Goal: Task Accomplishment & Management: Manage account settings

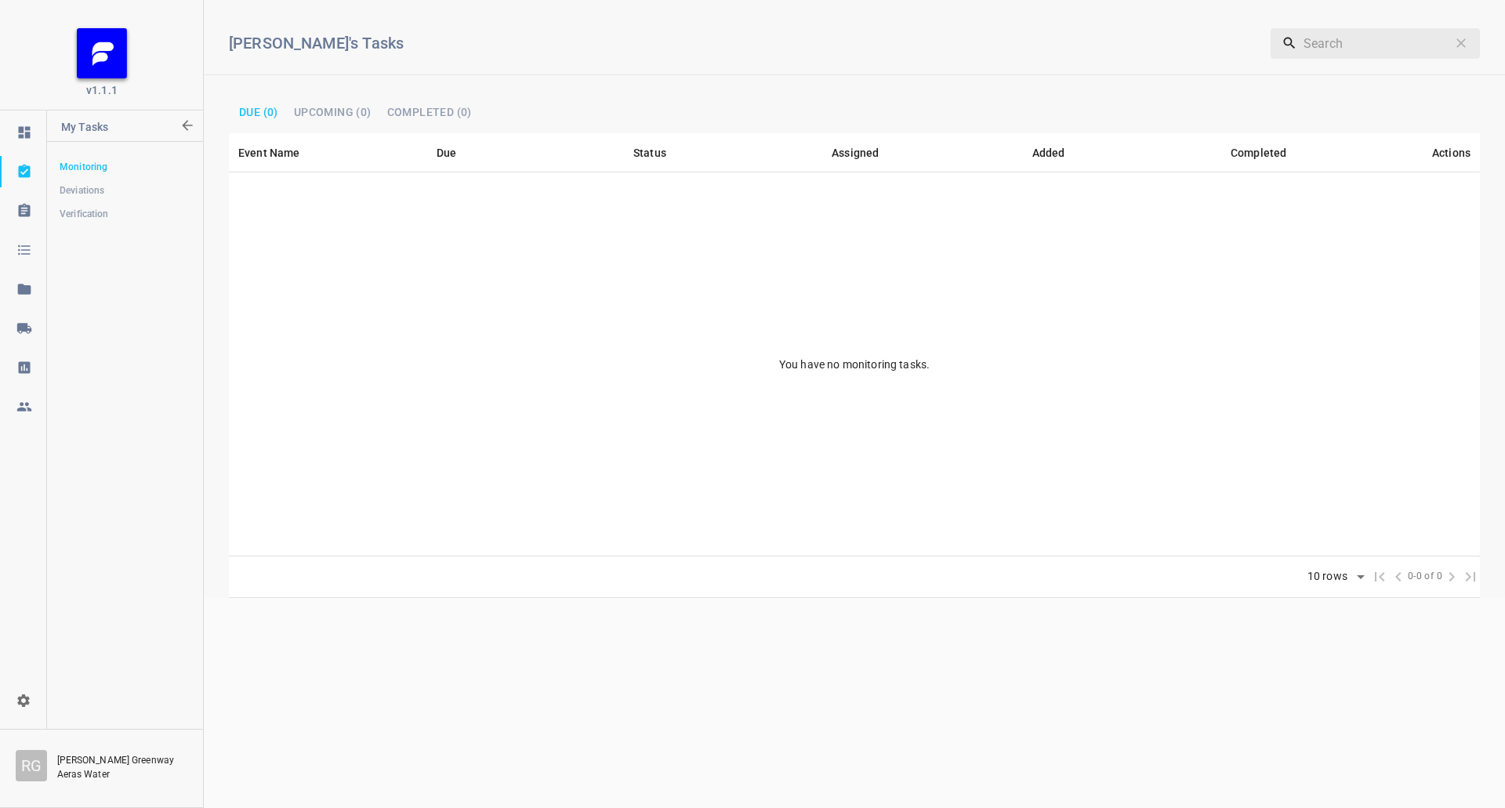
click at [20, 310] on div at bounding box center [23, 293] width 46 height 39
click at [33, 334] on div at bounding box center [24, 329] width 47 height 16
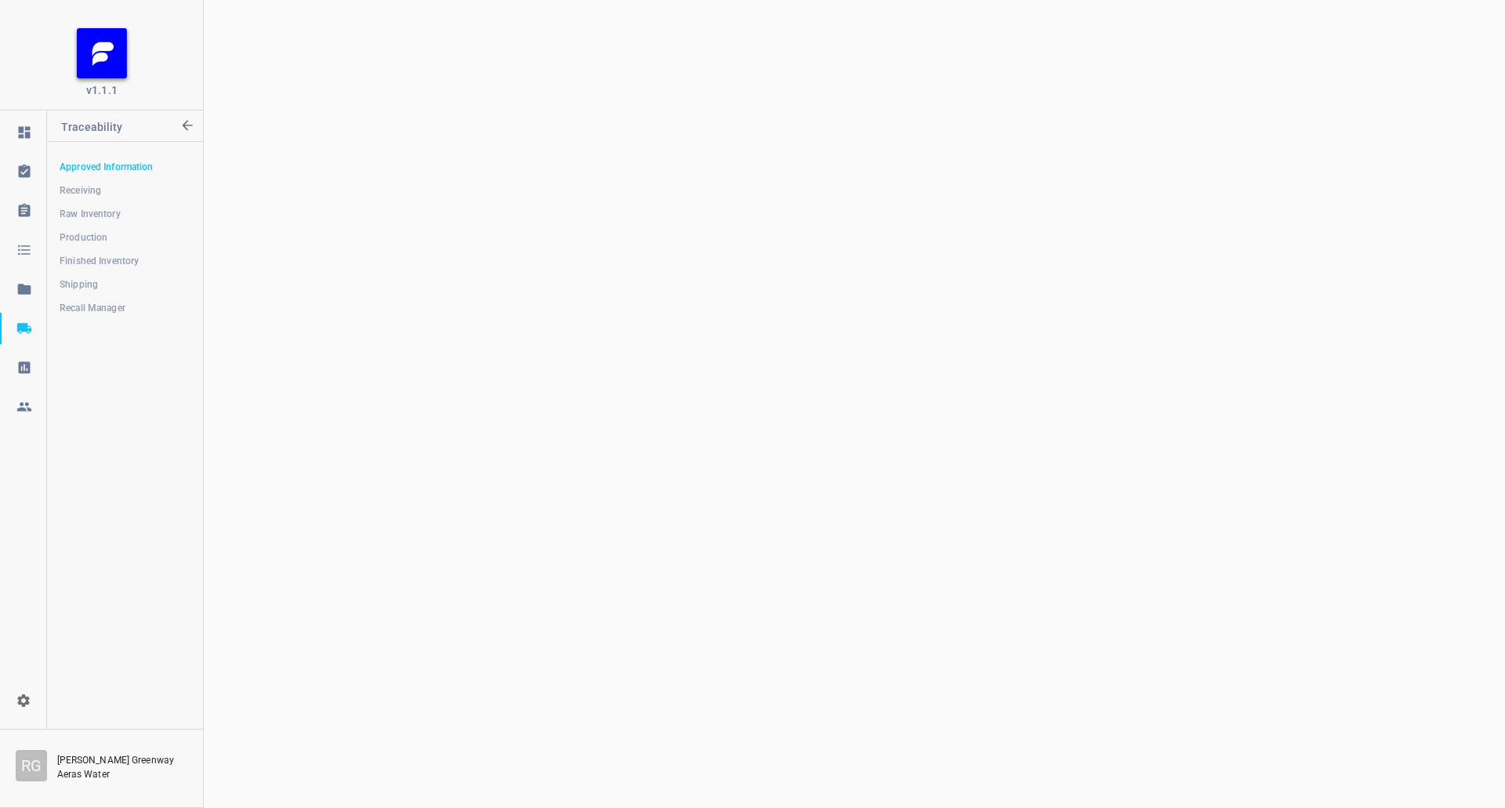
click at [84, 279] on span "Shipping" at bounding box center [125, 285] width 130 height 16
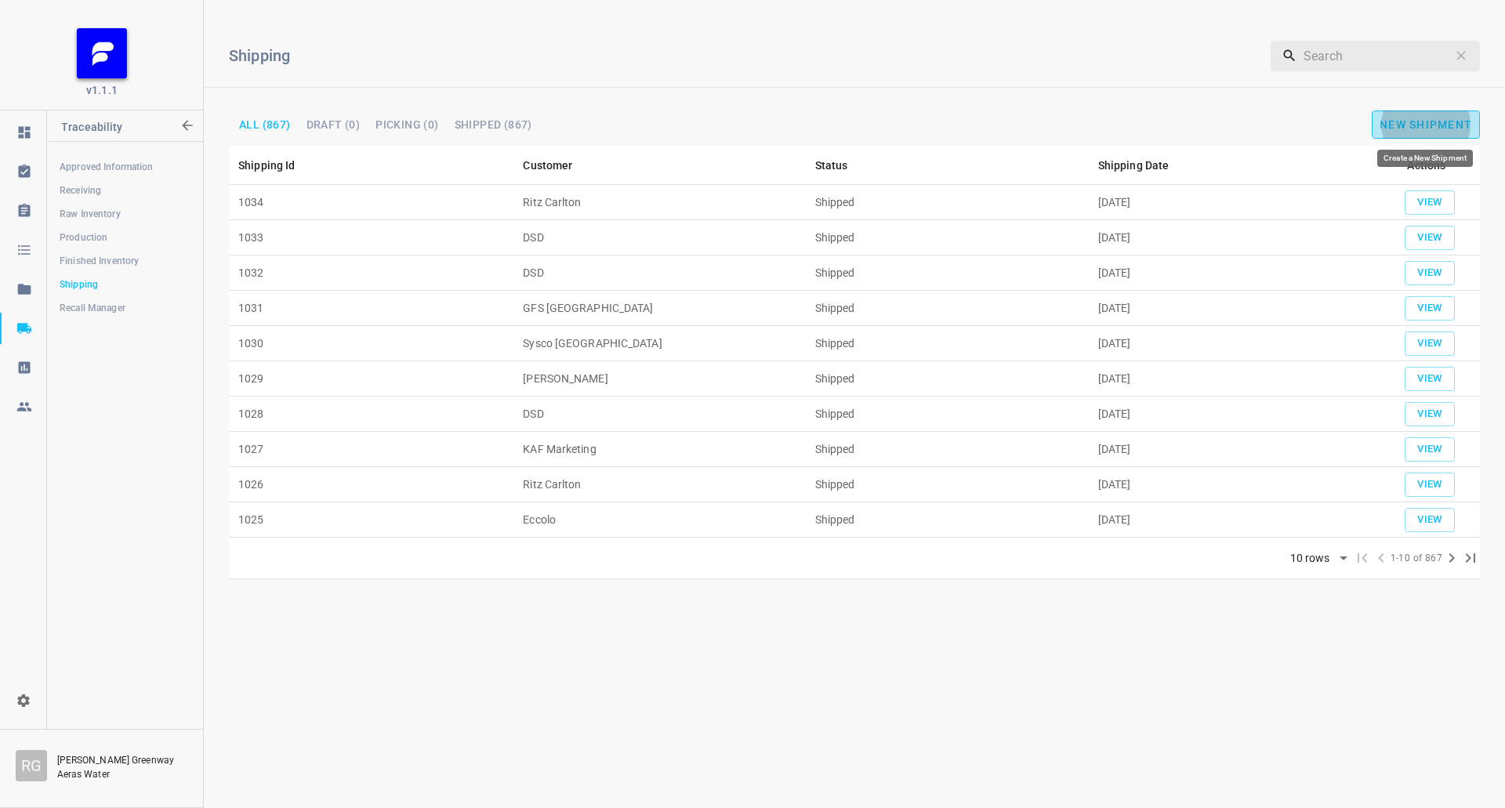
click at [1448, 116] on button "New Shipment" at bounding box center [1426, 125] width 108 height 28
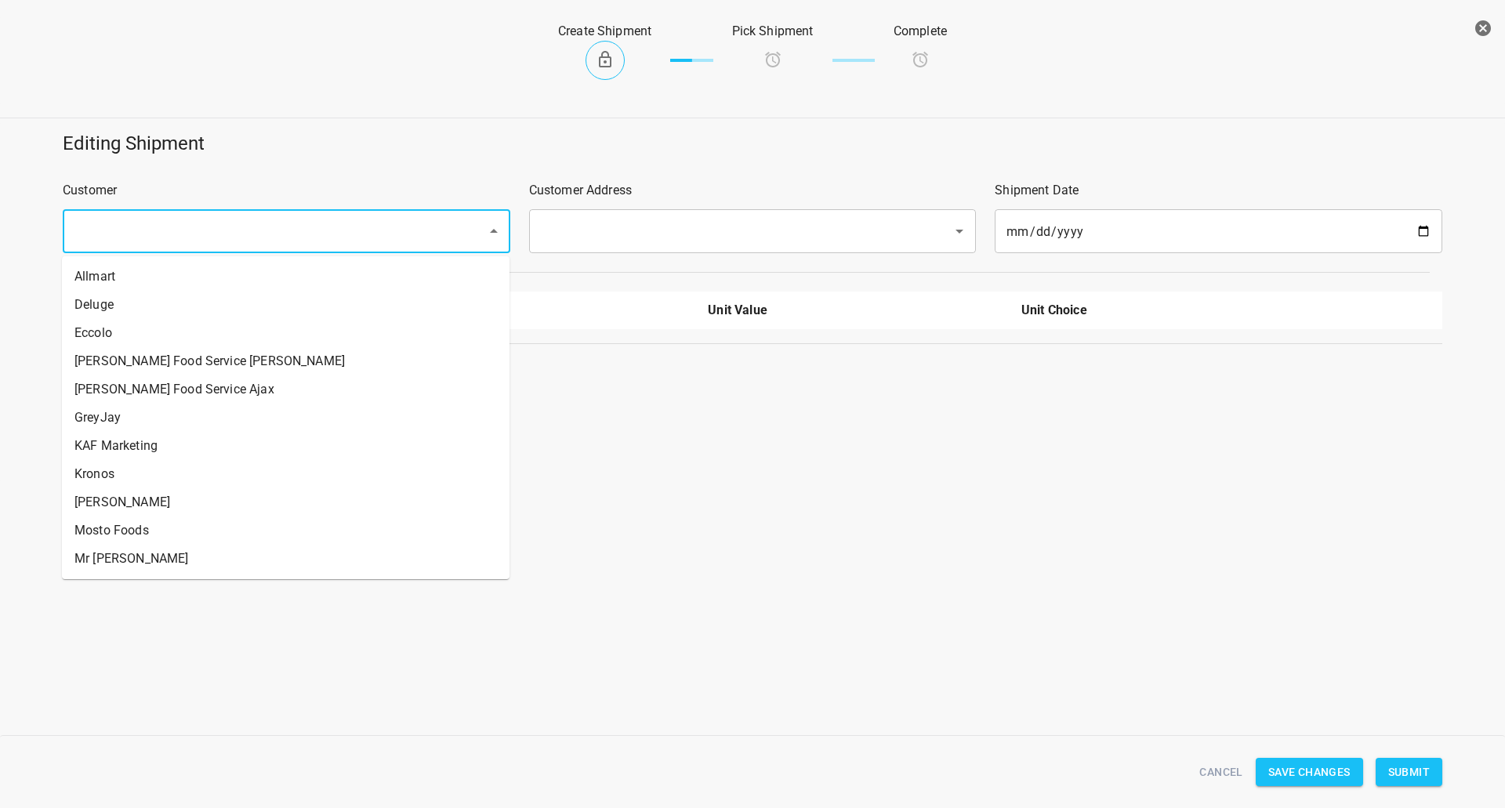
click at [278, 235] on input "text" at bounding box center [265, 231] width 390 height 30
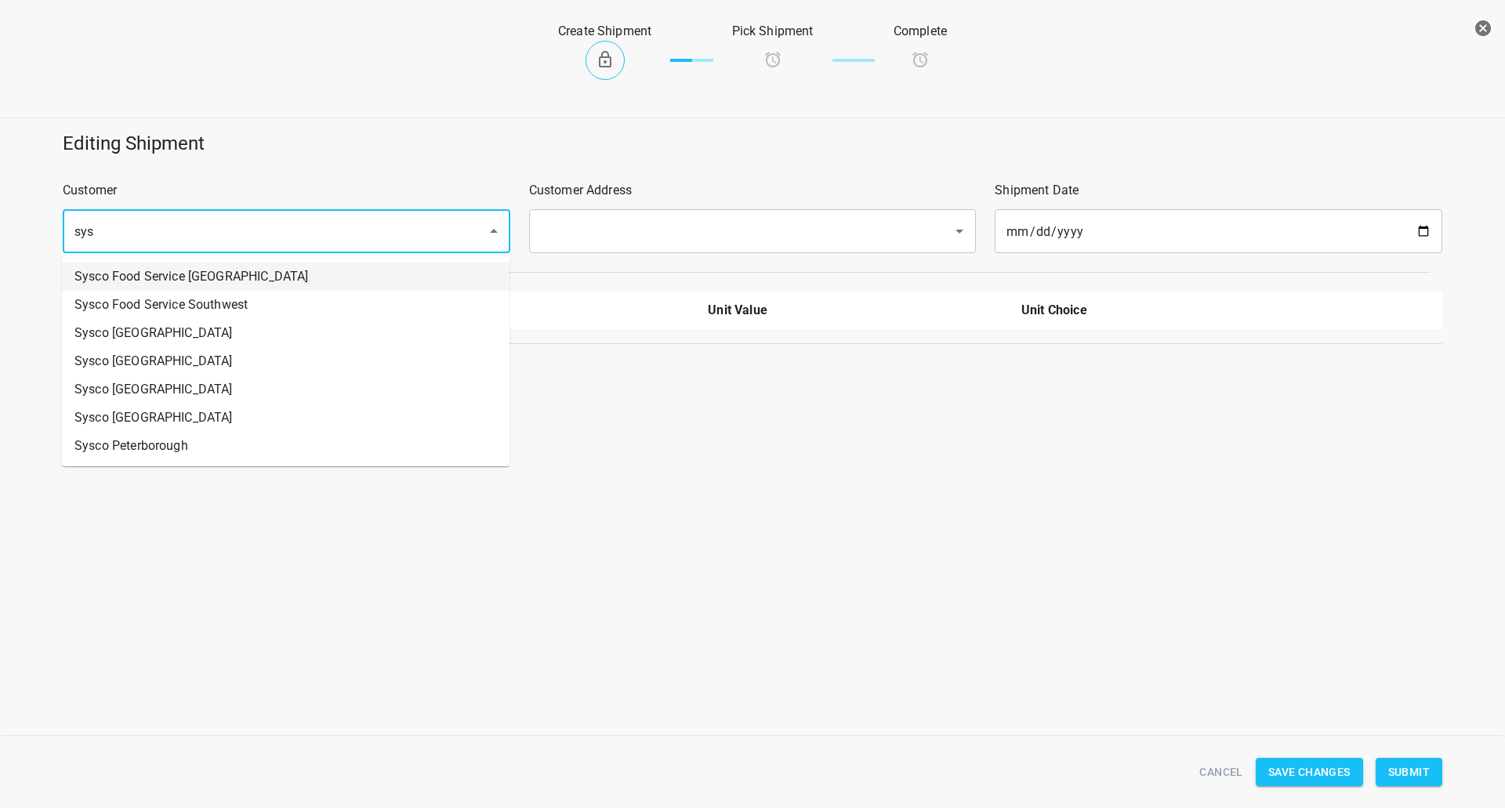
click at [212, 289] on li "Sysco Food Service [GEOGRAPHIC_DATA]" at bounding box center [286, 277] width 448 height 28
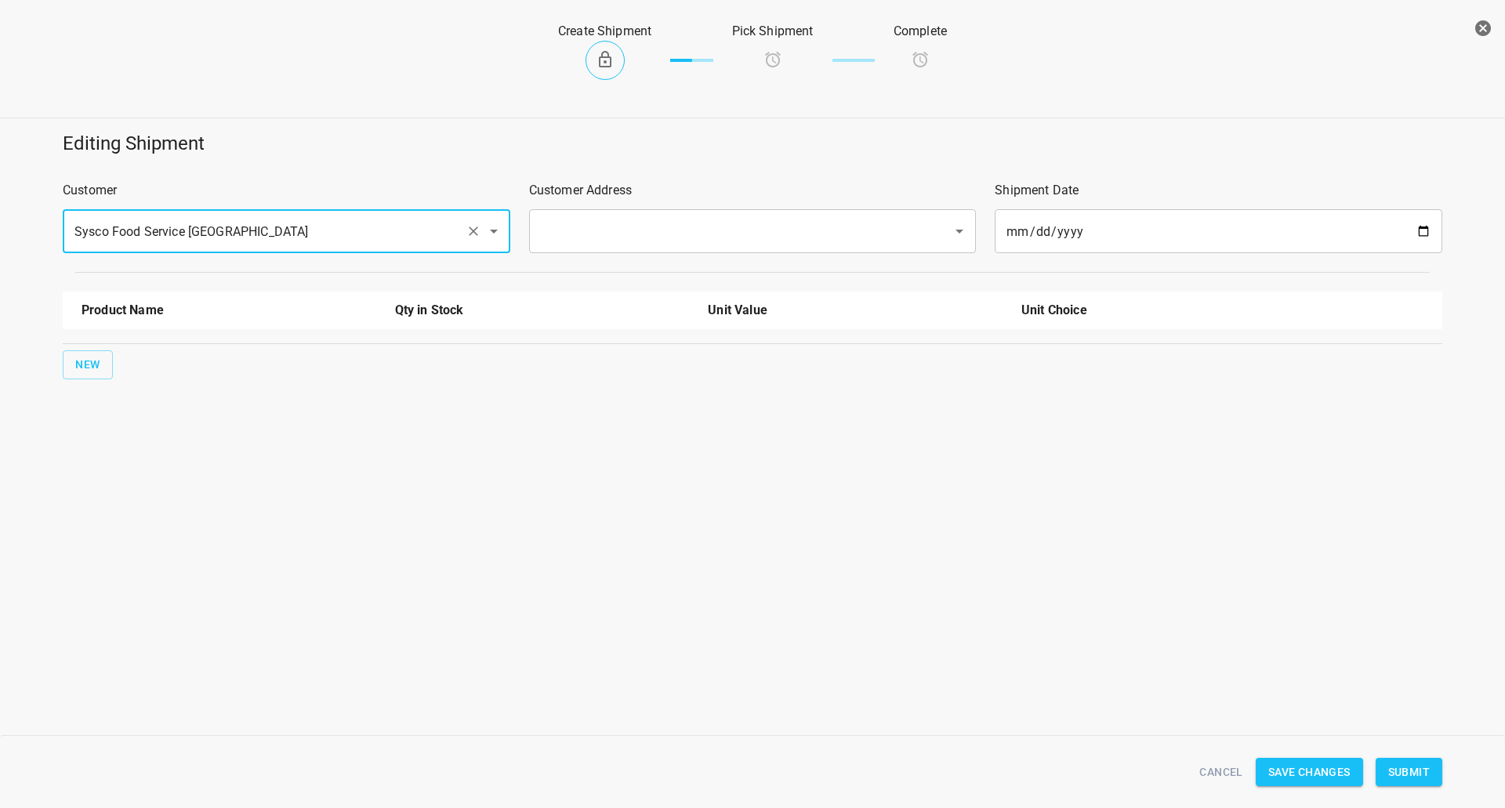
click at [578, 252] on div "​" at bounding box center [753, 231] width 448 height 44
type input "Sysco Food Service [GEOGRAPHIC_DATA]"
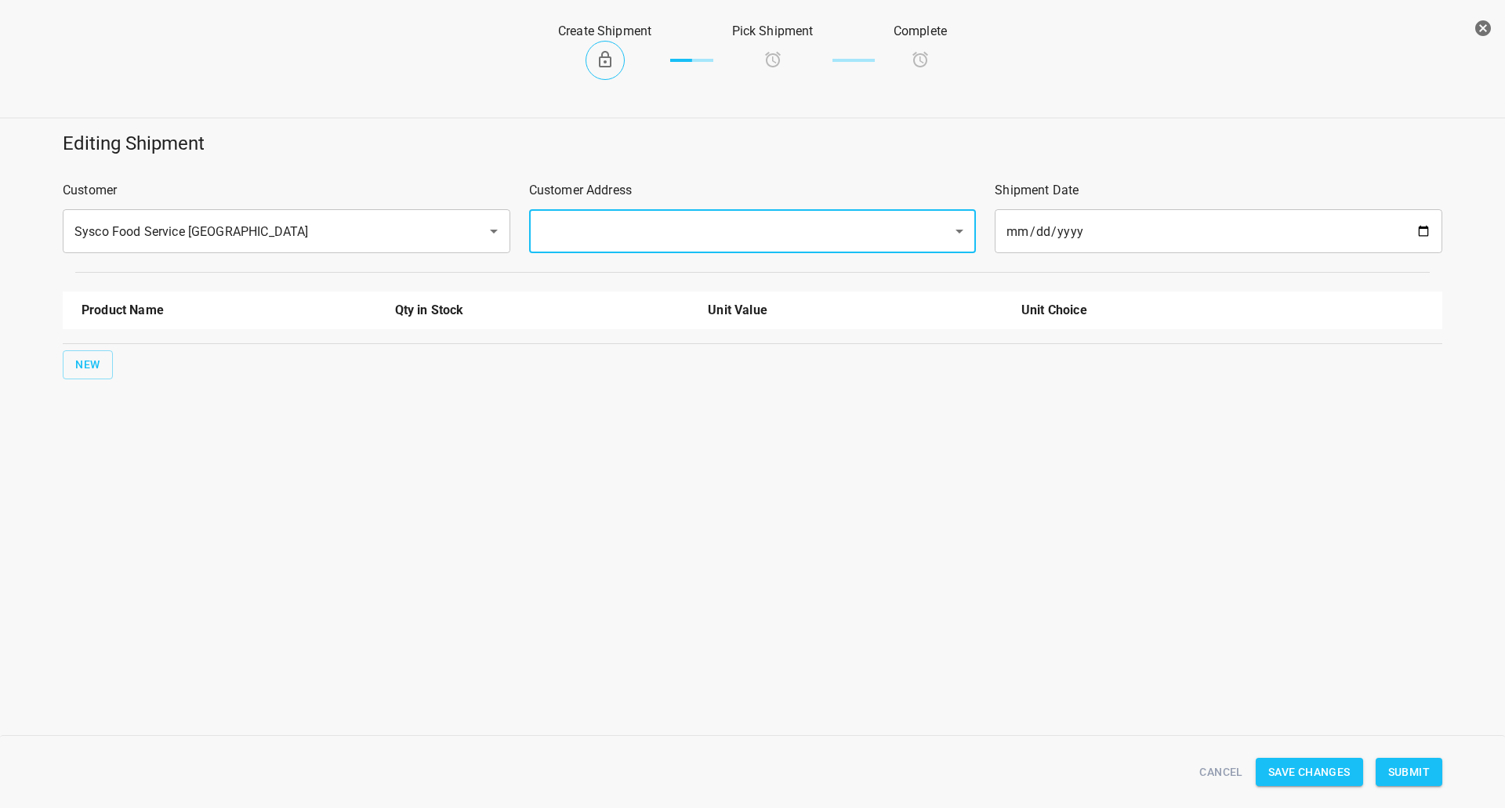
click at [596, 232] on input "text" at bounding box center [731, 231] width 390 height 30
click at [584, 281] on li "[STREET_ADDRESS][PERSON_NAME]" at bounding box center [752, 277] width 448 height 28
type input "[STREET_ADDRESS][PERSON_NAME]"
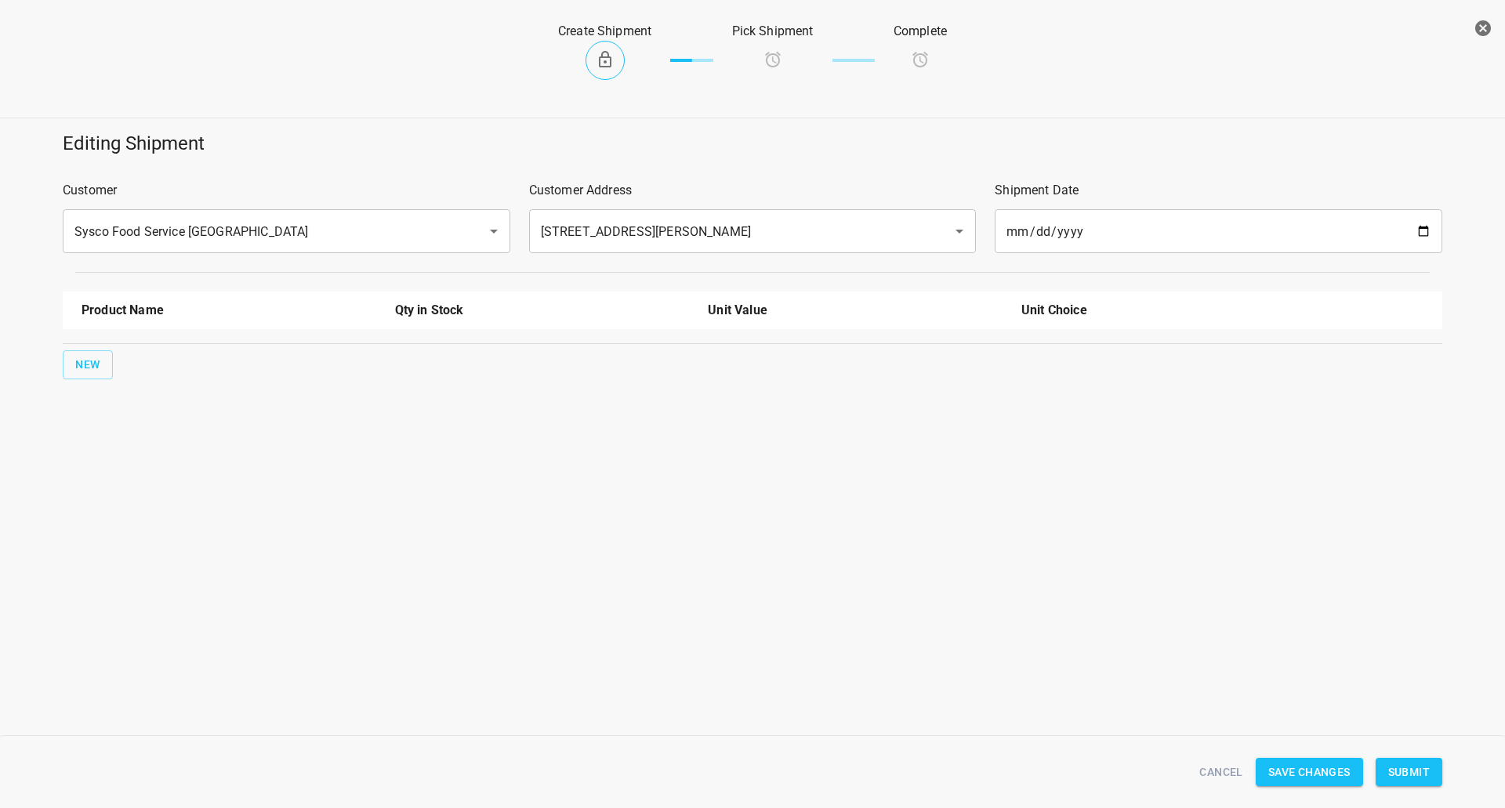
click at [97, 349] on div "New" at bounding box center [753, 364] width 1386 height 35
click at [103, 365] on button "New" at bounding box center [88, 364] width 50 height 29
click at [131, 352] on input "text" at bounding box center [207, 355] width 251 height 24
click at [187, 394] on li "330ml Still" at bounding box center [229, 391] width 295 height 28
type input "330ml Still"
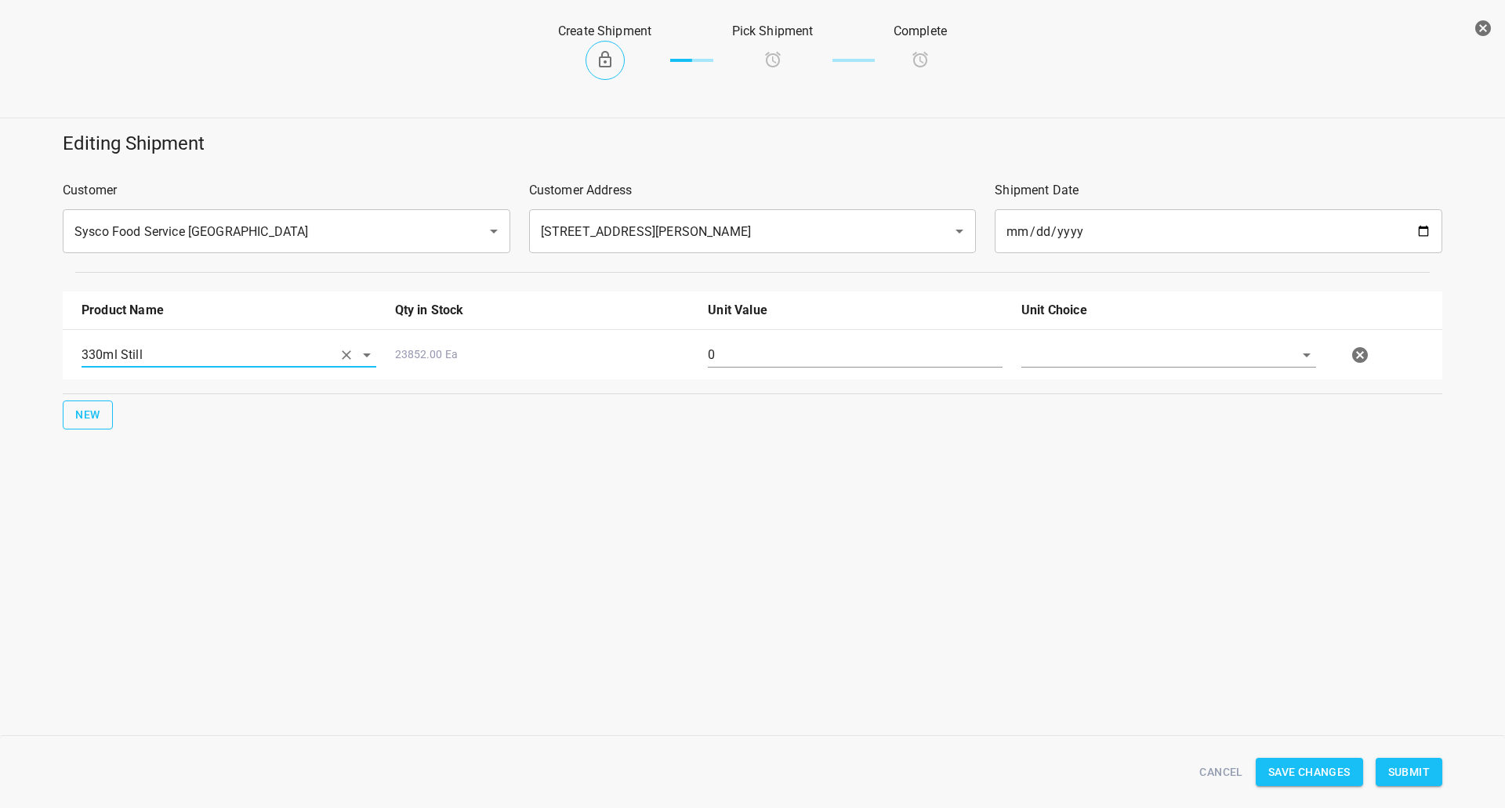
click at [93, 407] on span "New" at bounding box center [87, 415] width 25 height 20
drag, startPoint x: 93, startPoint y: 407, endPoint x: 143, endPoint y: 405, distance: 51.0
click at [140, 398] on input "text" at bounding box center [207, 405] width 251 height 24
click at [147, 465] on li "330ml Sparkling" at bounding box center [229, 470] width 295 height 28
type input "330ml Sparkling"
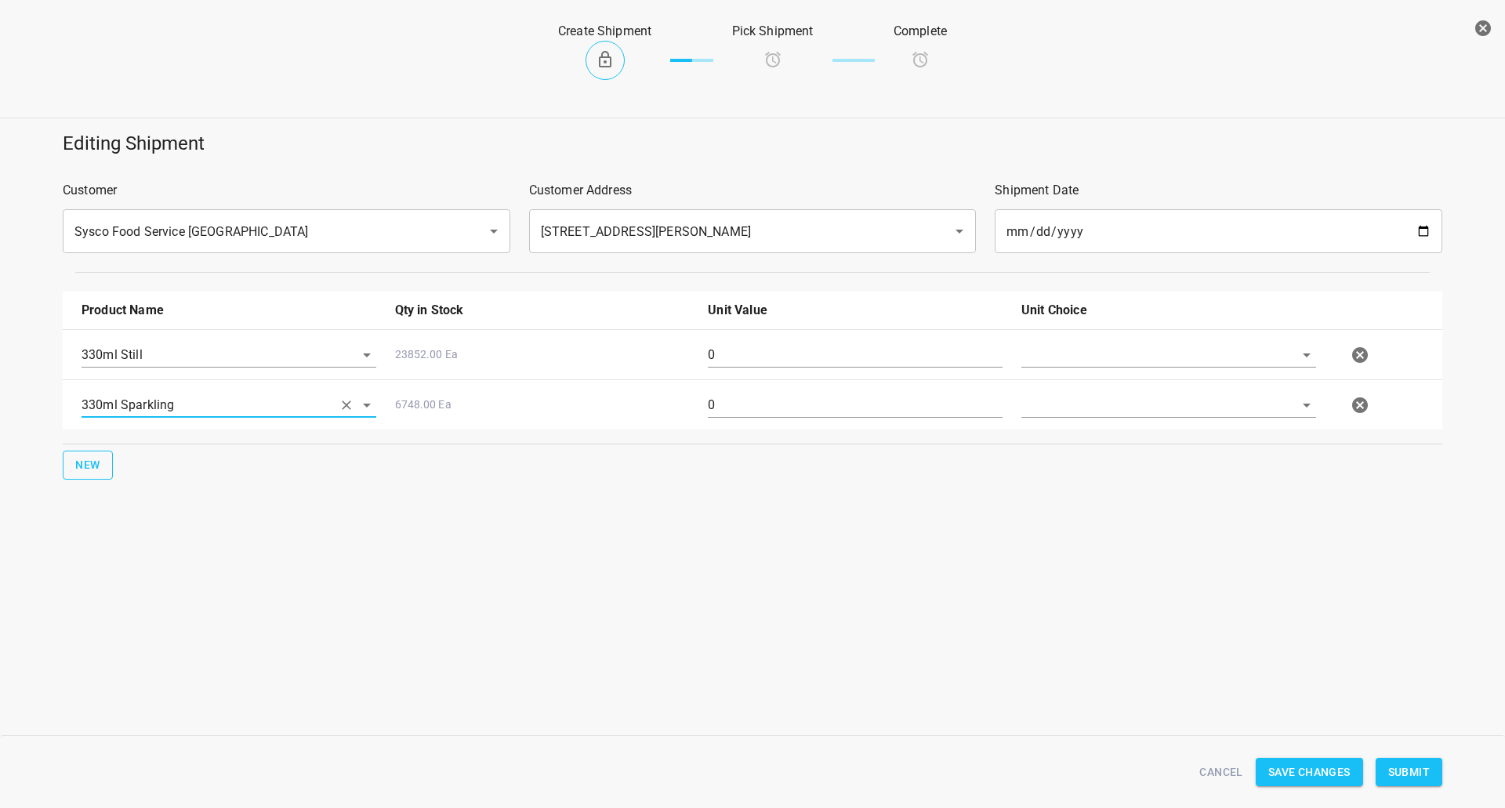
click at [98, 466] on span "New" at bounding box center [87, 466] width 25 height 20
click at [143, 458] on input "text" at bounding box center [207, 455] width 251 height 24
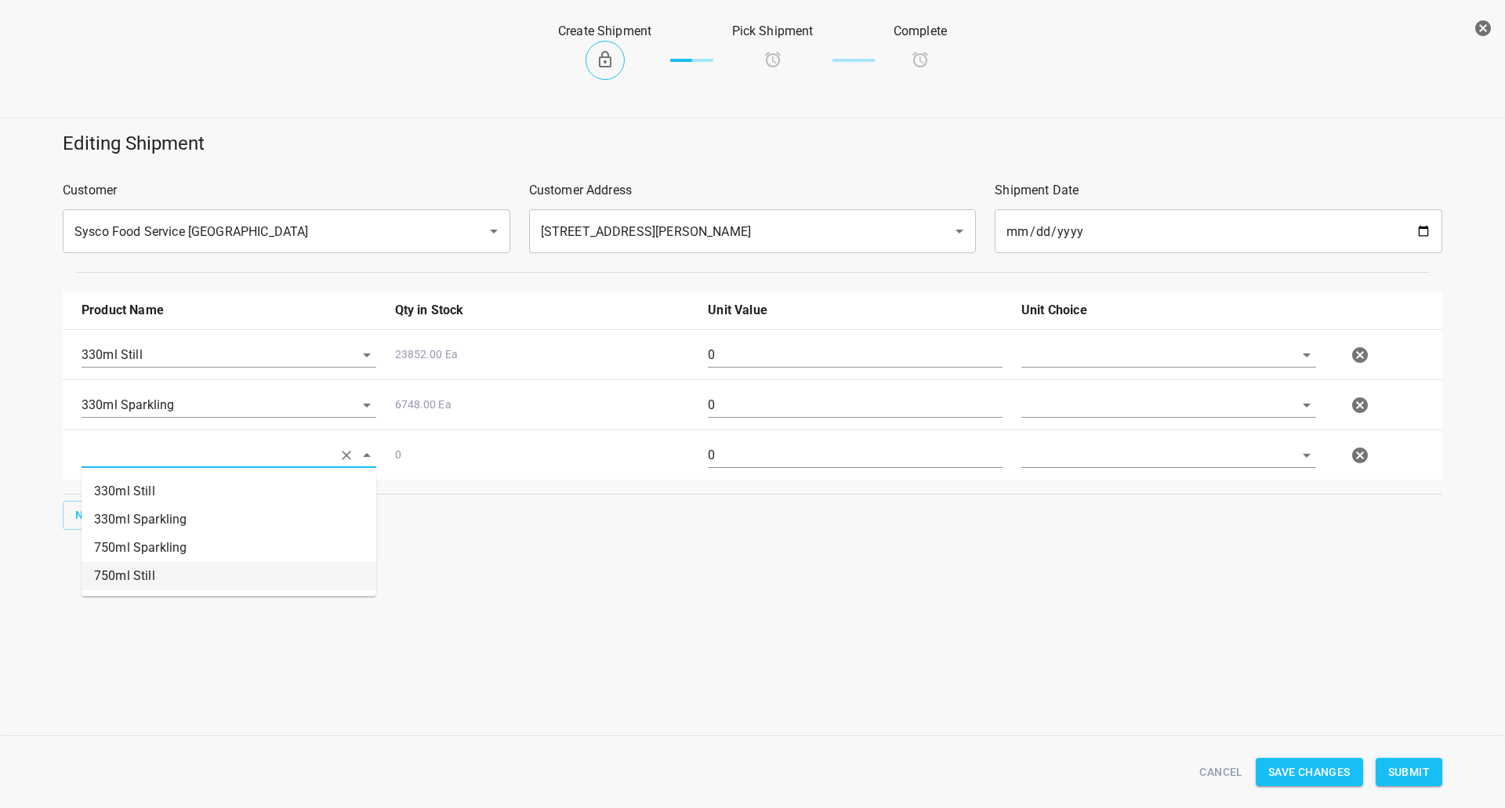
click at [140, 576] on li "750ml Still" at bounding box center [229, 576] width 295 height 28
type input "750ml Still"
click at [89, 517] on span "New" at bounding box center [87, 516] width 25 height 20
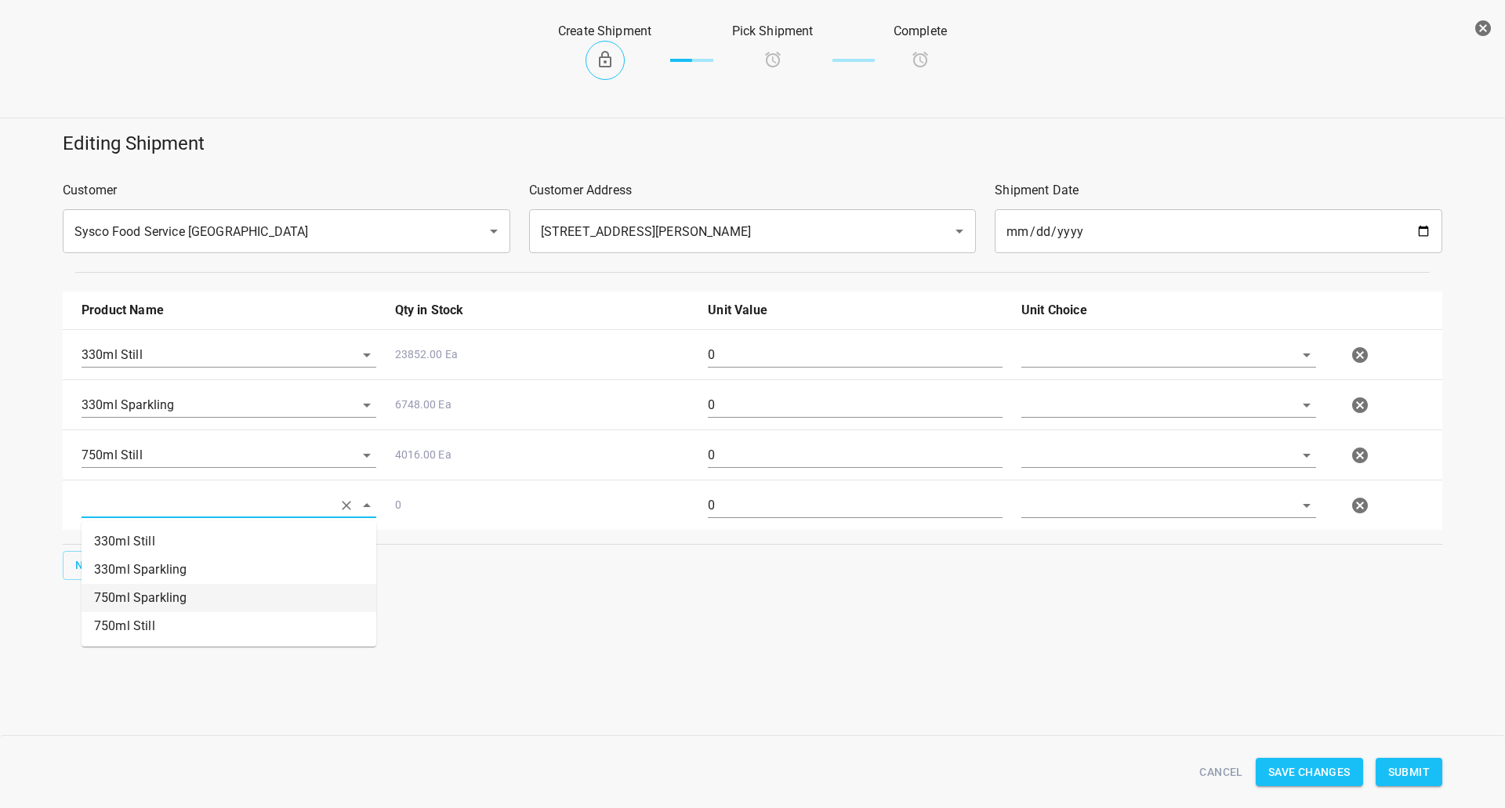
click at [173, 591] on li "750ml Sparkling" at bounding box center [229, 598] width 295 height 28
type input "750ml Sparkling"
click at [1051, 371] on div "330ml Sparkling 6748.00 Ea 0" at bounding box center [755, 405] width 1367 height 69
drag, startPoint x: 1088, startPoint y: 339, endPoint x: 1084, endPoint y: 359, distance: 20.9
click at [1087, 342] on div at bounding box center [1169, 361] width 314 height 56
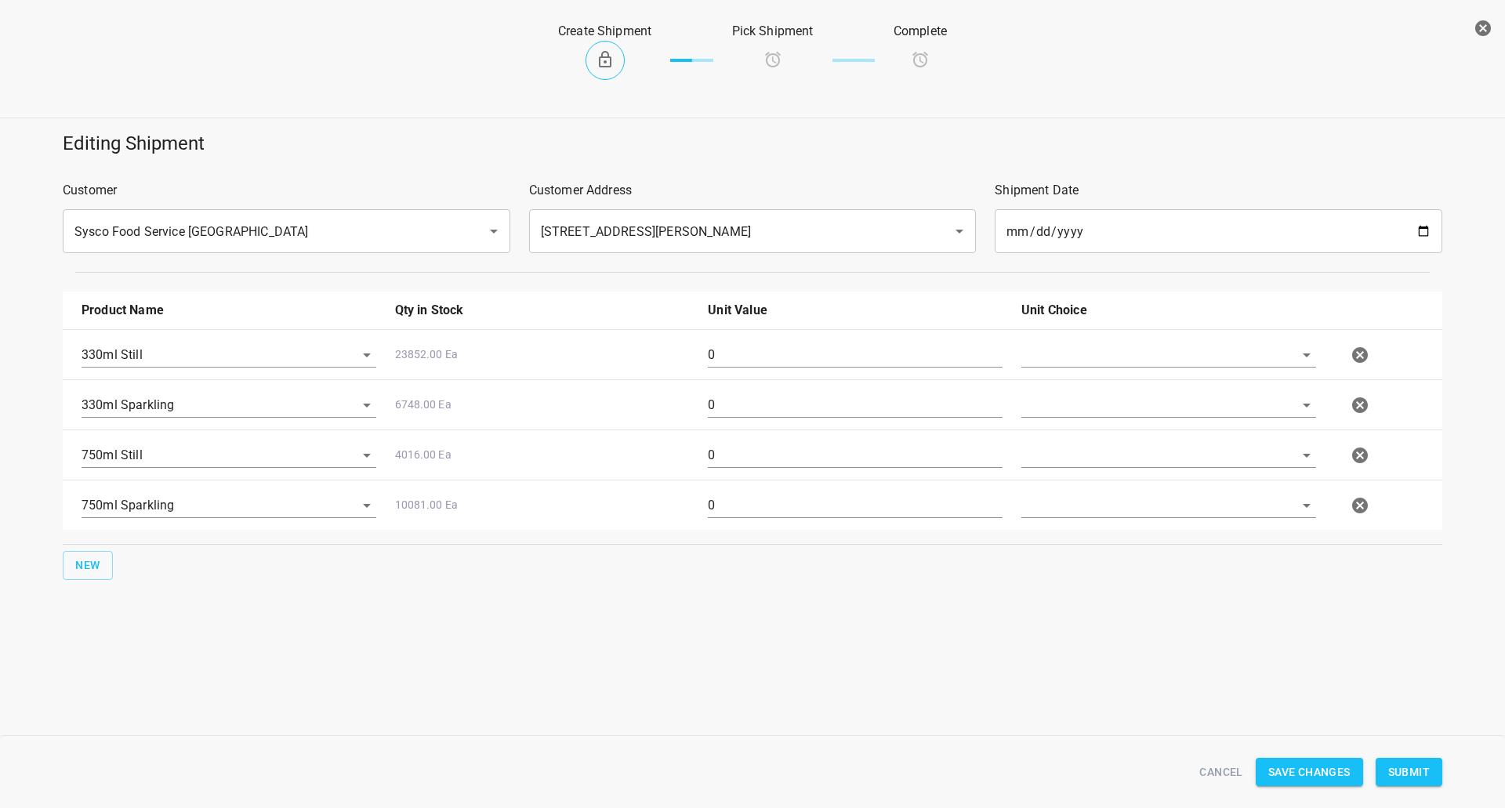
click at [1080, 369] on div at bounding box center [1169, 361] width 314 height 56
click at [1081, 355] on input "text" at bounding box center [1147, 355] width 251 height 24
click at [1080, 385] on li "[PERSON_NAME]" at bounding box center [1169, 391] width 295 height 28
type input "[PERSON_NAME]"
click at [1067, 408] on input "text" at bounding box center [1147, 405] width 251 height 24
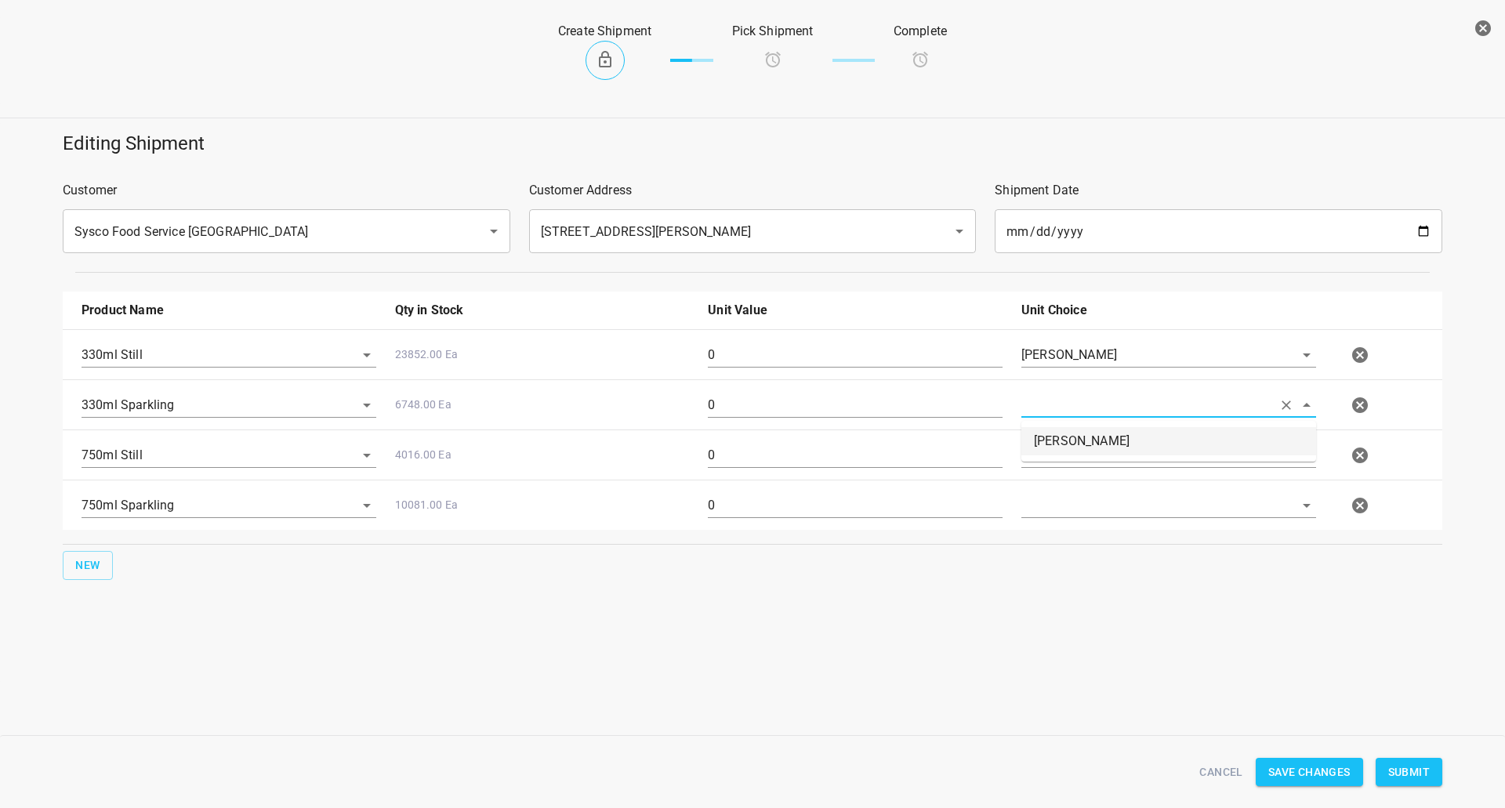
click at [1067, 434] on li "[PERSON_NAME]" at bounding box center [1169, 441] width 295 height 28
type input "[PERSON_NAME]"
click at [1065, 452] on input "text" at bounding box center [1147, 455] width 251 height 24
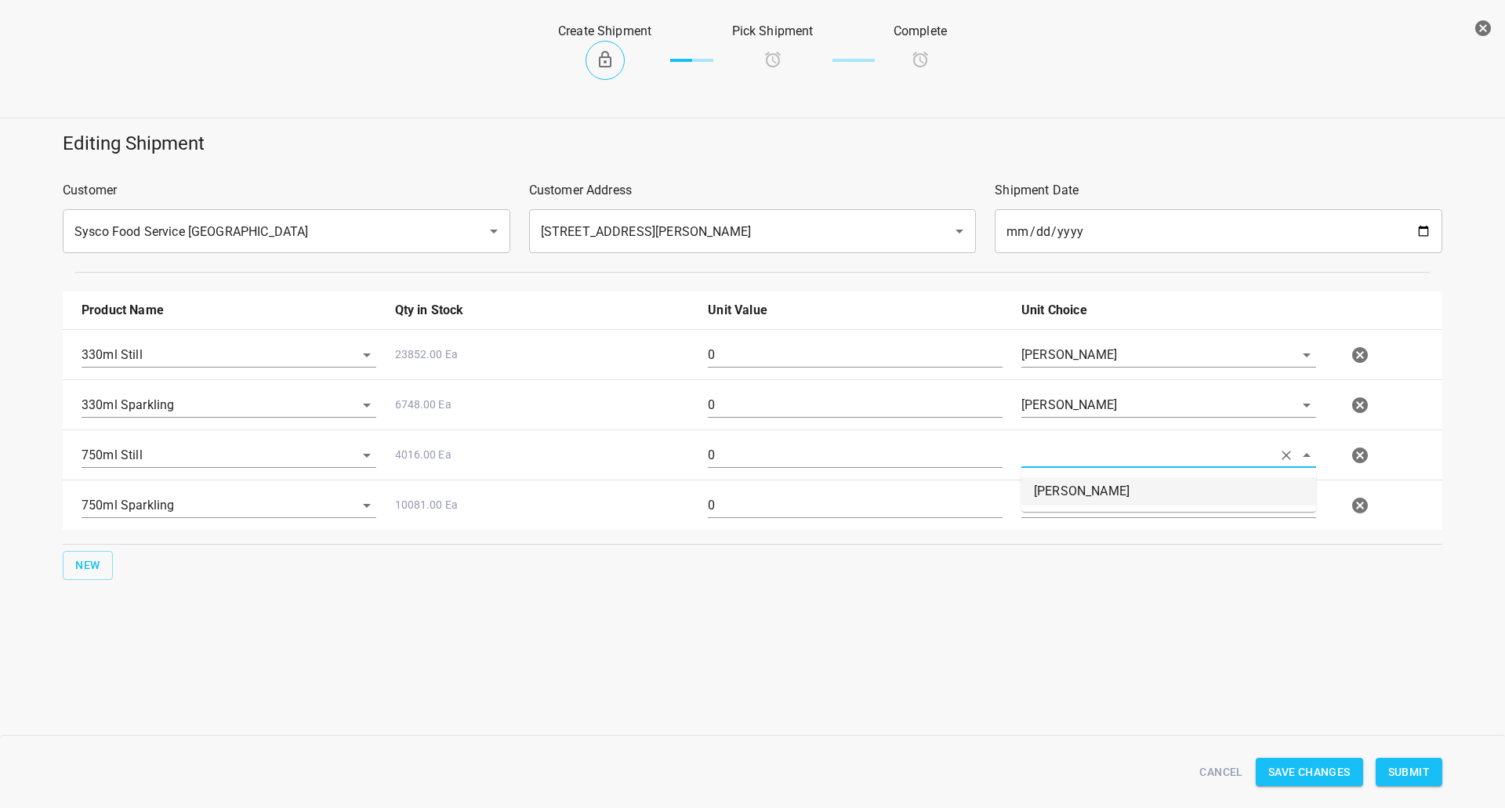
click at [1091, 459] on input "text" at bounding box center [1147, 455] width 251 height 24
click at [1071, 463] on input "text" at bounding box center [1147, 455] width 251 height 24
click at [1073, 477] on li "[PERSON_NAME]" at bounding box center [1169, 491] width 295 height 28
type input "[PERSON_NAME]"
click at [1073, 489] on div at bounding box center [1169, 512] width 314 height 56
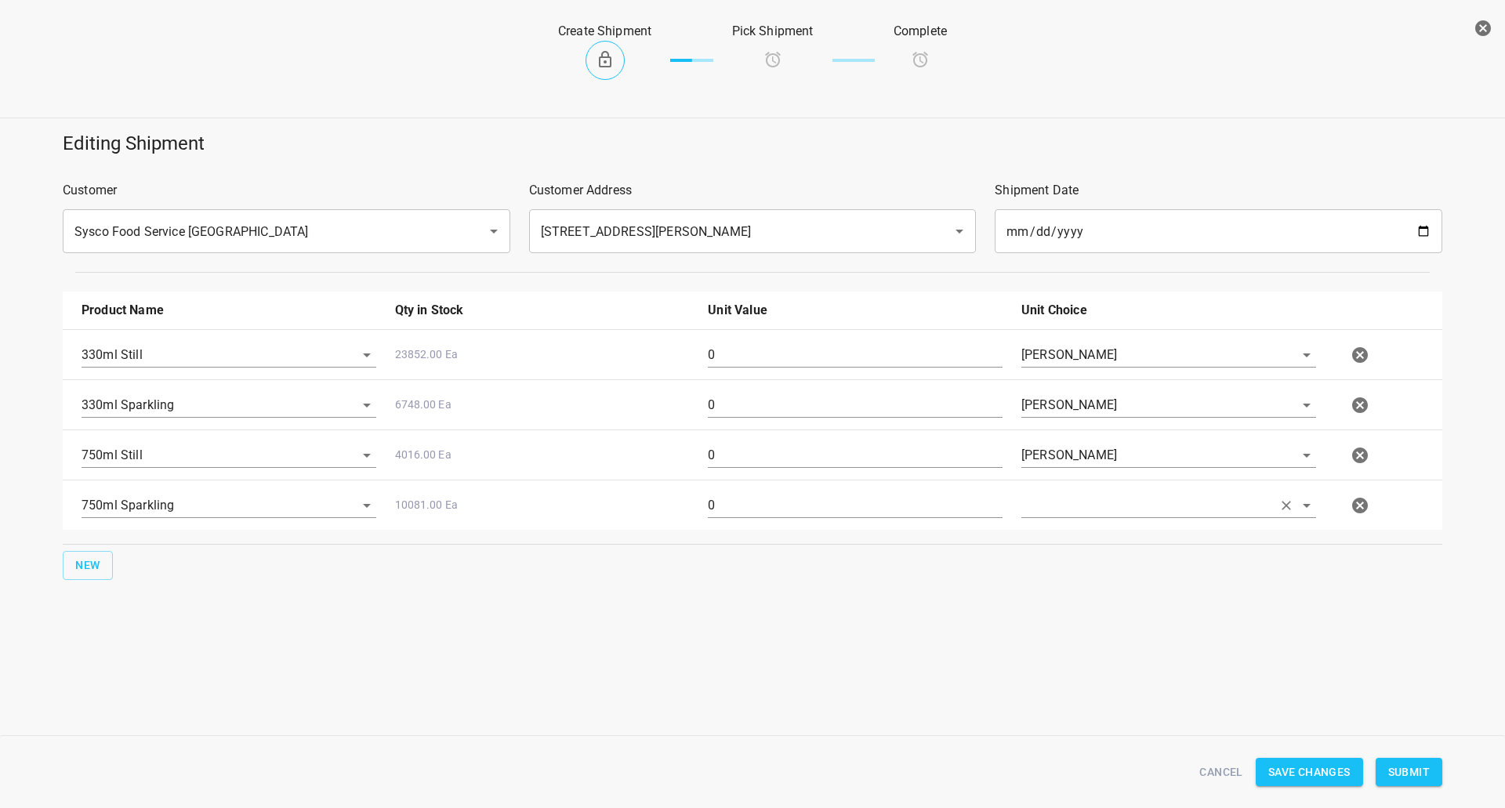
click at [1076, 502] on input "text" at bounding box center [1147, 505] width 251 height 24
drag, startPoint x: 1075, startPoint y: 529, endPoint x: 844, endPoint y: 357, distance: 287.9
click at [1073, 532] on li "[PERSON_NAME]" at bounding box center [1169, 542] width 295 height 28
type input "[PERSON_NAME]"
click at [822, 360] on input "0" at bounding box center [855, 355] width 295 height 25
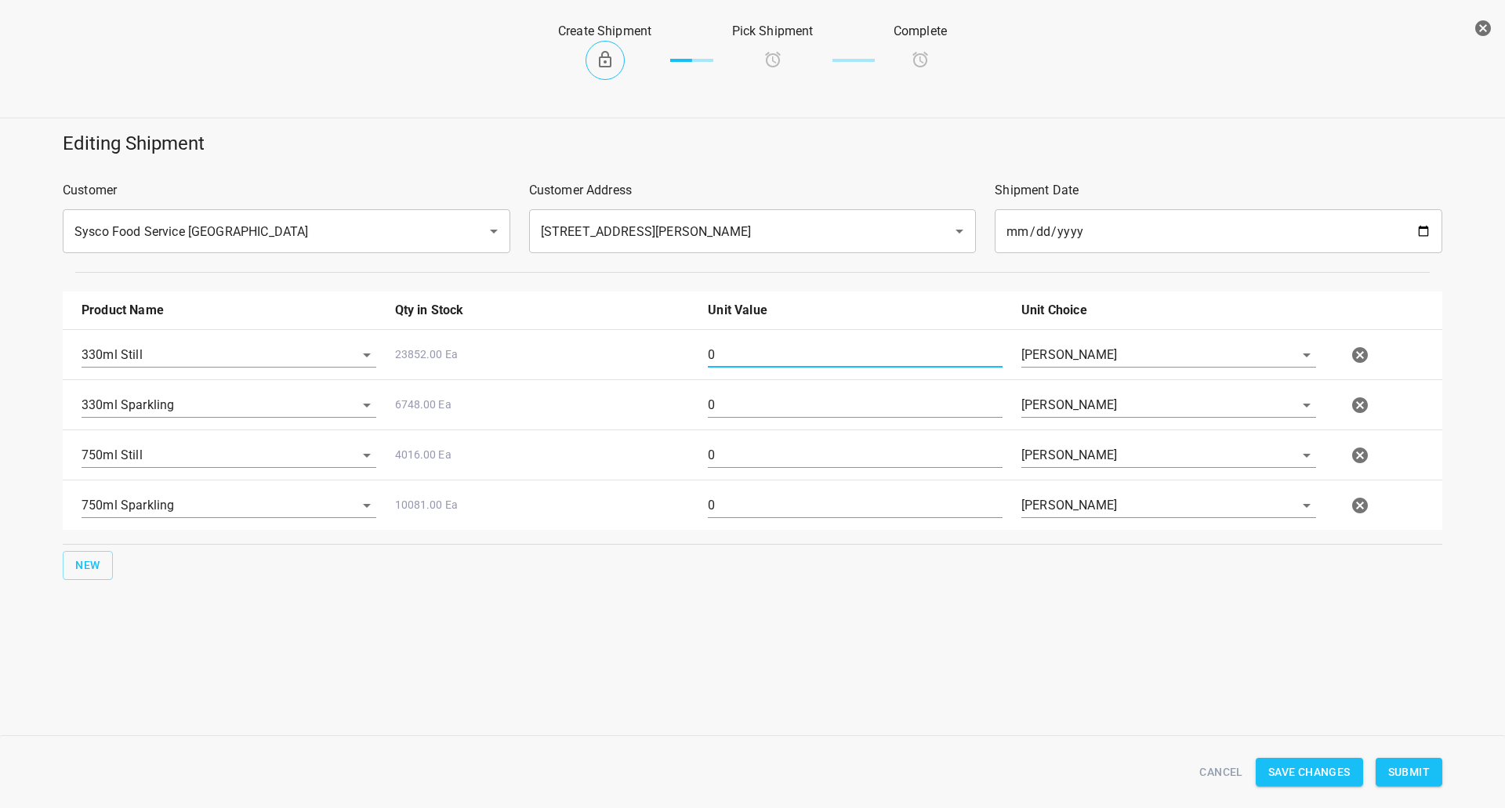
click at [822, 360] on input "0" at bounding box center [855, 355] width 295 height 25
type input "378"
click at [822, 386] on div "0" at bounding box center [856, 411] width 314 height 56
click at [826, 404] on input "0" at bounding box center [855, 405] width 295 height 25
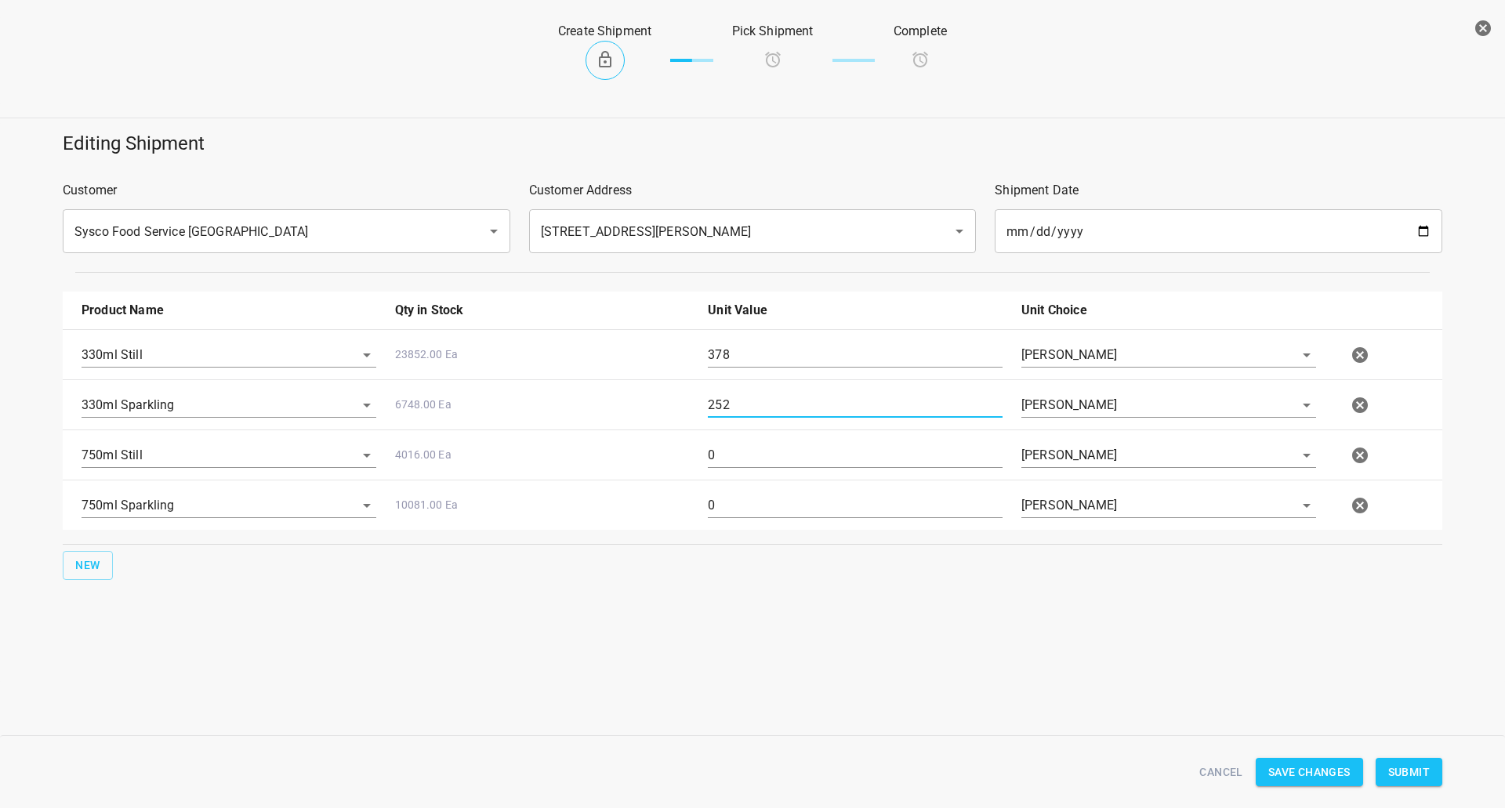
type input "252"
click at [843, 459] on input "0" at bounding box center [855, 455] width 295 height 25
drag, startPoint x: 843, startPoint y: 459, endPoint x: 831, endPoint y: 471, distance: 16.6
click at [836, 467] on input "0" at bounding box center [855, 455] width 295 height 25
type input "80"
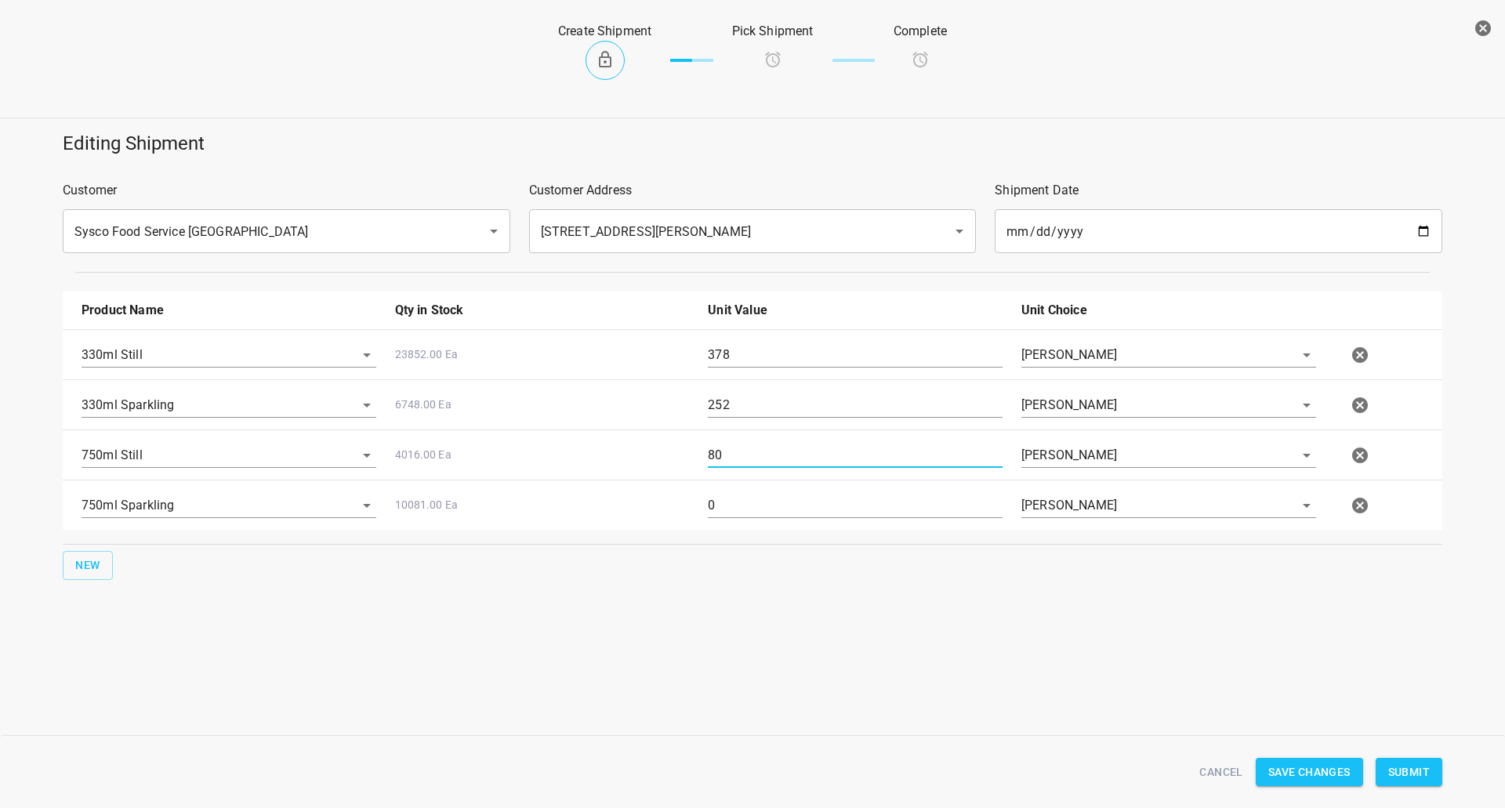
click at [727, 515] on input "0" at bounding box center [855, 505] width 295 height 25
click at [727, 516] on input "0" at bounding box center [855, 505] width 295 height 25
type input "240"
click at [1416, 763] on span "Submit" at bounding box center [1410, 773] width 42 height 20
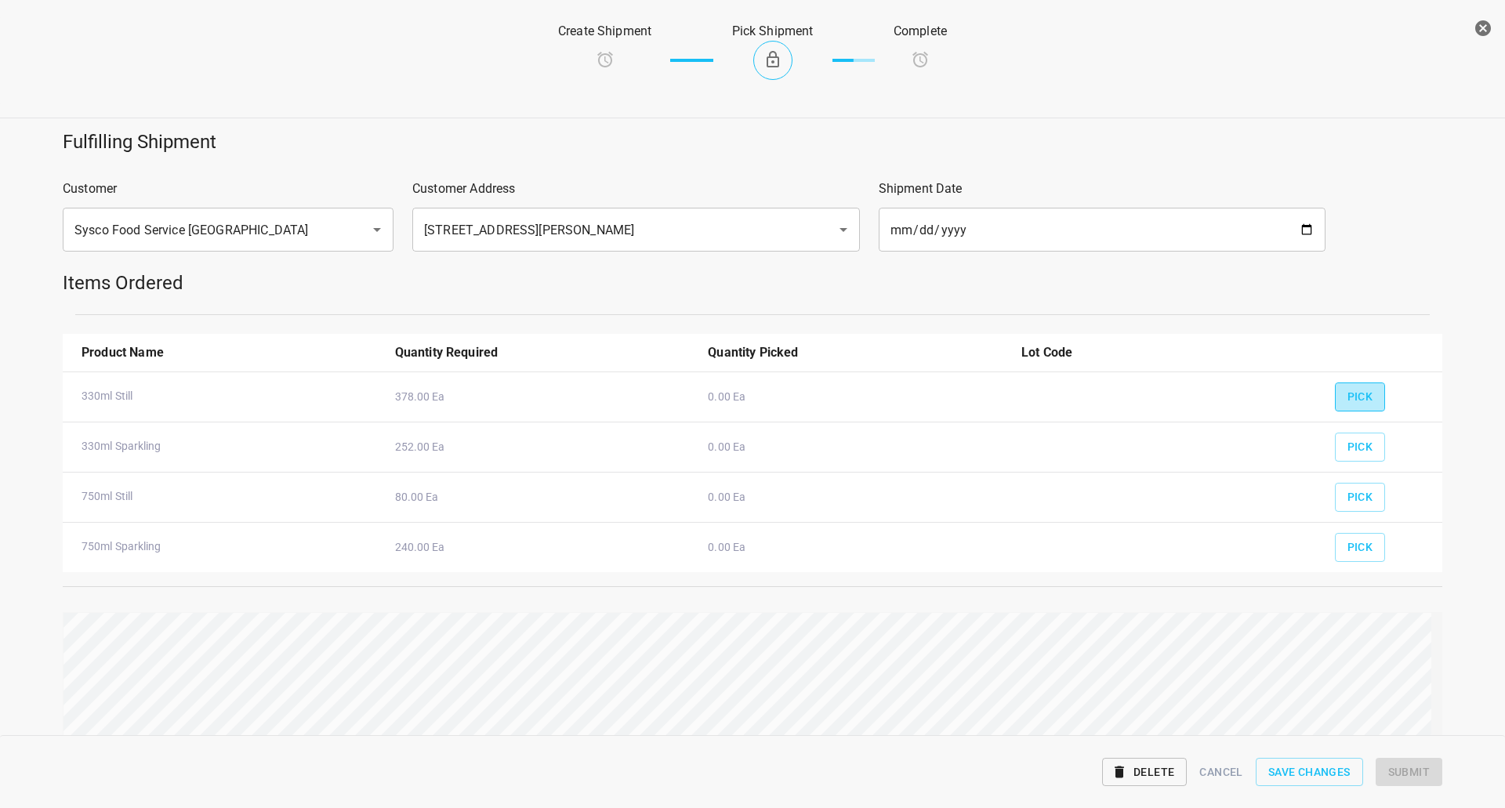
click at [1367, 392] on button "Pick" at bounding box center [1360, 397] width 51 height 29
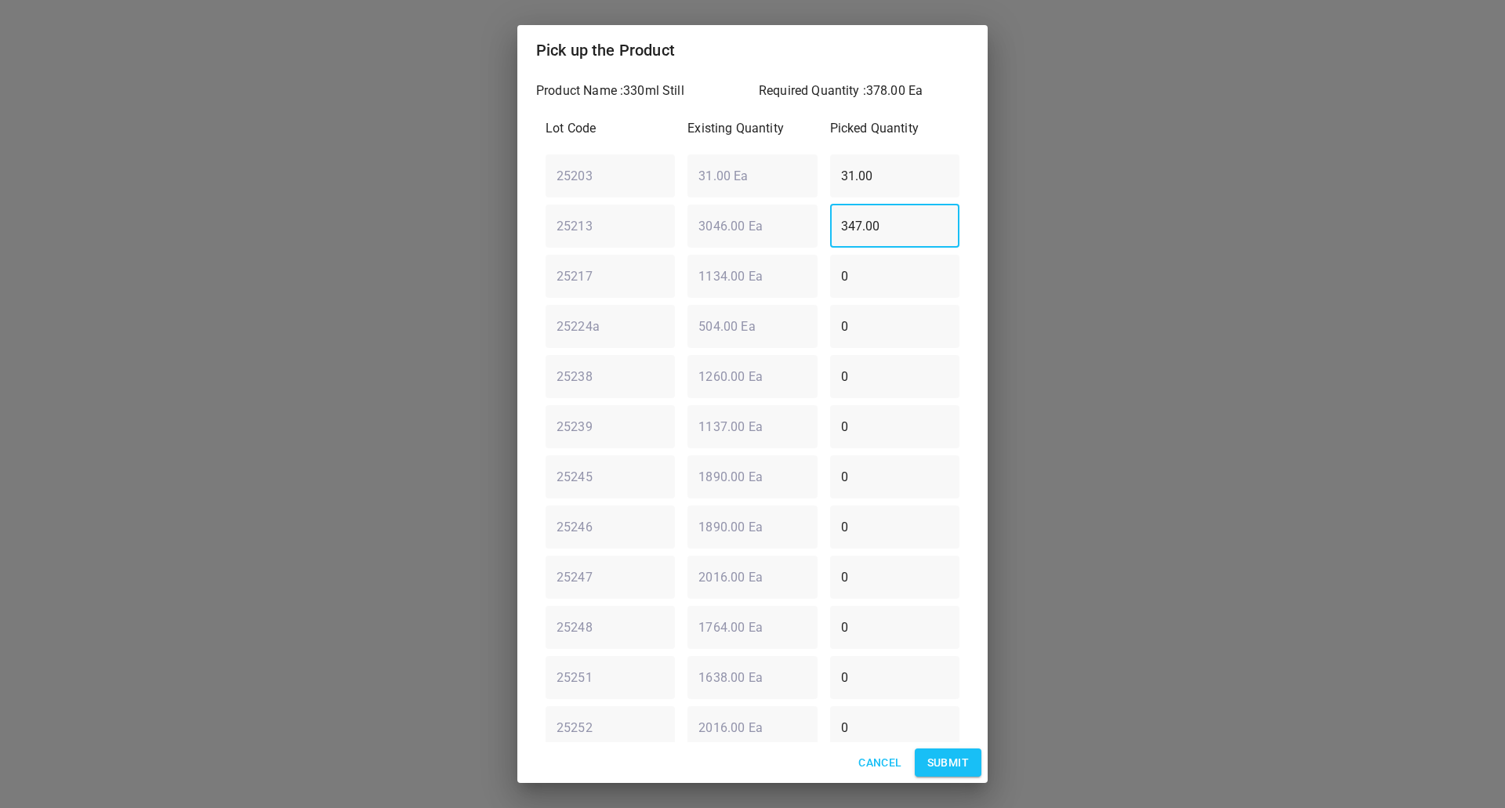
click at [666, 207] on div "25213 ​ 3046.00 Ea ​ 347.00 ​" at bounding box center [752, 226] width 427 height 56
type input "0"
click at [656, 208] on div "Lot Code Existing Quantity Picked Quantity 25203 ​ 31.00 Ea ​ 31.00 ​ 25213 ​ 3…" at bounding box center [752, 527] width 433 height 834
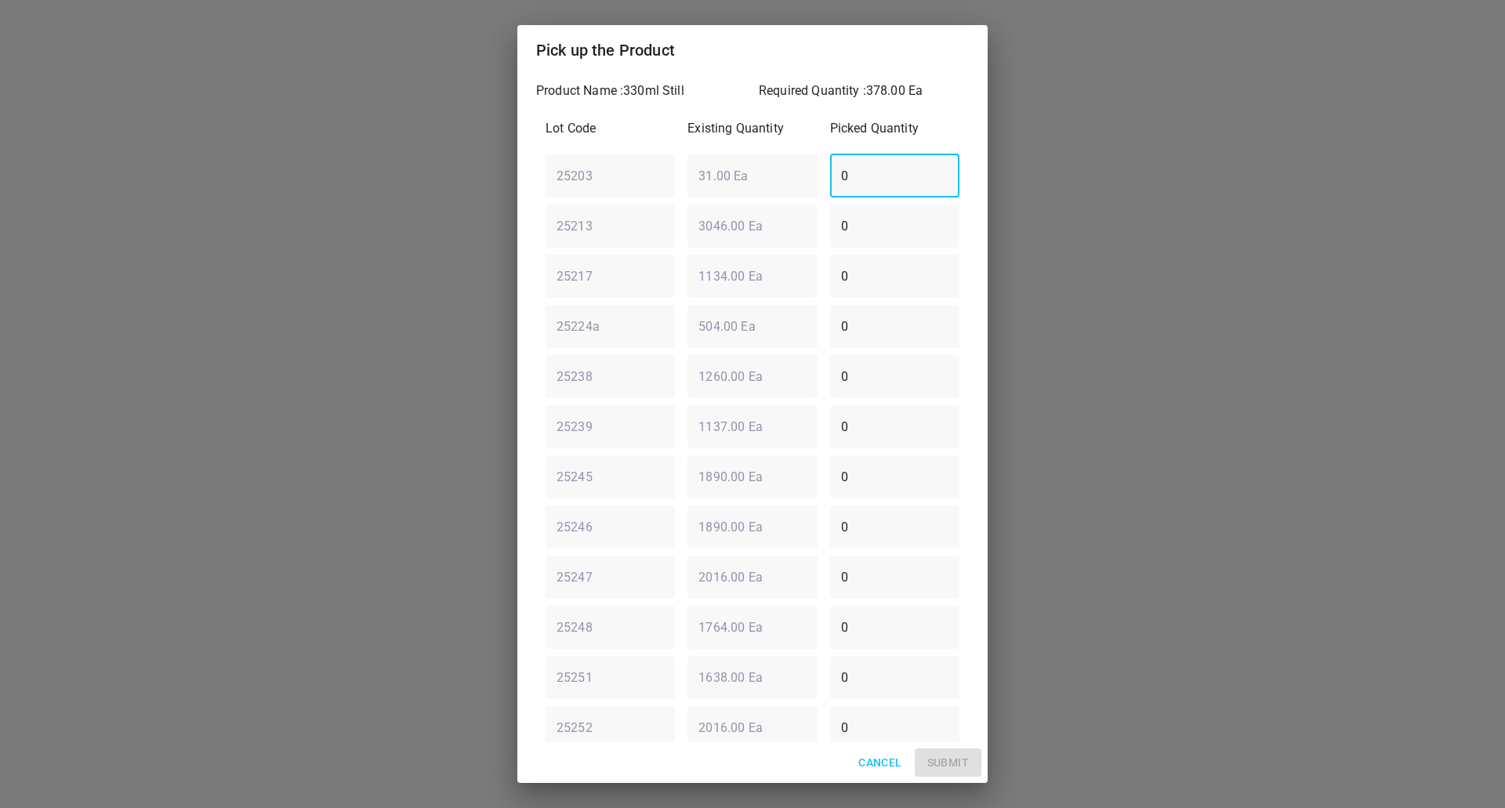
type input "0"
drag, startPoint x: 886, startPoint y: 237, endPoint x: 338, endPoint y: 317, distance: 553.8
click at [415, 321] on div "Pick up the Product Product Name : 330ml Still Required Quantity : 378.00 Ea Lo…" at bounding box center [752, 404] width 1505 height 808
type input "7"
type input "378"
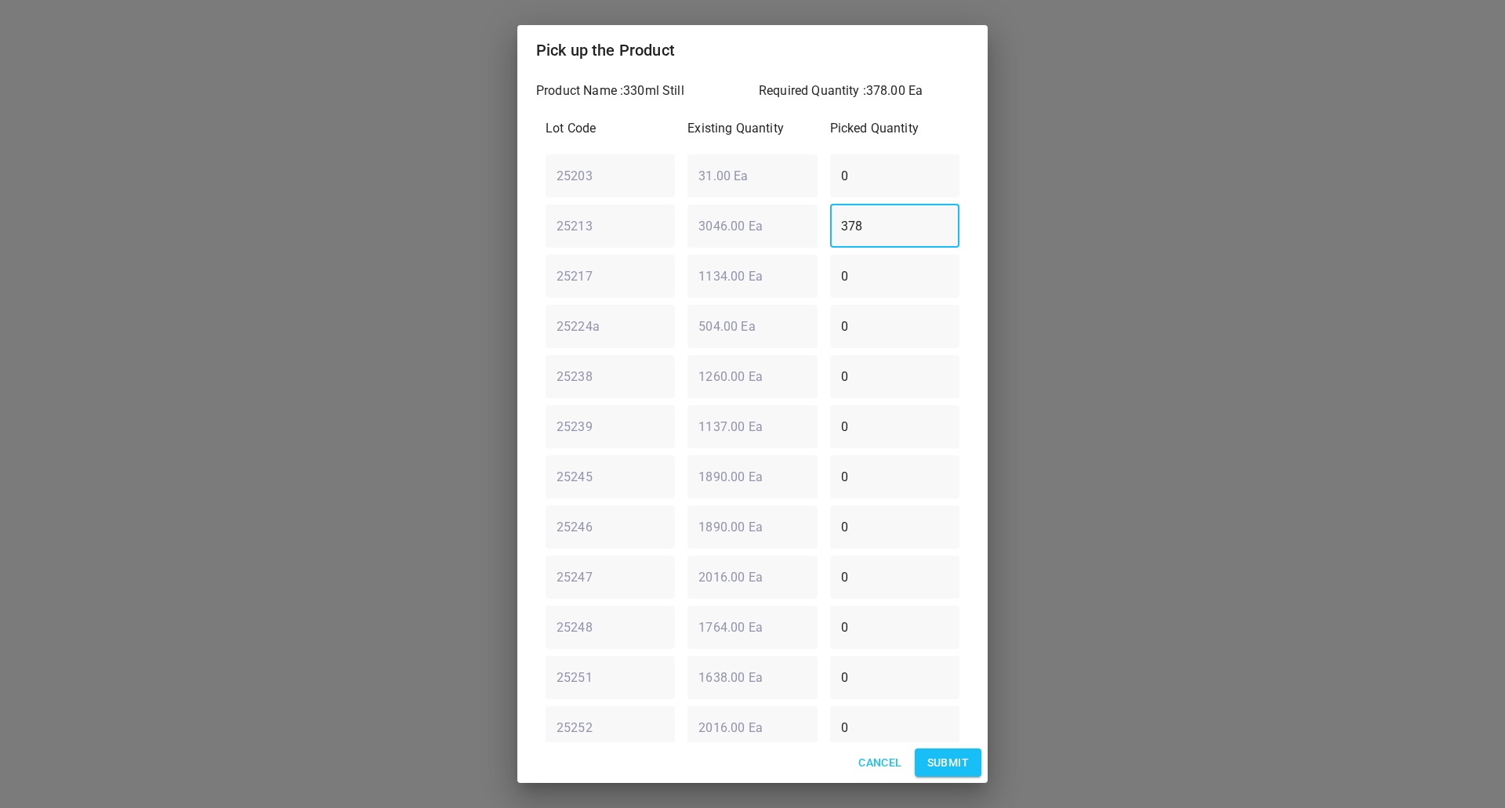
click at [957, 764] on span "Submit" at bounding box center [949, 763] width 42 height 20
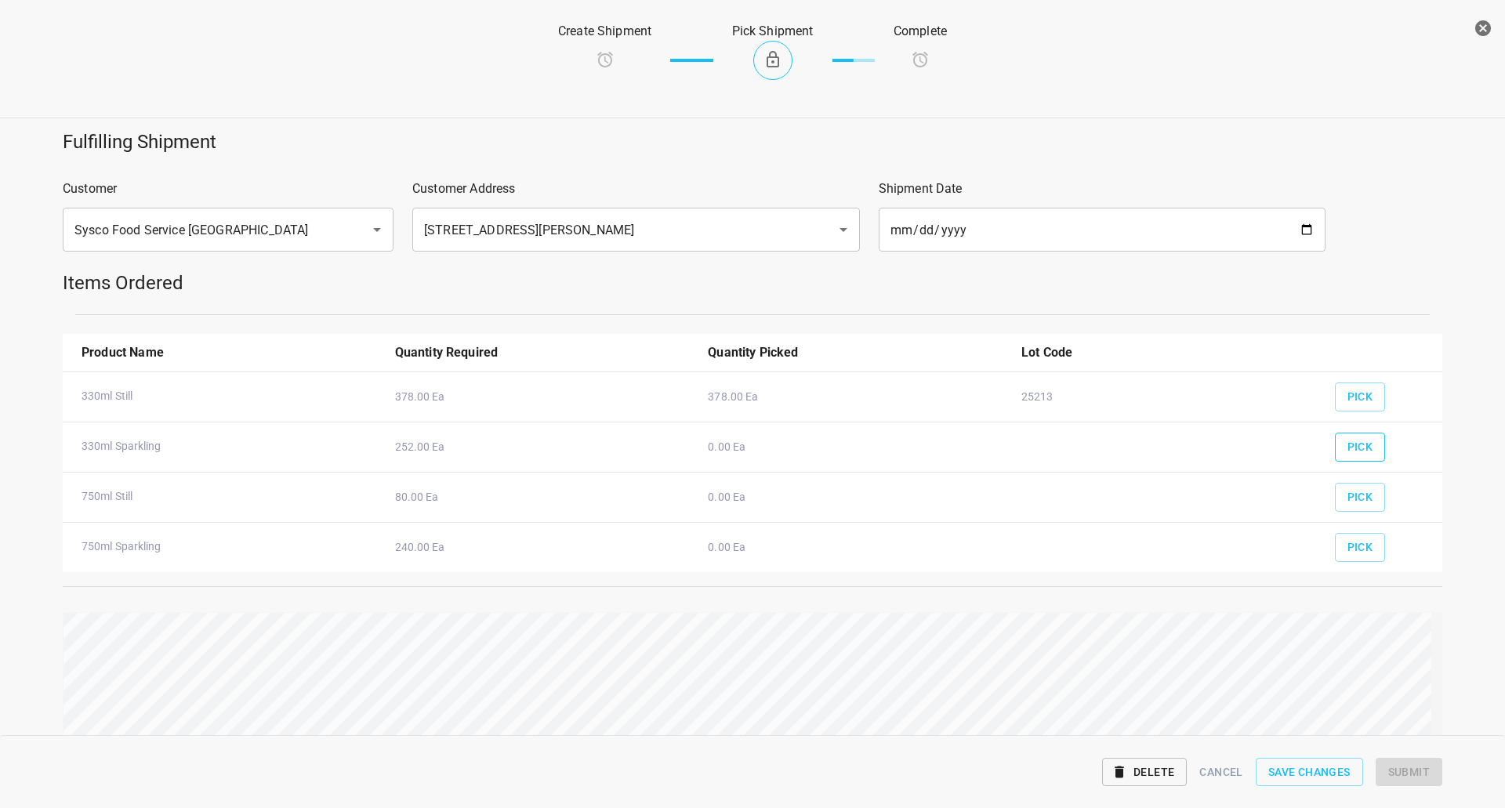
click at [1362, 452] on span "Pick" at bounding box center [1361, 447] width 26 height 20
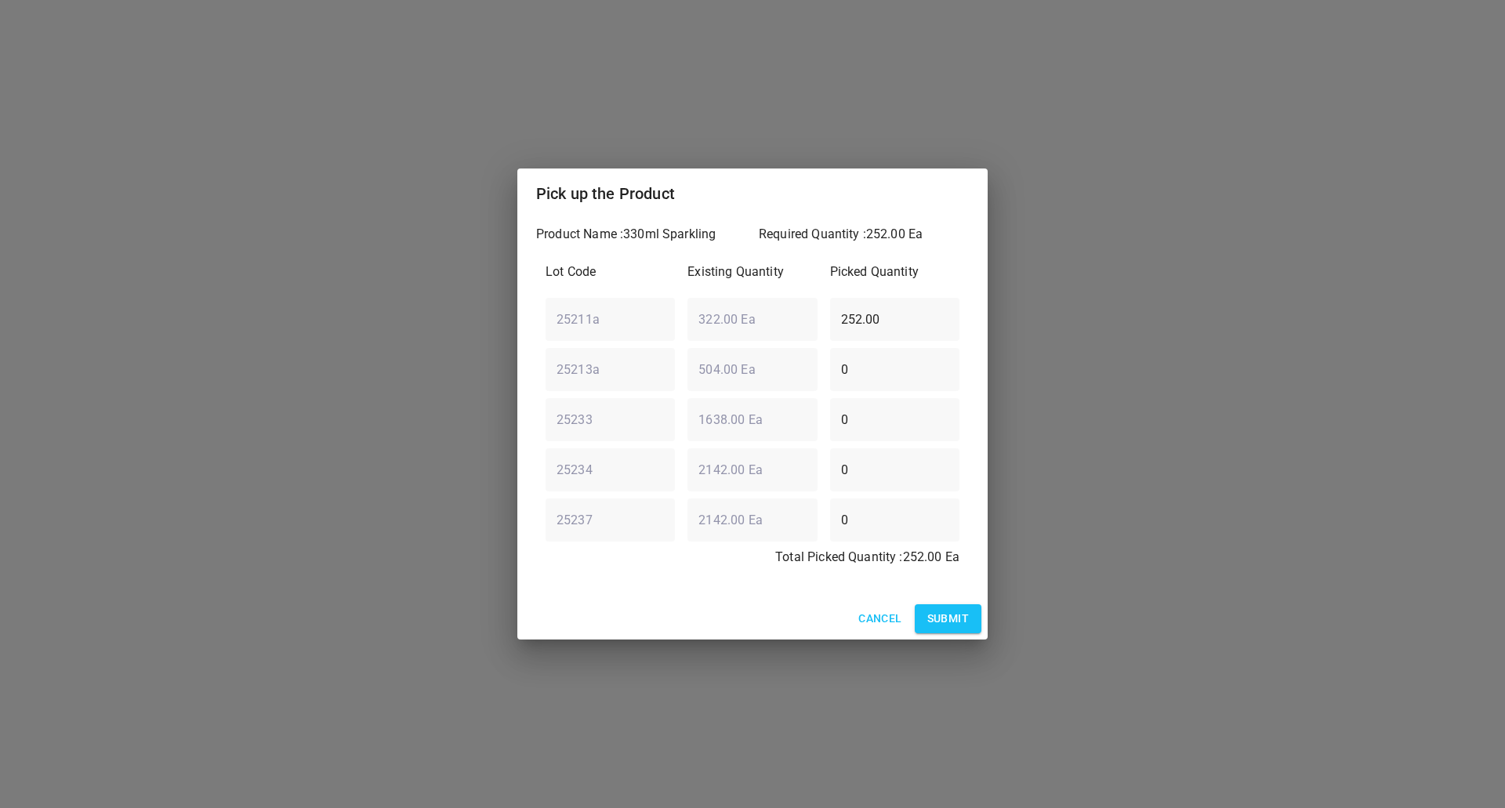
click at [953, 611] on span "Submit" at bounding box center [949, 619] width 42 height 20
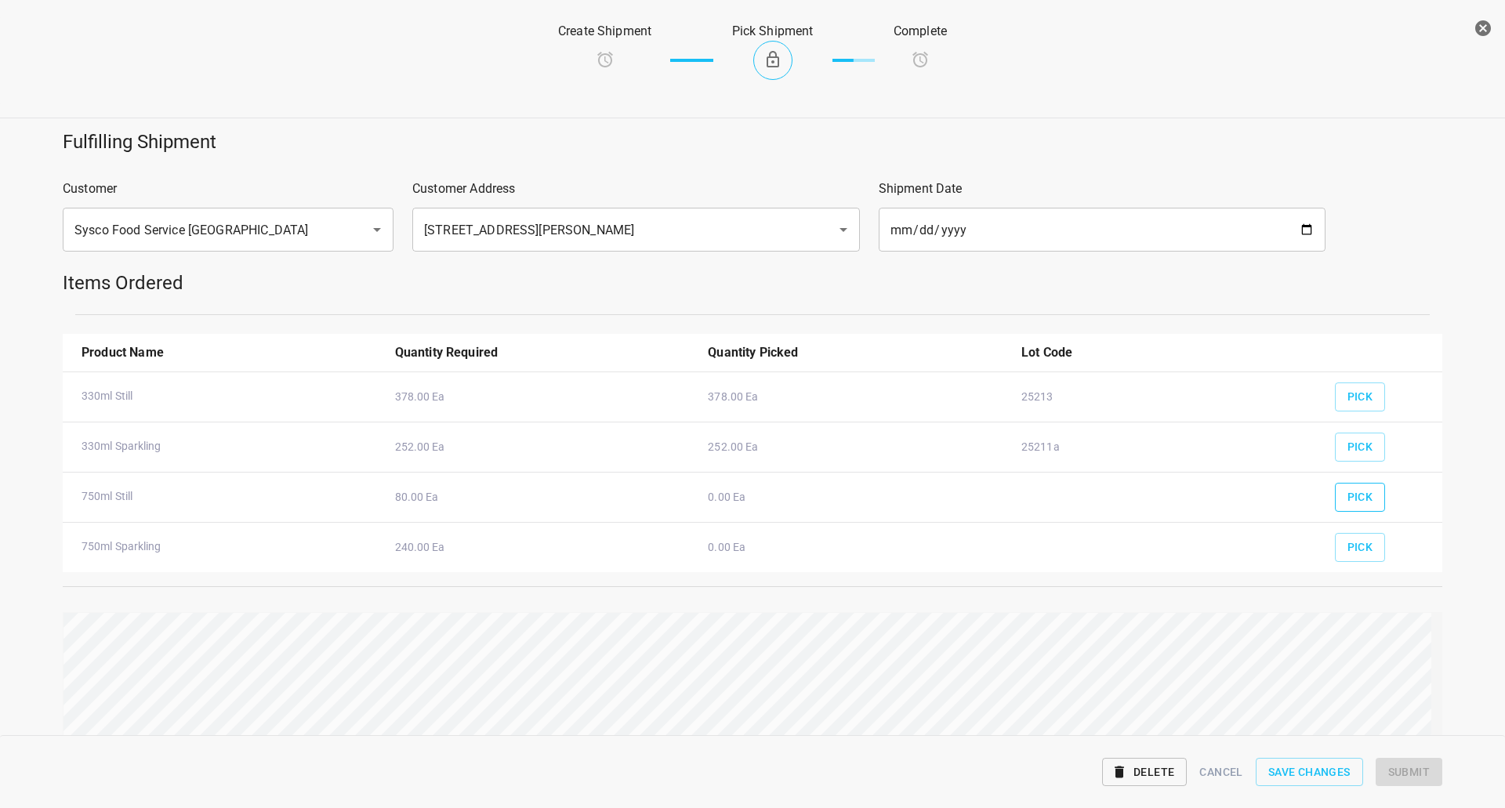
click at [1348, 488] on span "Pick" at bounding box center [1361, 498] width 26 height 20
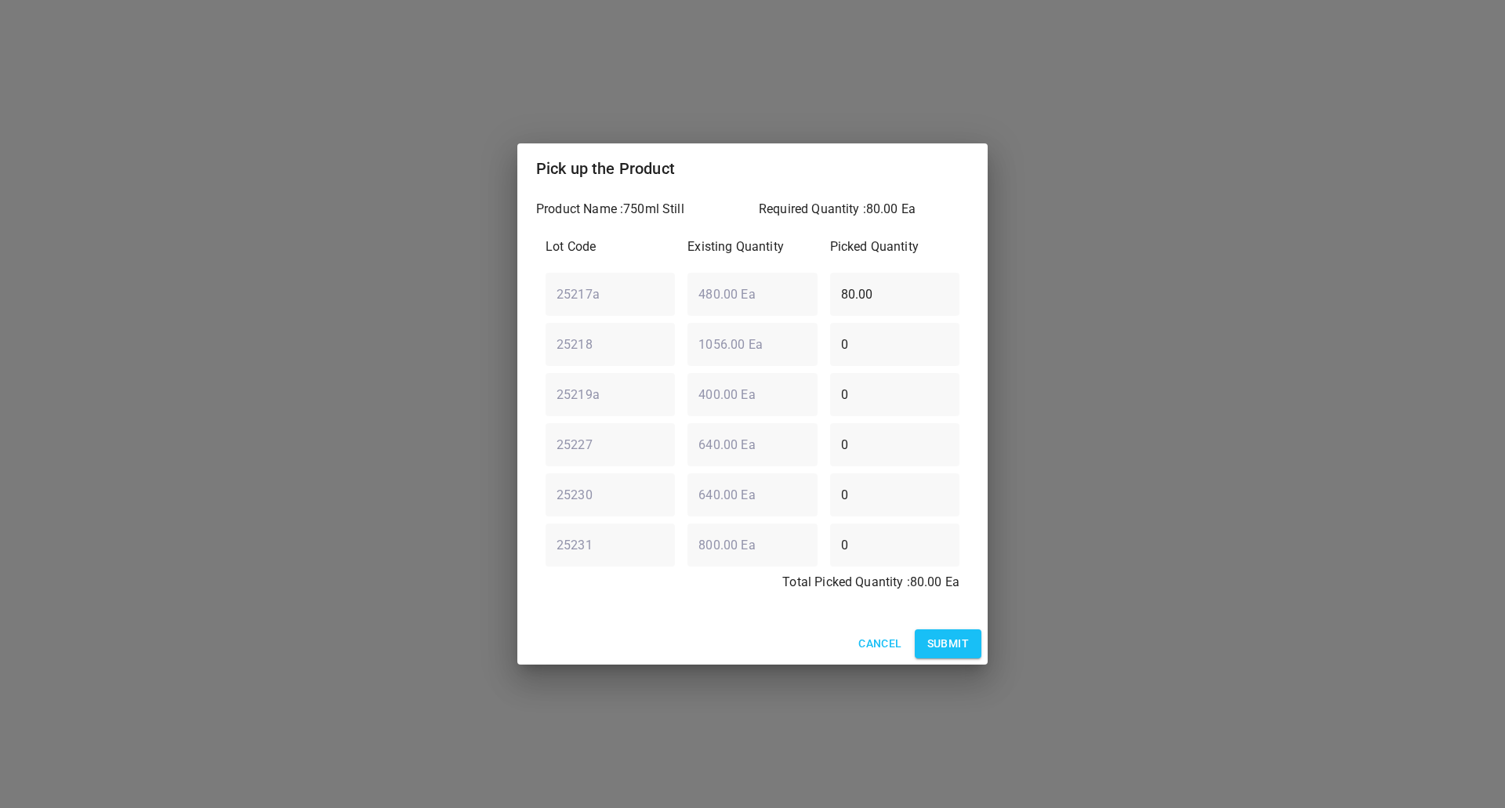
drag, startPoint x: 924, startPoint y: 285, endPoint x: 717, endPoint y: 318, distance: 209.5
click at [733, 318] on div "Lot Code Existing Quantity Picked Quantity 25217a ​ 480.00 Ea ​ 80.00 ​ 25218 ​…" at bounding box center [752, 419] width 433 height 383
type input "0"
click at [710, 528] on div "Lot Code Existing Quantity Picked Quantity 25217a ​ 480.00 Ea ​ 0 ​ 25218 ​ 105…" at bounding box center [752, 419] width 433 height 383
type input "80"
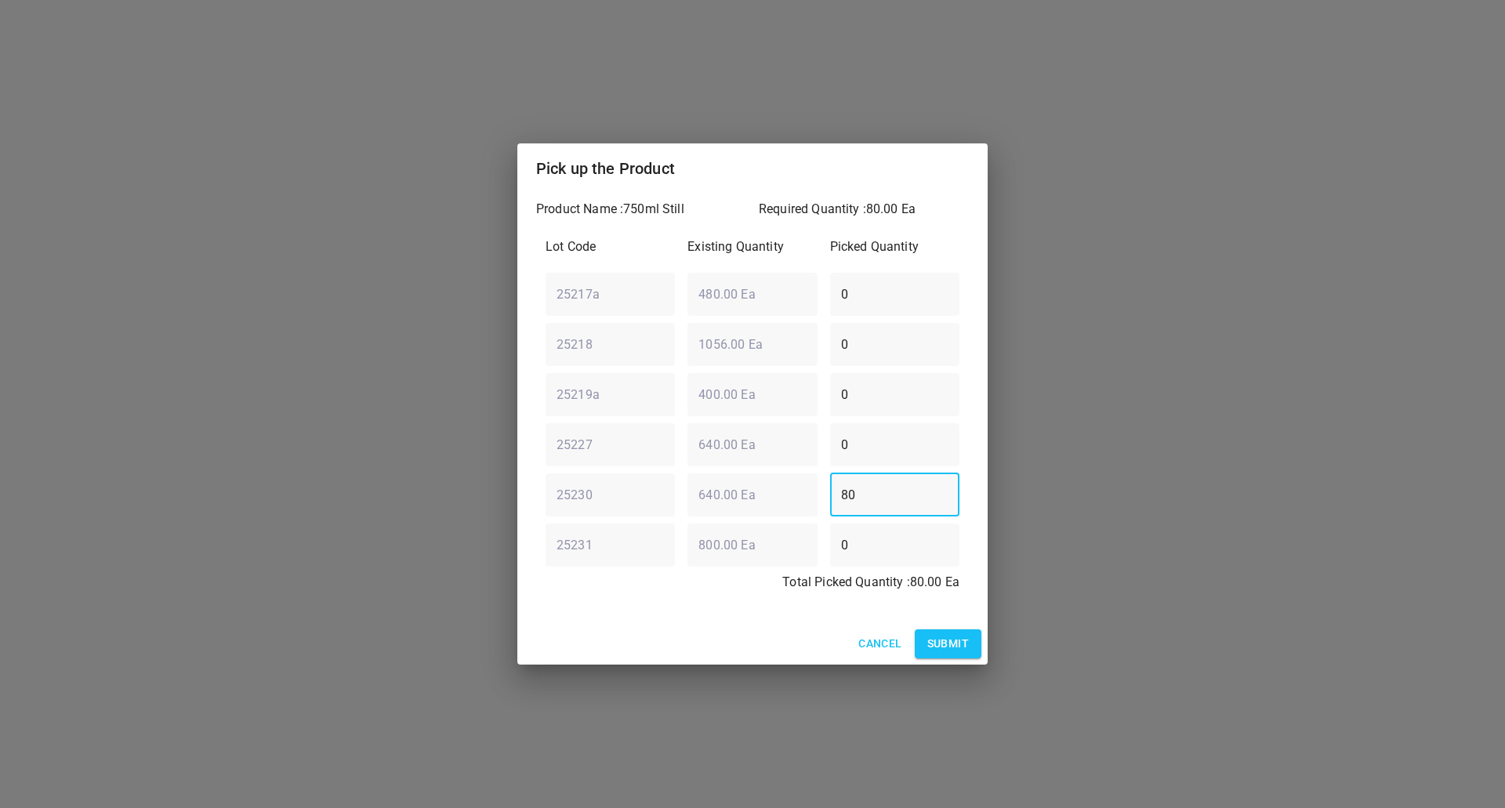
click at [947, 651] on span "Submit" at bounding box center [949, 644] width 42 height 20
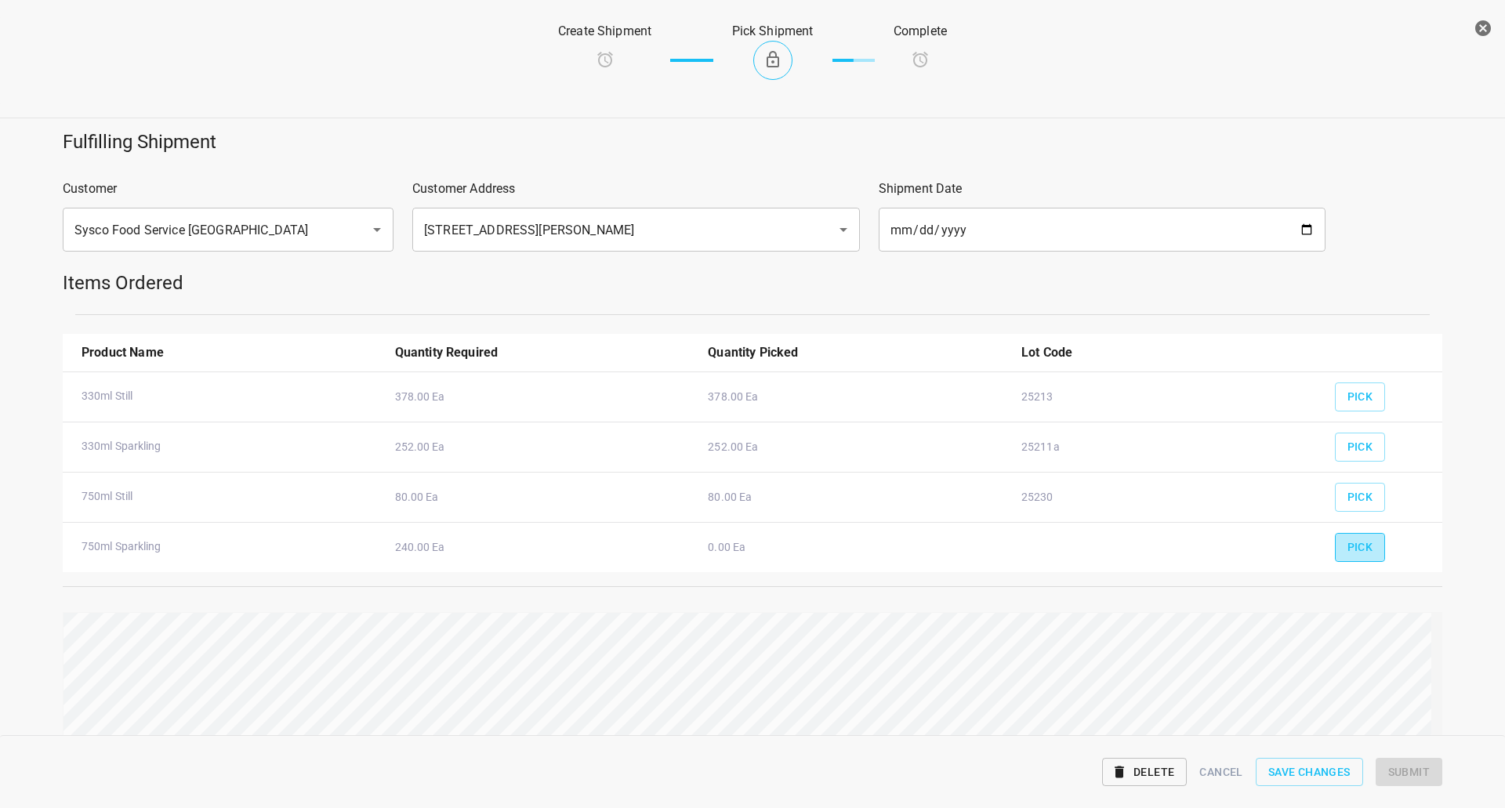
click at [1348, 550] on span "Pick" at bounding box center [1361, 548] width 26 height 20
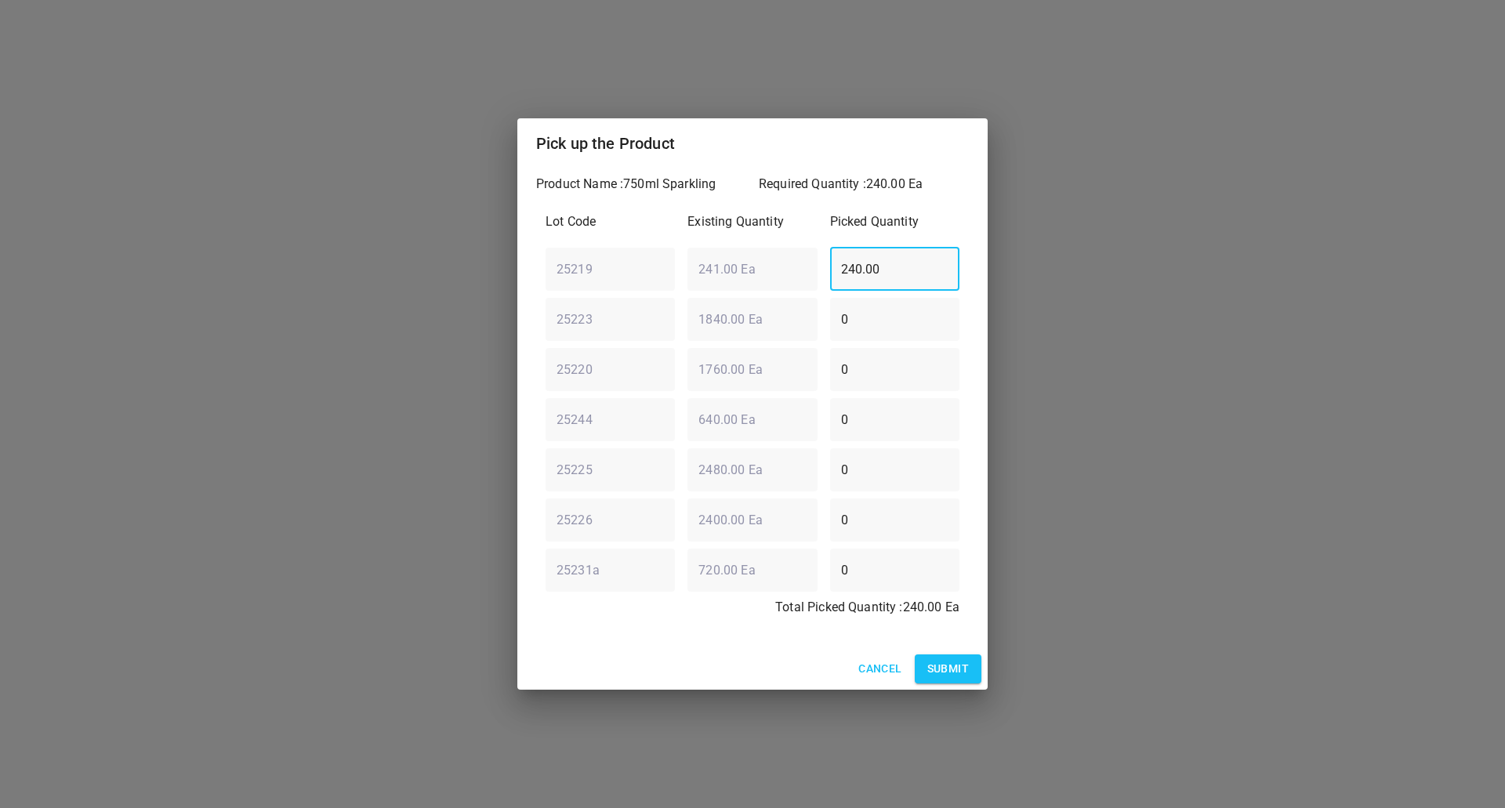
drag, startPoint x: 909, startPoint y: 263, endPoint x: 529, endPoint y: 278, distance: 379.7
click at [517, 283] on div "Pick up the Product Product Name : 750ml Sparkling Required Quantity : 240.00 E…" at bounding box center [752, 404] width 1505 height 808
type input "0"
click at [655, 390] on div "25220 ​ 1760.00 Ea ​ 0 ​" at bounding box center [752, 369] width 427 height 56
type input "240"
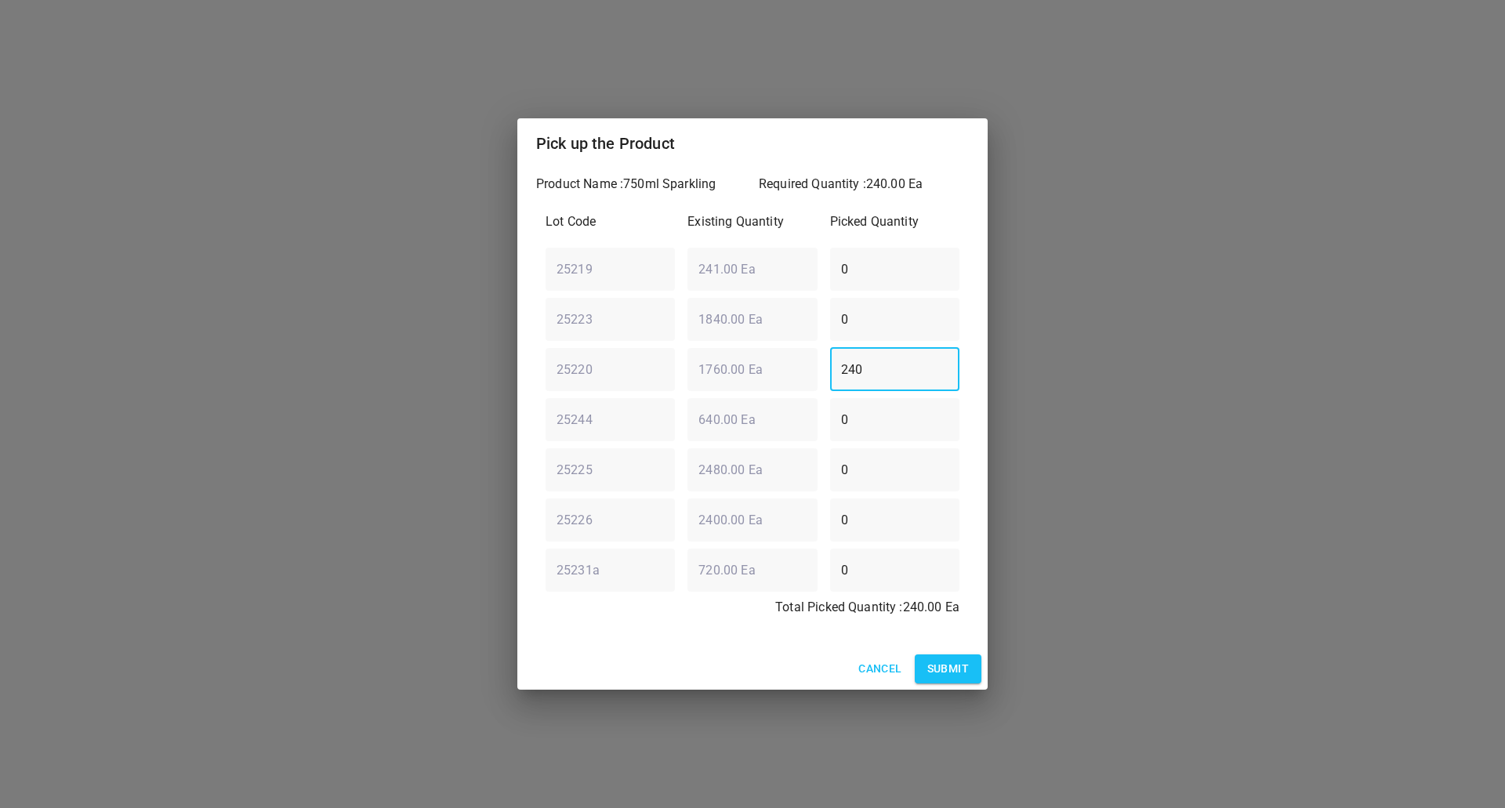
click at [956, 654] on div "Cancel Submit" at bounding box center [752, 669] width 470 height 42
click at [960, 657] on button "Submit" at bounding box center [948, 669] width 67 height 29
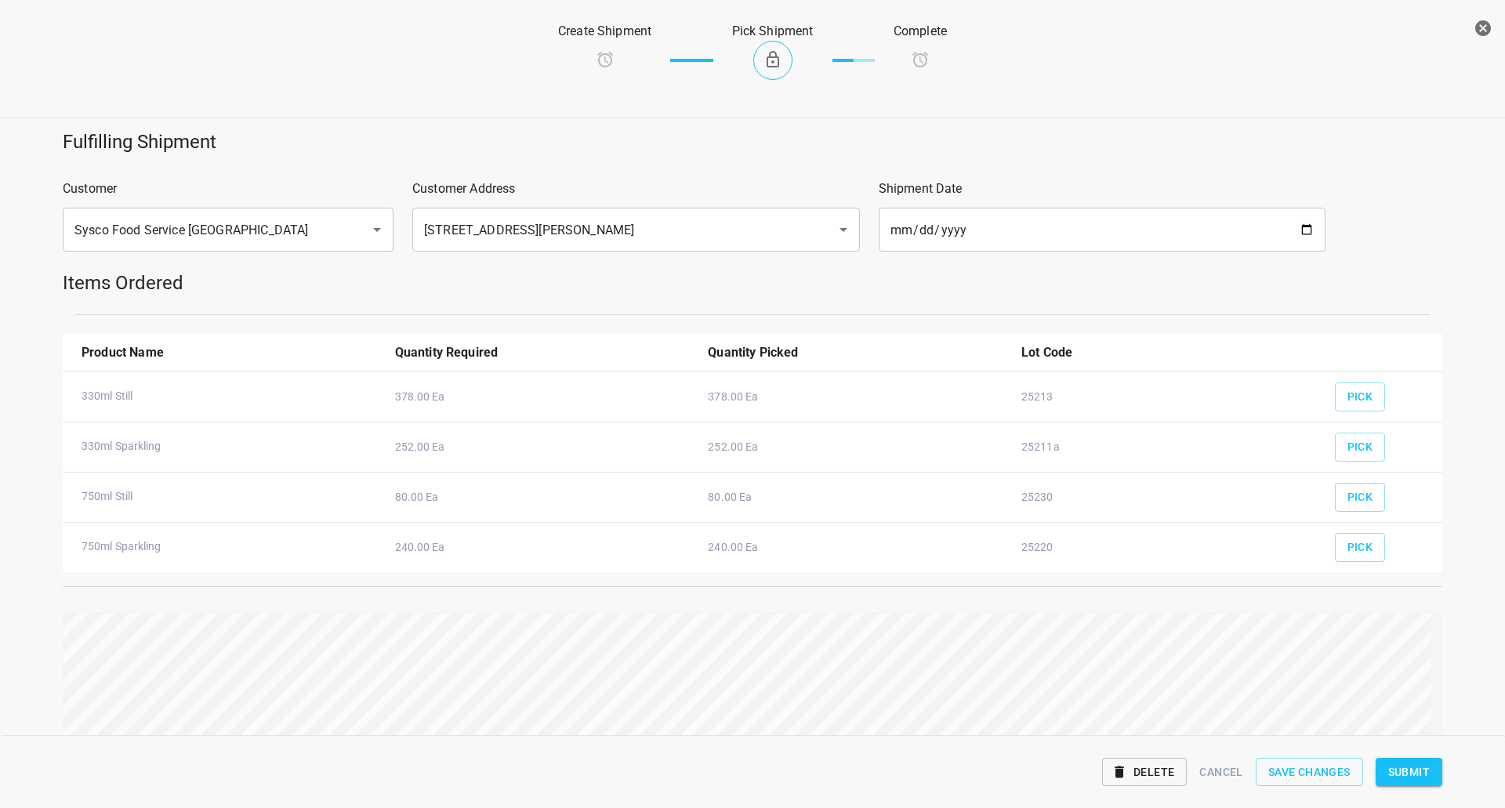
click at [1407, 772] on span "Submit" at bounding box center [1410, 773] width 42 height 20
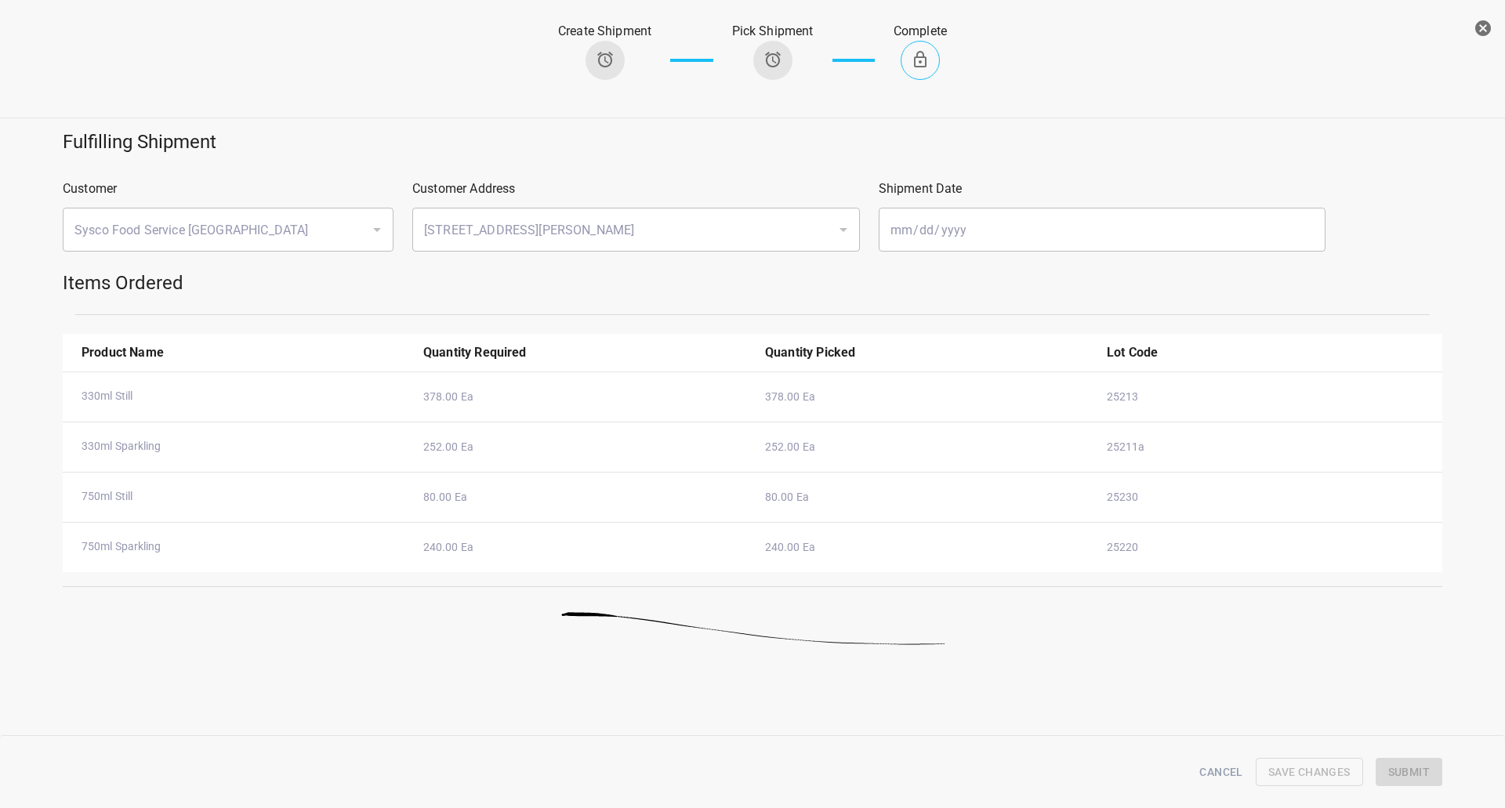
drag, startPoint x: 1472, startPoint y: 25, endPoint x: 1495, endPoint y: 33, distance: 24.1
click at [1475, 24] on button "button" at bounding box center [1483, 28] width 31 height 31
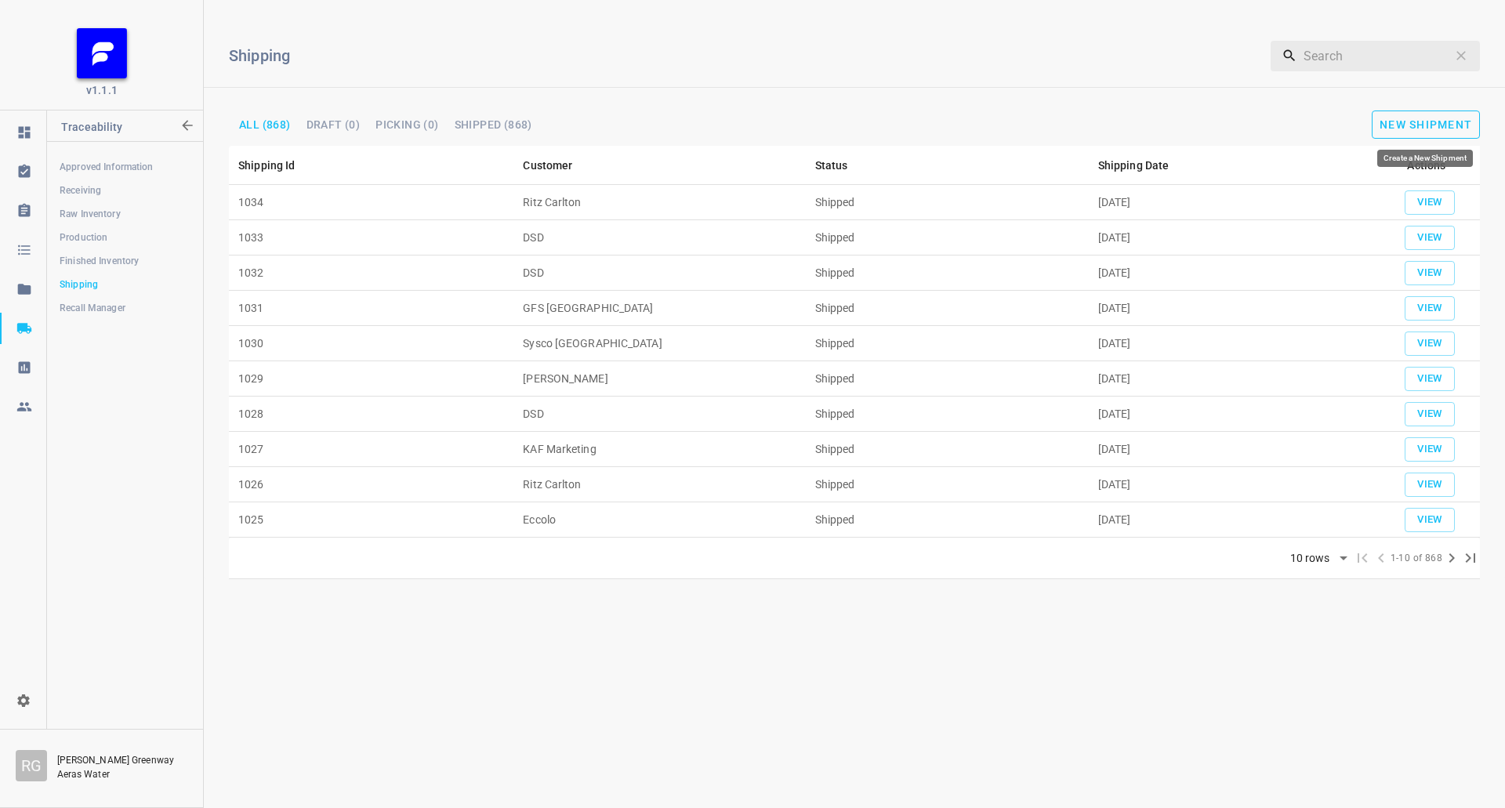
click at [1427, 125] on span "New Shipment" at bounding box center [1426, 124] width 93 height 13
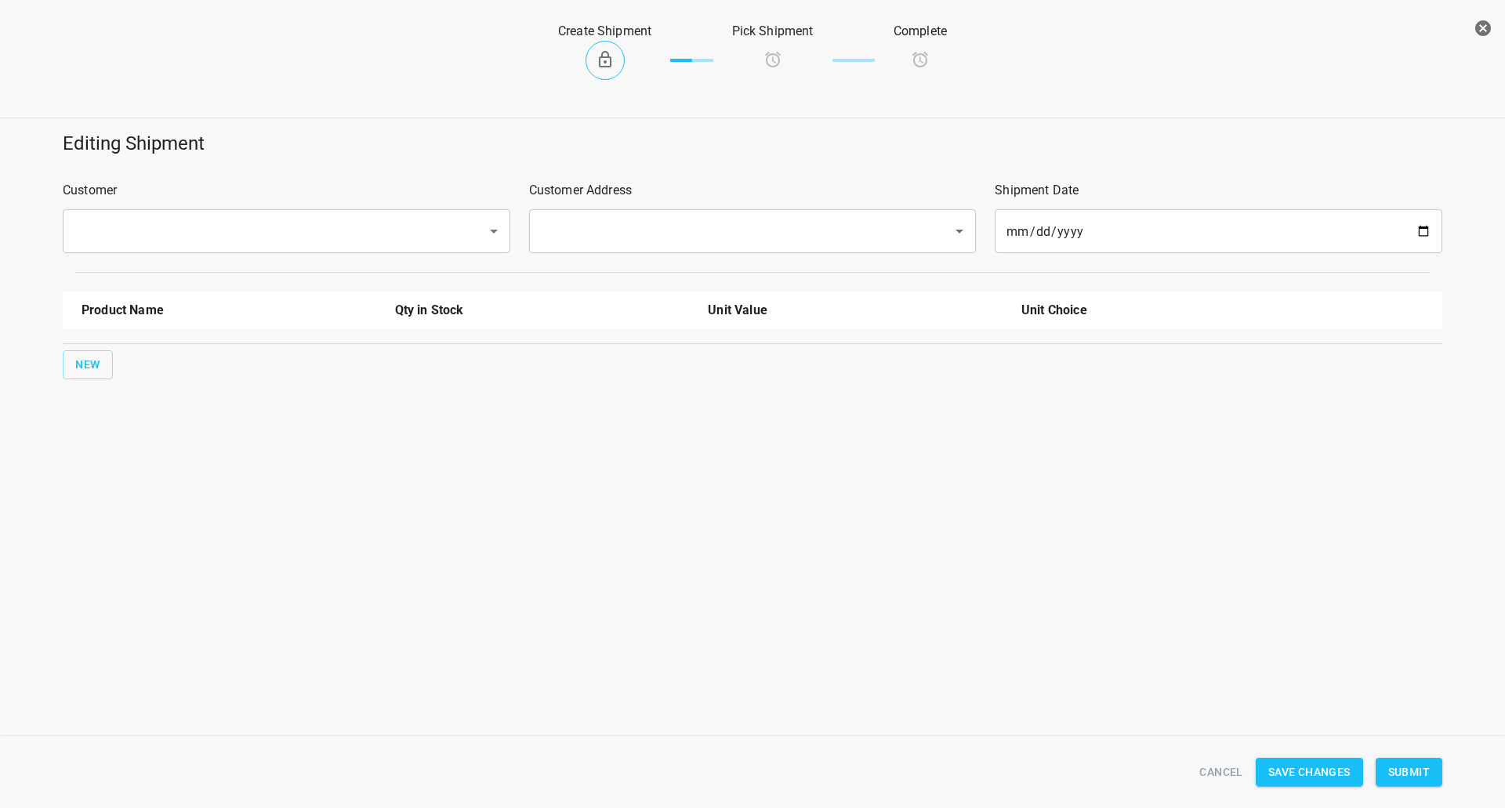
click at [340, 219] on input "text" at bounding box center [265, 231] width 390 height 30
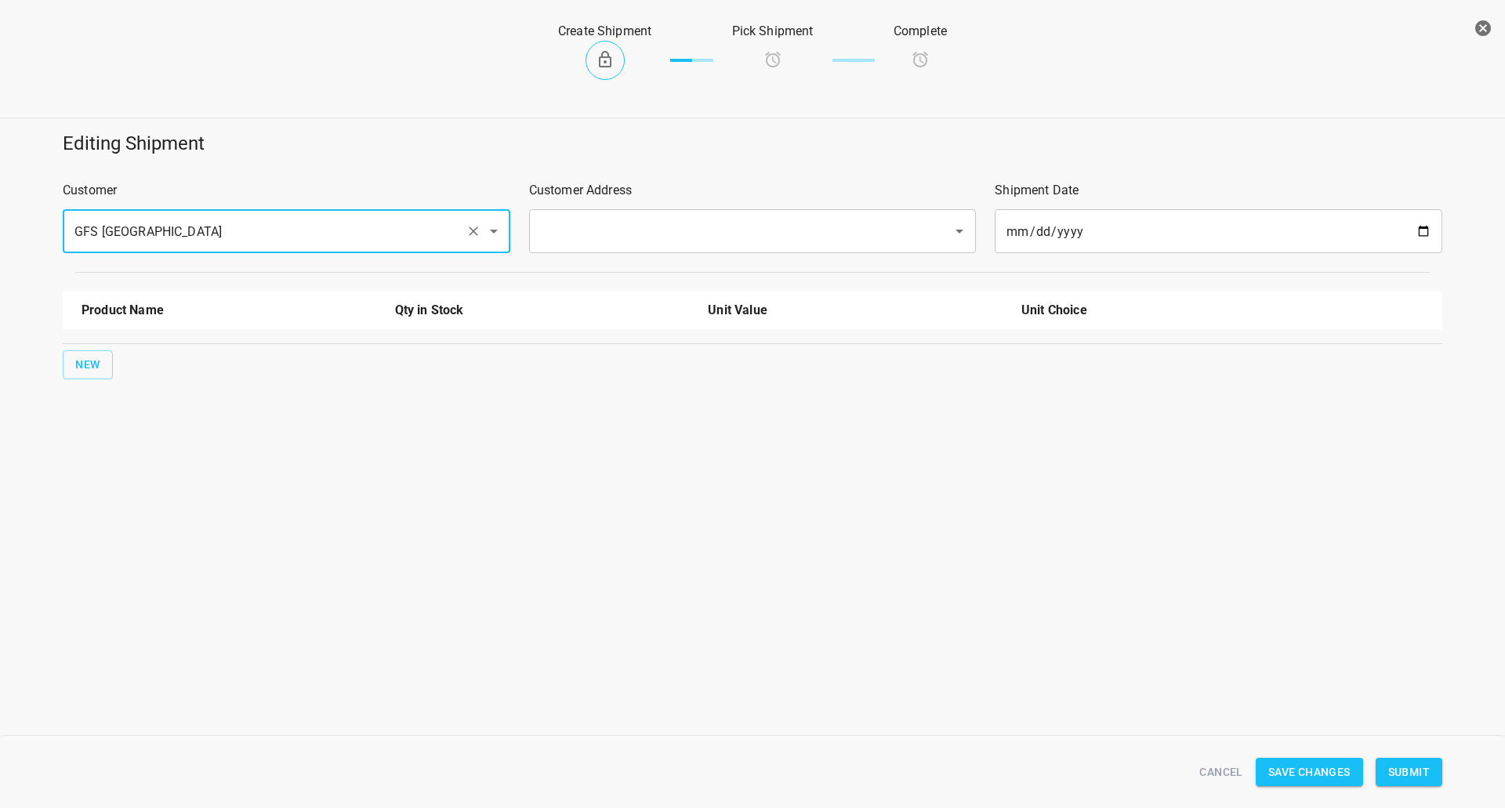
type input "GFS [GEOGRAPHIC_DATA]"
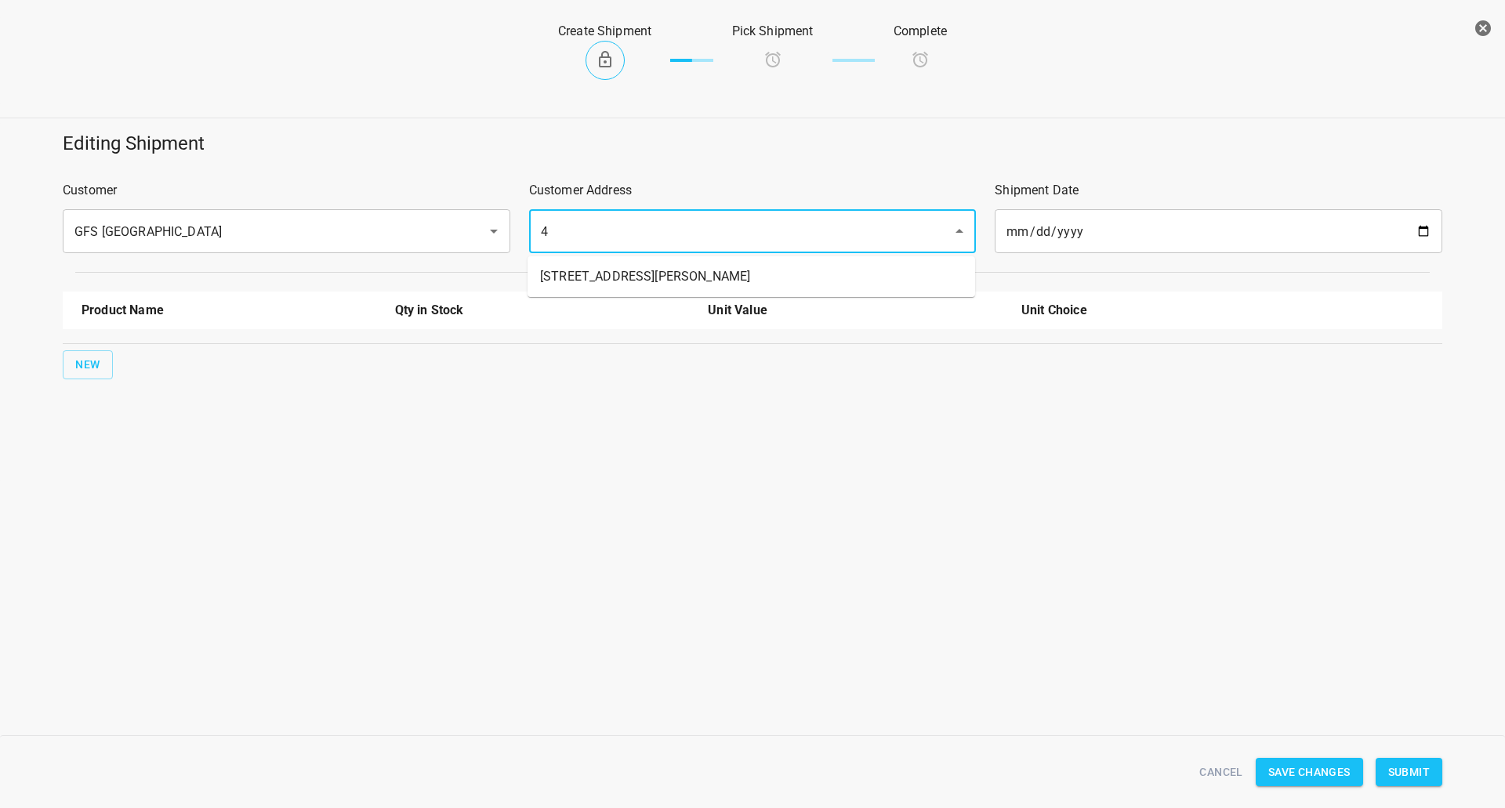
click at [619, 289] on li "[STREET_ADDRESS][PERSON_NAME]" at bounding box center [752, 277] width 448 height 28
type input "[STREET_ADDRESS][PERSON_NAME]"
click at [92, 371] on span "New" at bounding box center [87, 365] width 25 height 20
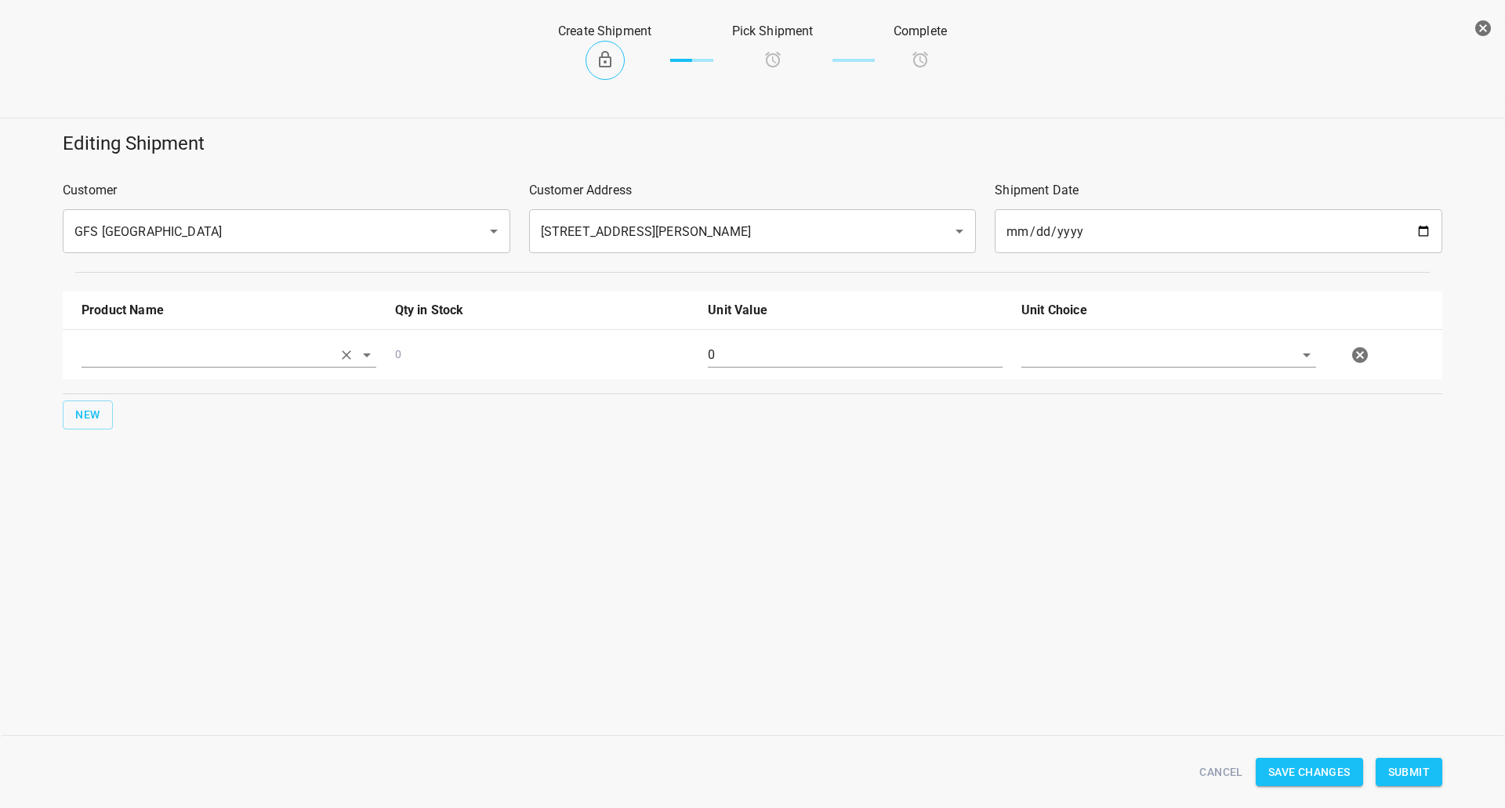
drag, startPoint x: 197, startPoint y: 384, endPoint x: 191, endPoint y: 353, distance: 32.0
click at [198, 384] on div at bounding box center [229, 361] width 314 height 56
click at [191, 353] on input "text" at bounding box center [207, 355] width 251 height 24
click at [186, 396] on li "330ml Still" at bounding box center [229, 391] width 295 height 28
type input "330ml Still"
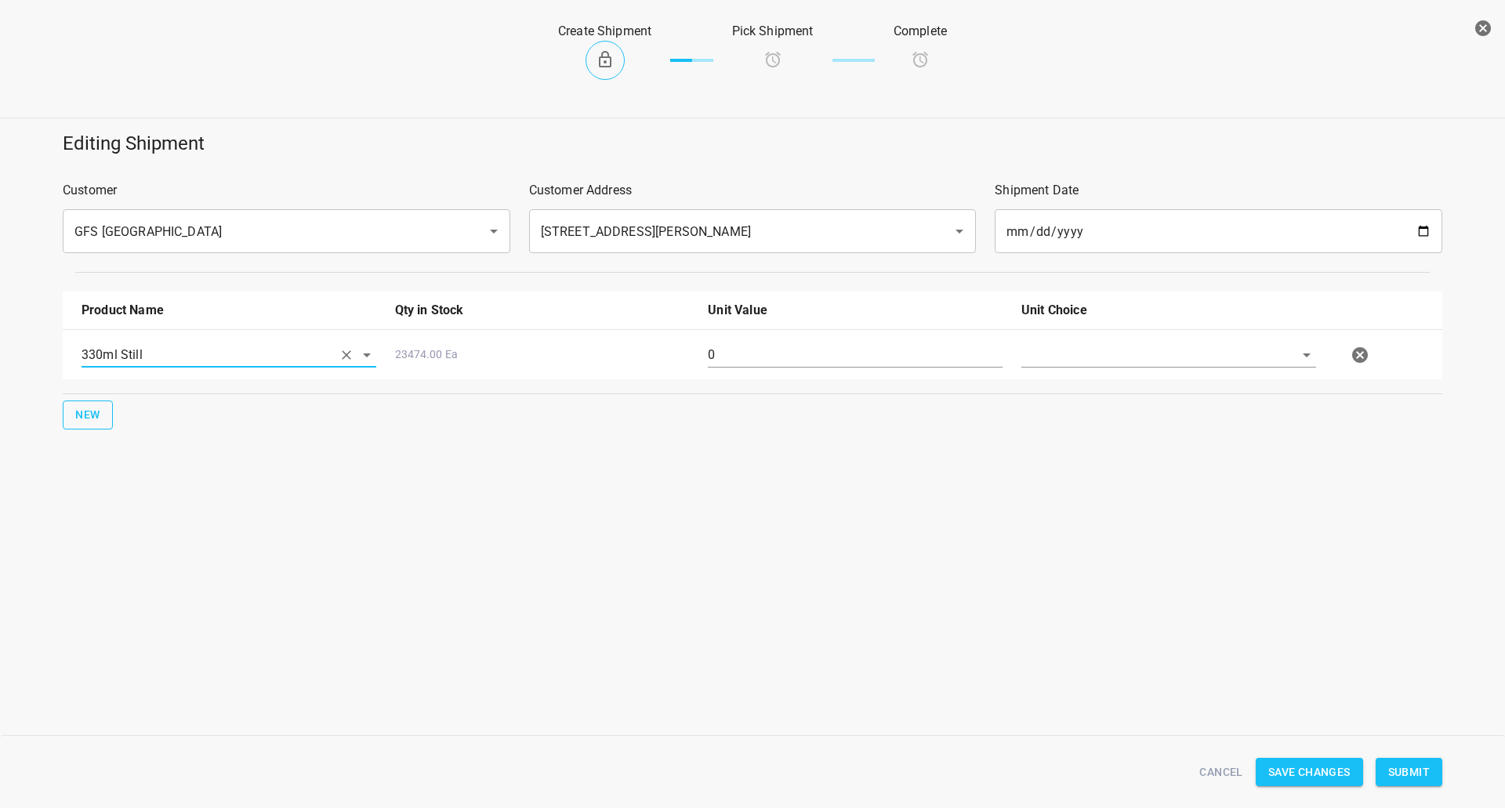
click at [64, 411] on button "New" at bounding box center [88, 415] width 50 height 29
click at [119, 406] on input "text" at bounding box center [207, 405] width 251 height 24
click at [155, 462] on li "330ml Sparkling" at bounding box center [229, 470] width 295 height 28
type input "330ml Sparkling"
click at [1188, 351] on input "text" at bounding box center [1147, 355] width 251 height 24
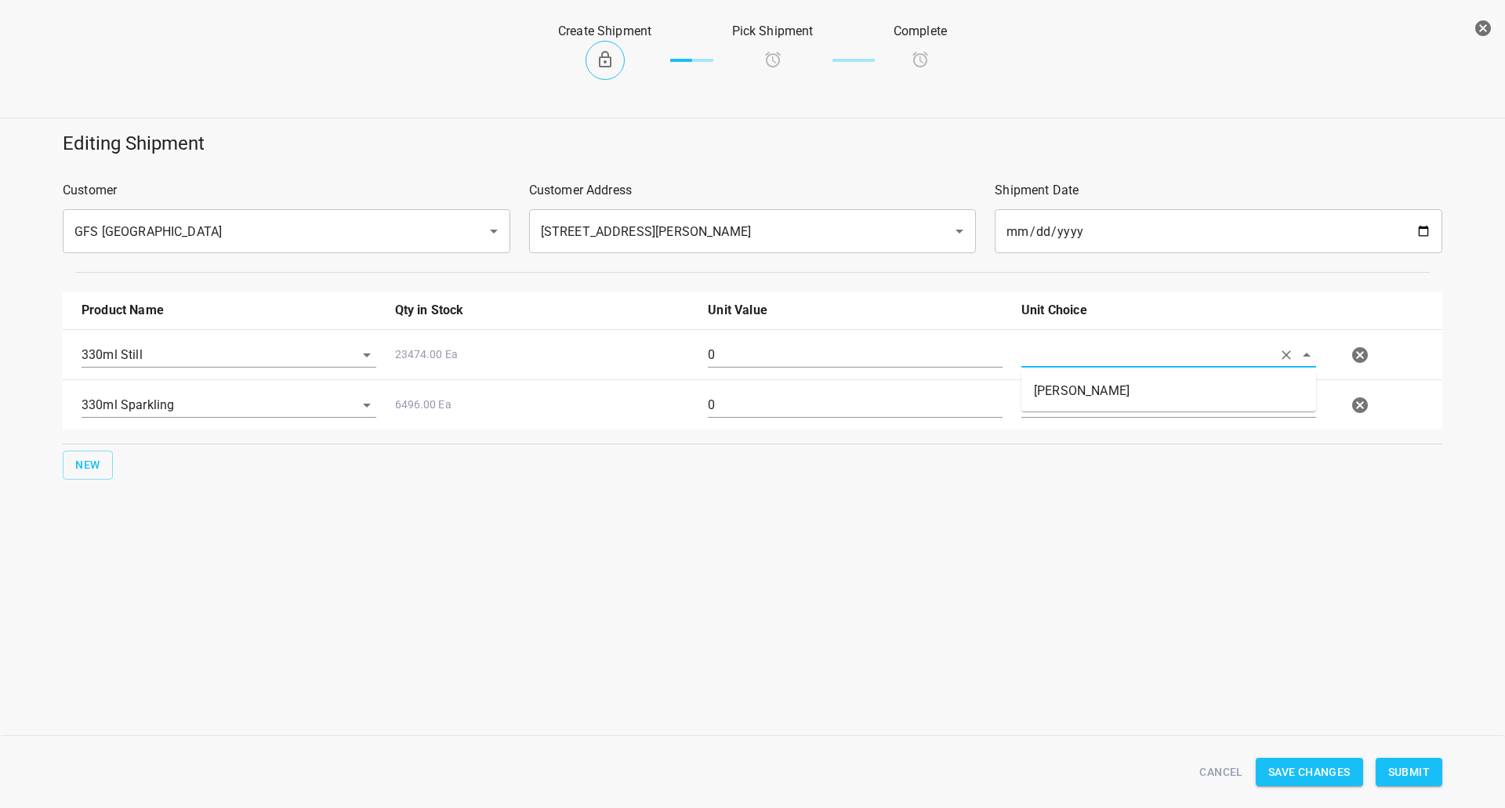
click at [1165, 396] on li "[PERSON_NAME]" at bounding box center [1169, 391] width 295 height 28
type input "[PERSON_NAME]"
click at [1156, 414] on input "text" at bounding box center [1147, 405] width 251 height 24
click at [1154, 455] on li "[PERSON_NAME]" at bounding box center [1169, 441] width 295 height 28
type input "[PERSON_NAME]"
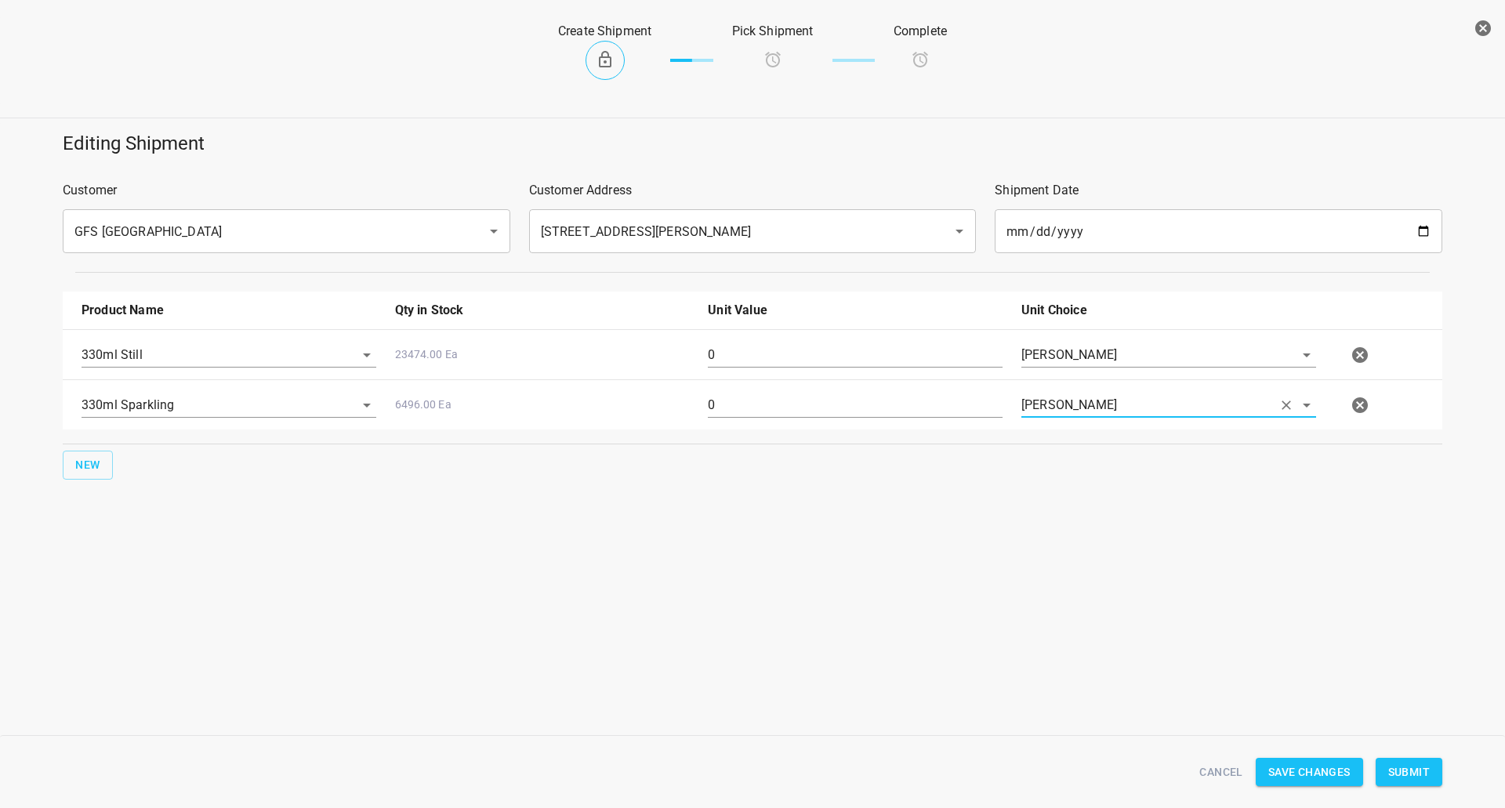
click at [874, 336] on div "0" at bounding box center [856, 361] width 314 height 56
click at [875, 359] on input "0" at bounding box center [855, 355] width 295 height 25
type input "126"
click at [725, 395] on input "0" at bounding box center [855, 405] width 295 height 25
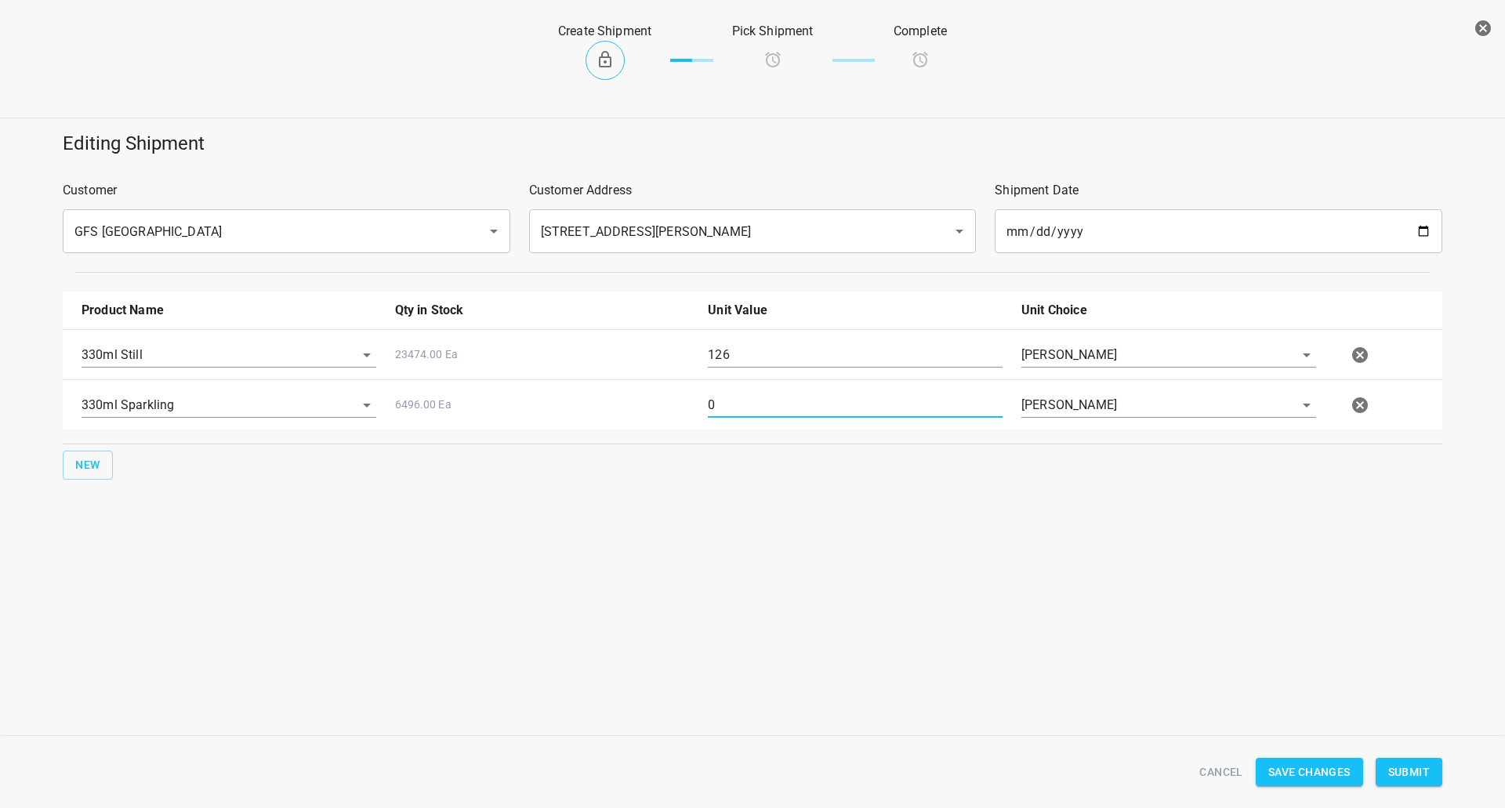
click at [725, 395] on input "0" at bounding box center [855, 405] width 295 height 25
type input "54"
click at [1407, 766] on span "Submit" at bounding box center [1410, 773] width 42 height 20
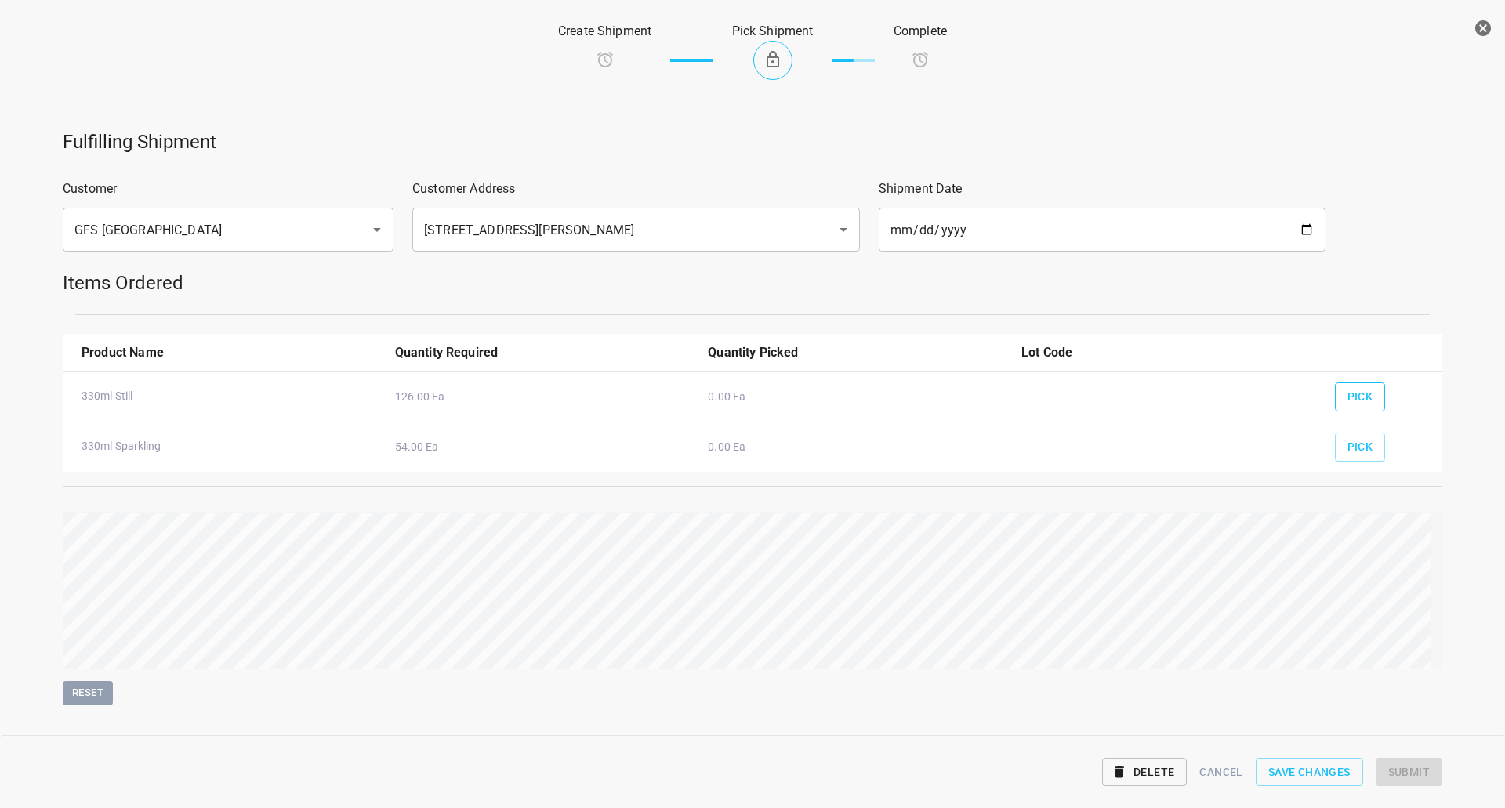
click at [1365, 398] on button "Pick" at bounding box center [1360, 397] width 51 height 29
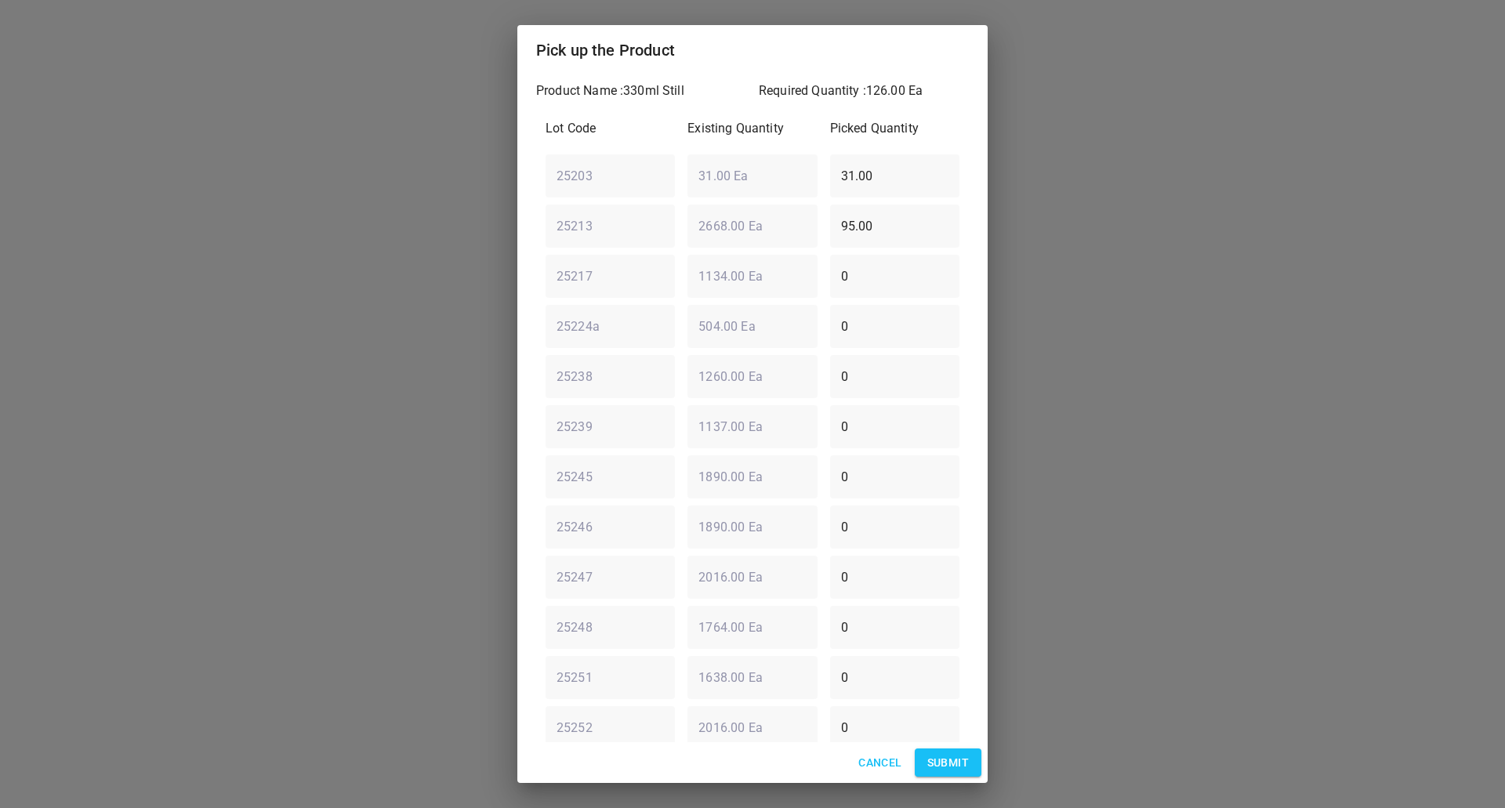
click at [736, 180] on div "25203 ​ 31.00 Ea ​ 31.00 ​" at bounding box center [752, 175] width 427 height 56
type input "0"
click at [731, 238] on div "25213 ​ 2668.00 Ea ​ 95.00 ​" at bounding box center [752, 226] width 427 height 56
drag, startPoint x: 862, startPoint y: 226, endPoint x: 615, endPoint y: 256, distance: 248.8
click at [724, 250] on div "Lot Code Existing Quantity Picked Quantity 25203 ​ 31.00 Ea ​ 0 ​ 25213 ​ 2668.…" at bounding box center [752, 527] width 433 height 834
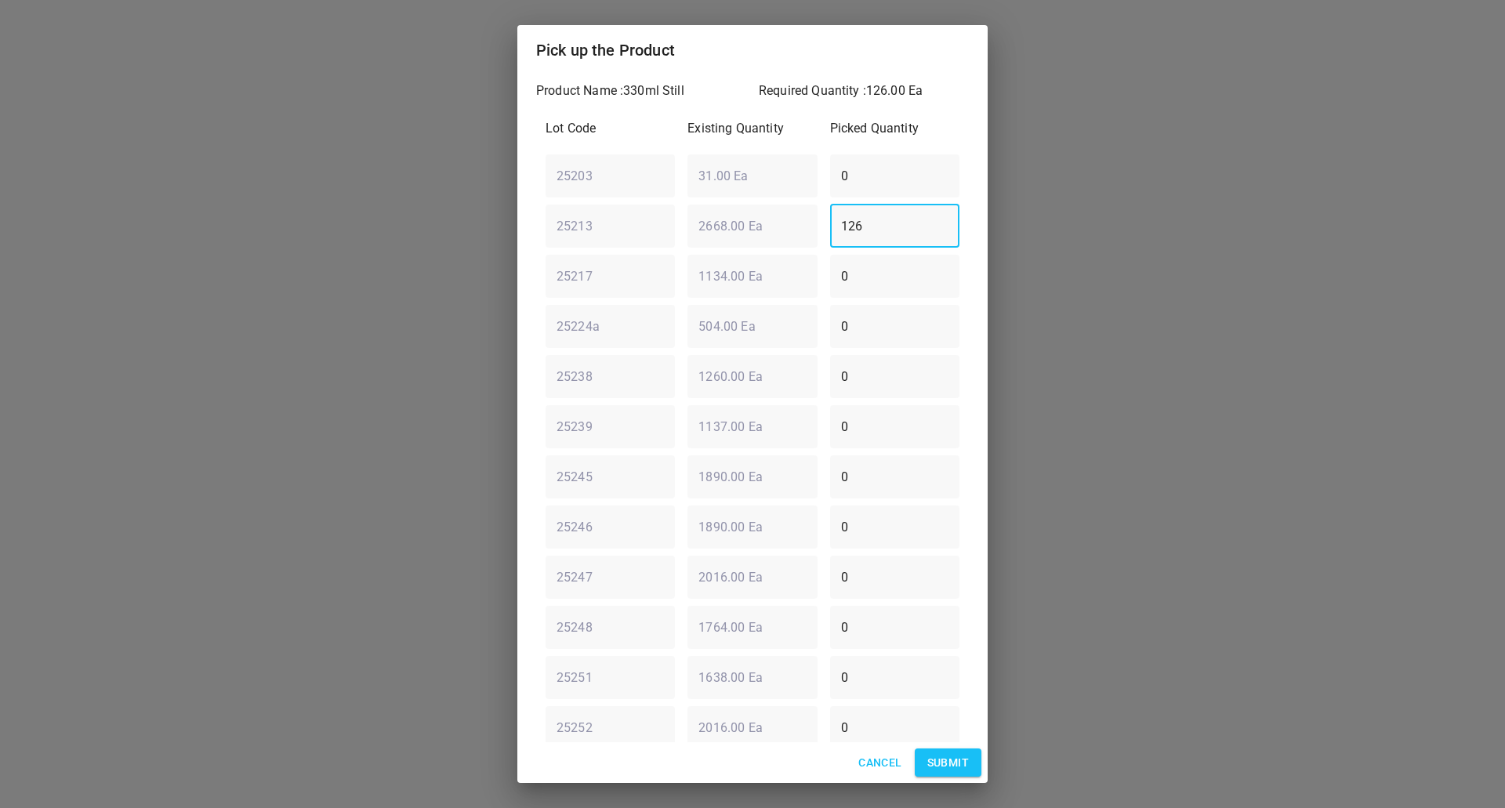
type input "126"
click at [949, 765] on span "Submit" at bounding box center [949, 763] width 42 height 20
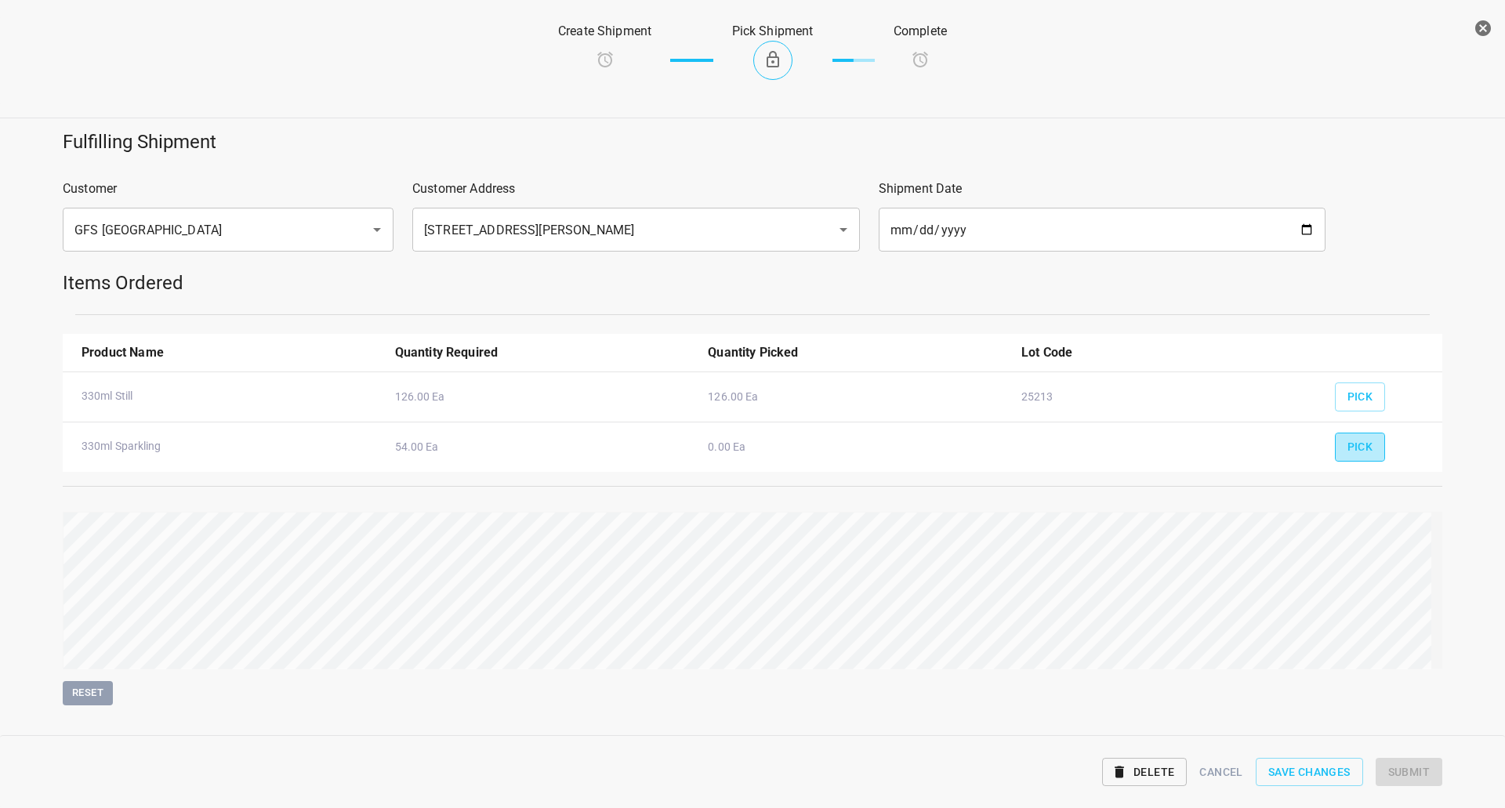
click at [1335, 440] on button "Pick" at bounding box center [1360, 447] width 51 height 29
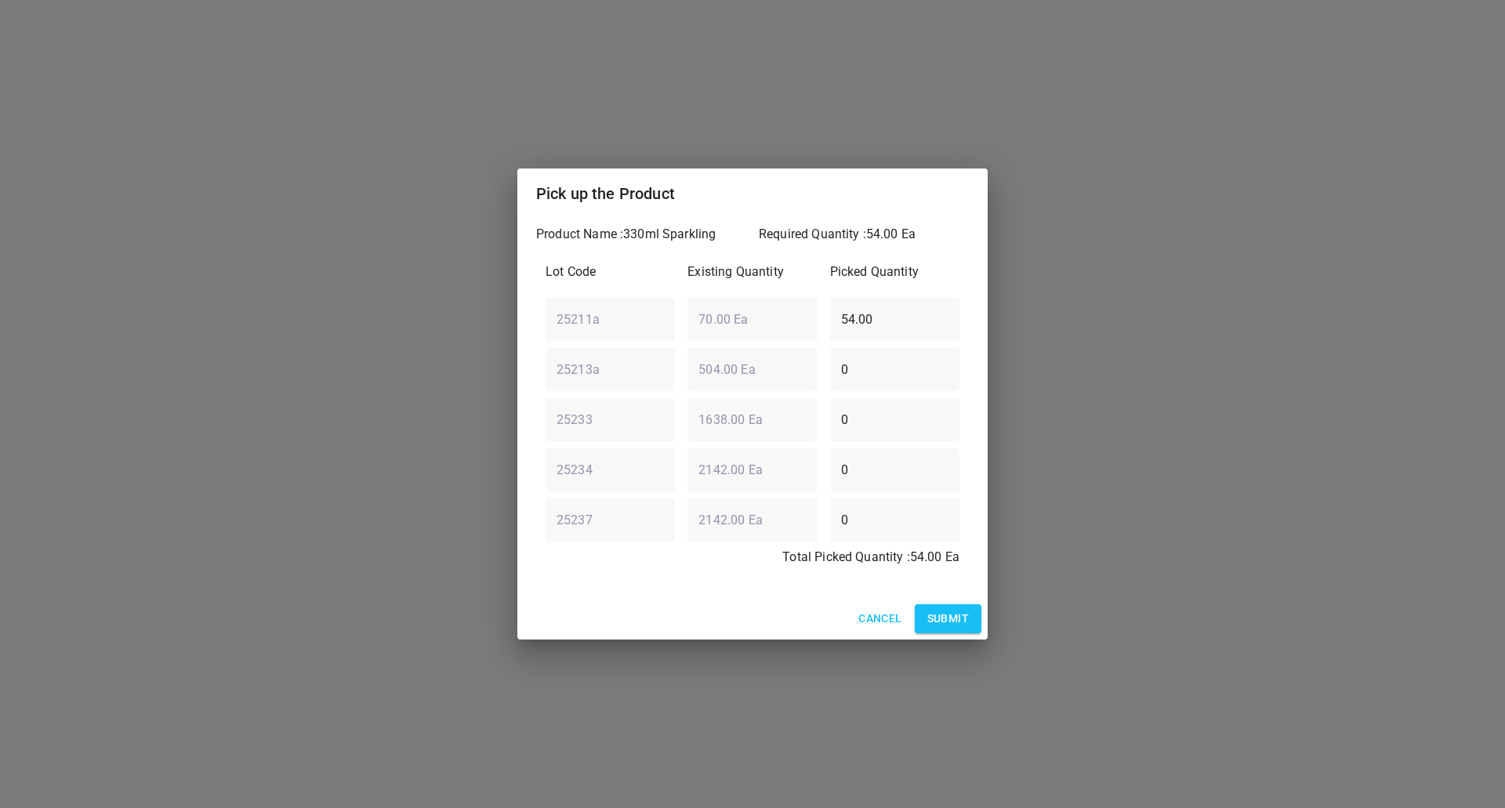
click at [960, 616] on span "Submit" at bounding box center [949, 619] width 42 height 20
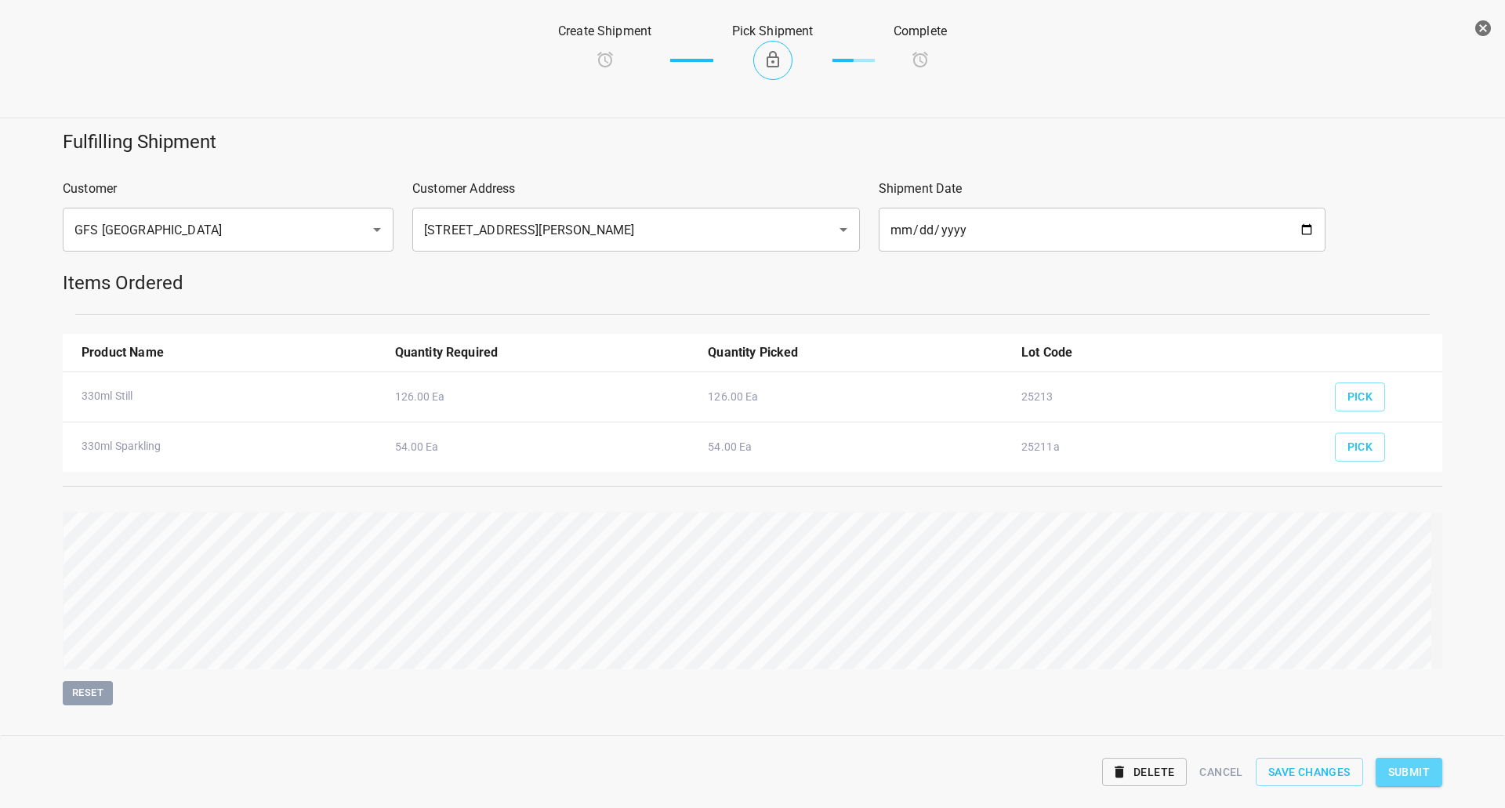
click at [1403, 776] on span "Submit" at bounding box center [1410, 773] width 42 height 20
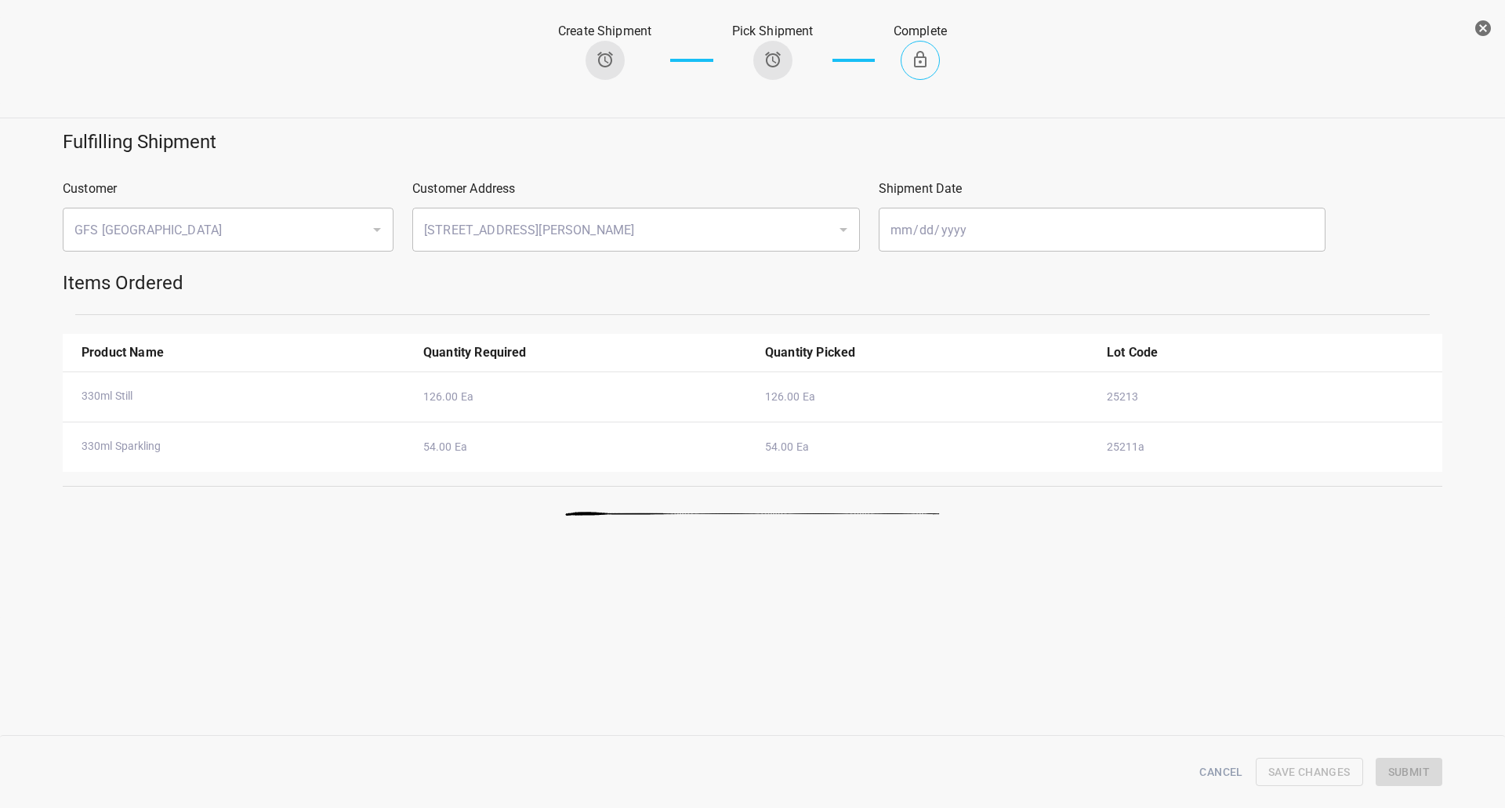
click at [1487, 31] on icon "button" at bounding box center [1483, 28] width 19 height 19
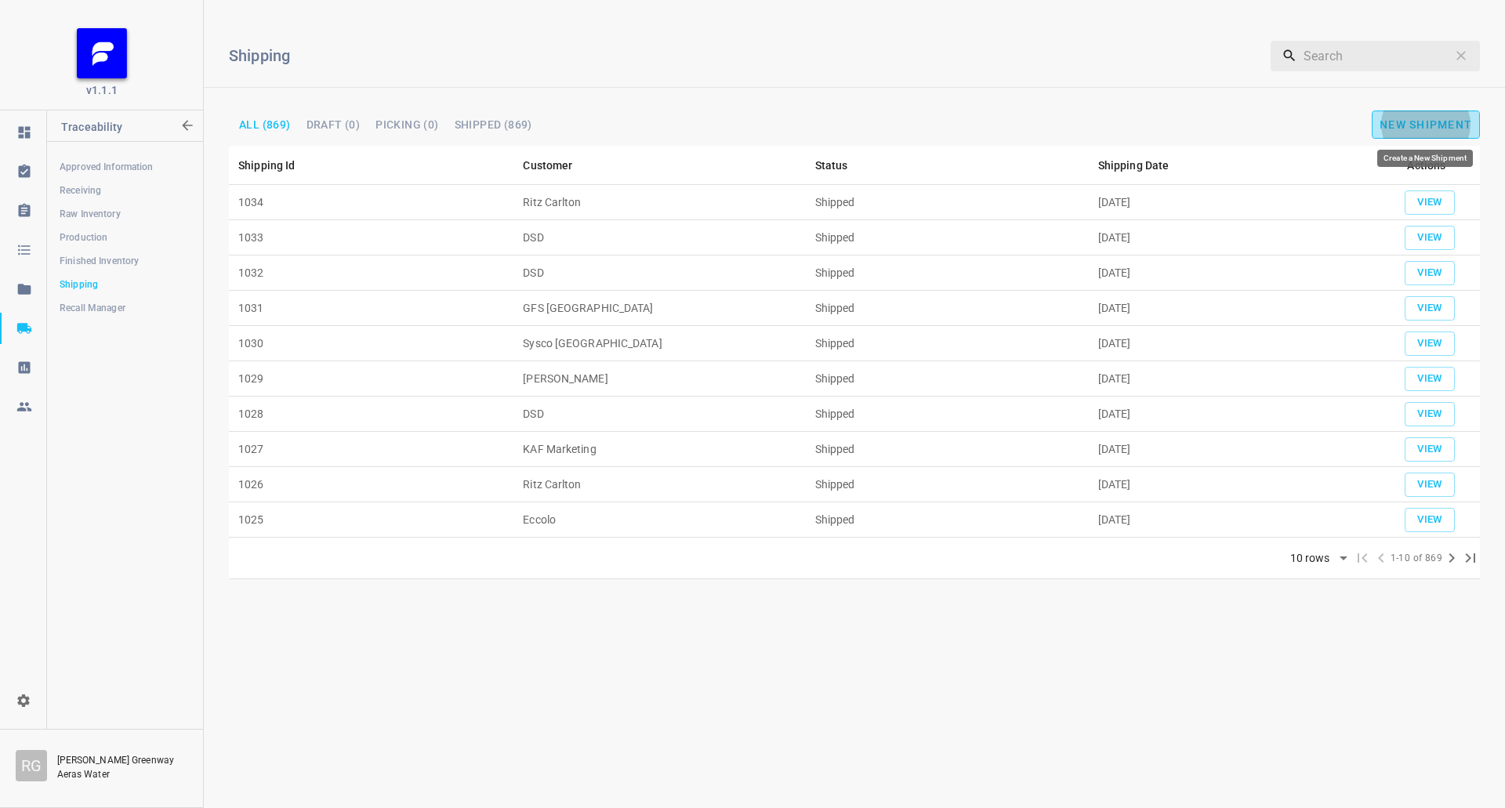
click at [1404, 119] on span "New Shipment" at bounding box center [1426, 124] width 93 height 13
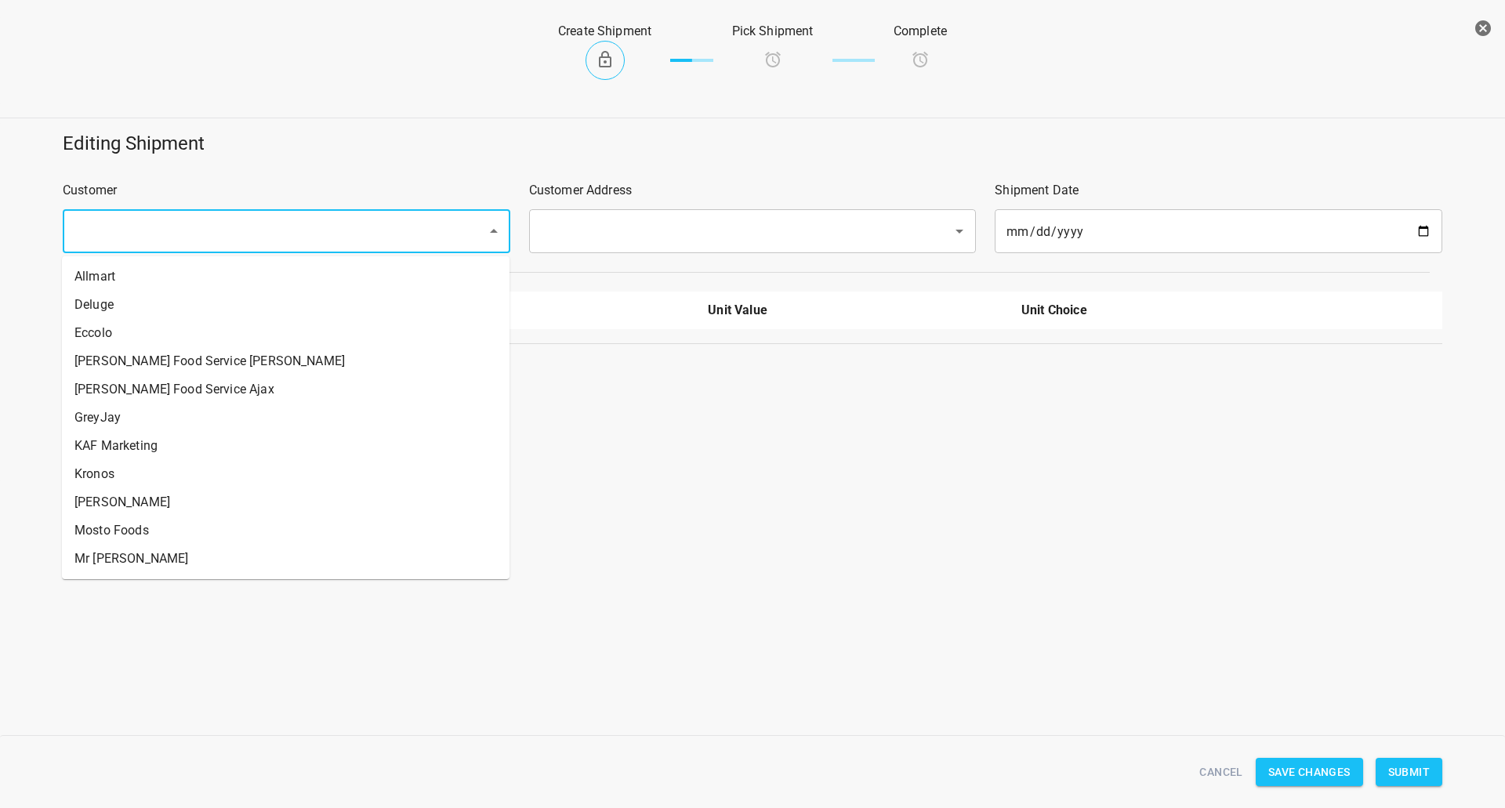
click at [401, 217] on input "text" at bounding box center [265, 231] width 390 height 30
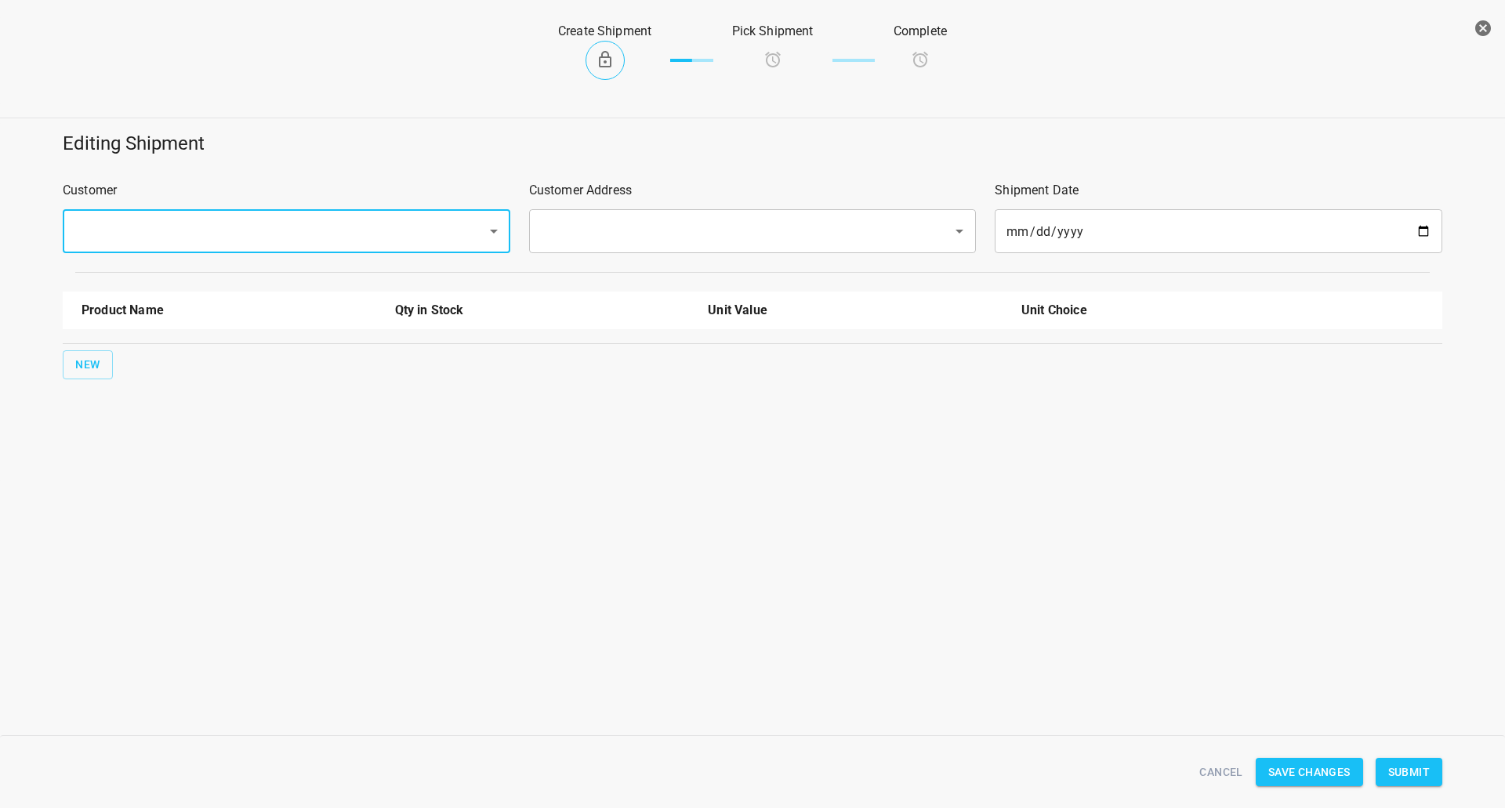
click at [274, 236] on input "text" at bounding box center [265, 231] width 390 height 30
click at [201, 273] on li "DSD" at bounding box center [286, 277] width 448 height 28
type input "DSD"
click at [619, 223] on input "text" at bounding box center [731, 231] width 390 height 30
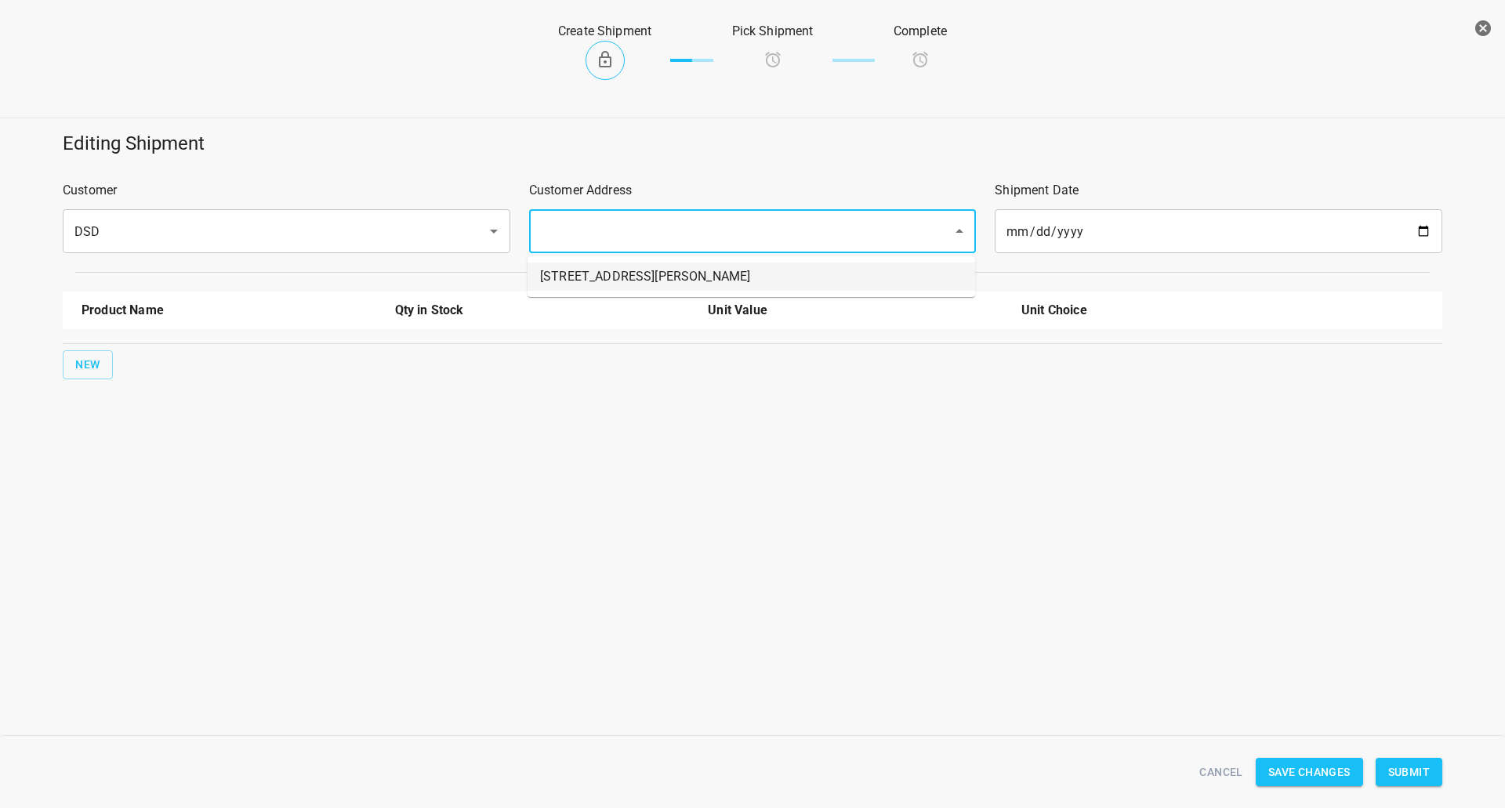
drag, startPoint x: 609, startPoint y: 252, endPoint x: 610, endPoint y: 275, distance: 23.5
click at [610, 275] on body "v1.1.1 Traceability Approved Information Receiving Raw Inventory Production Fin…" at bounding box center [752, 404] width 1505 height 808
click at [608, 277] on li "[STREET_ADDRESS][PERSON_NAME]" at bounding box center [752, 277] width 448 height 28
type input "[STREET_ADDRESS][PERSON_NAME]"
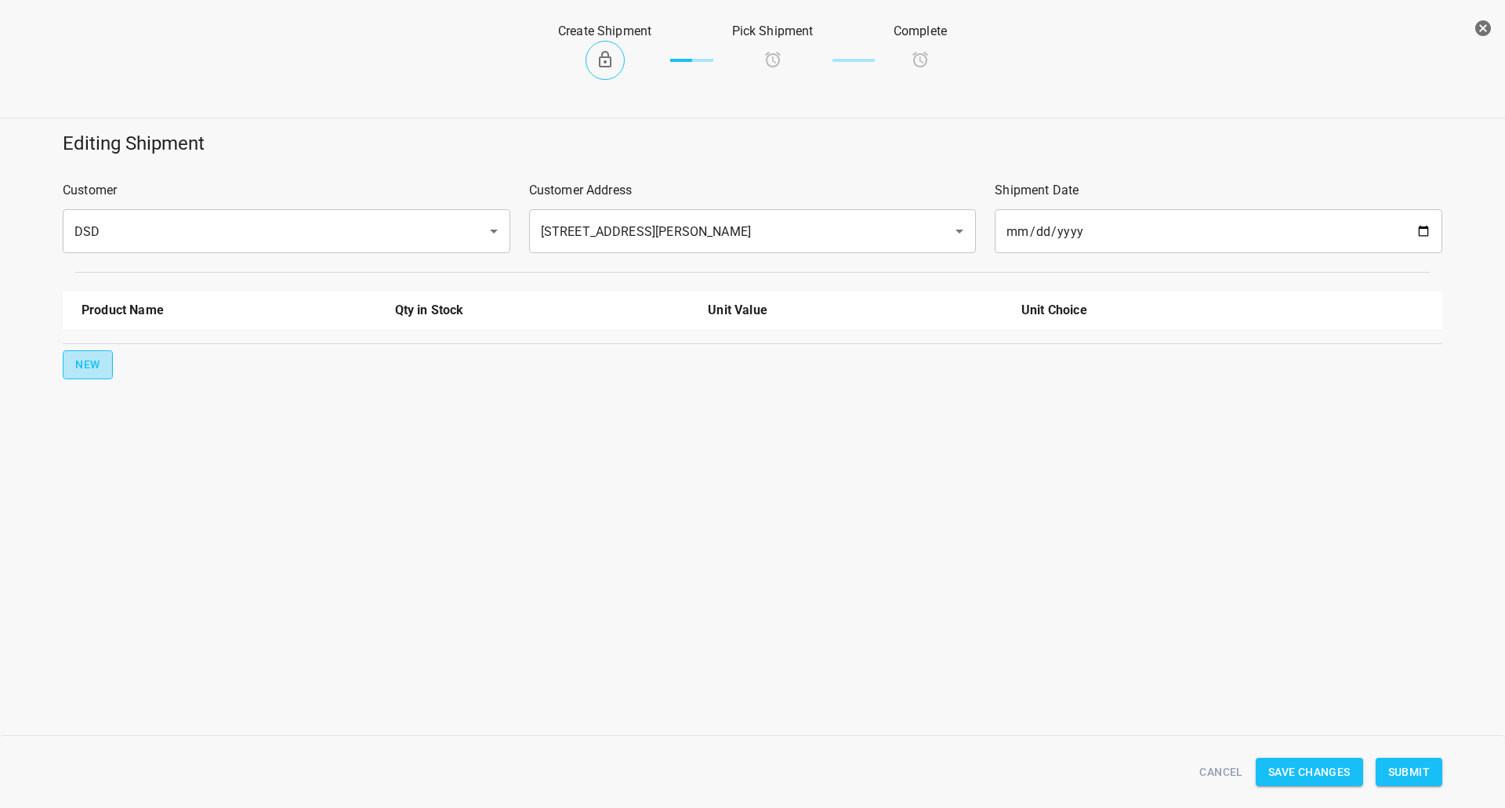
click at [72, 359] on button "New" at bounding box center [88, 364] width 50 height 29
click at [131, 355] on input "text" at bounding box center [207, 355] width 251 height 24
click at [141, 394] on li "330ml Still" at bounding box center [229, 391] width 295 height 28
type input "330ml Still"
click at [105, 413] on button "New" at bounding box center [88, 415] width 50 height 29
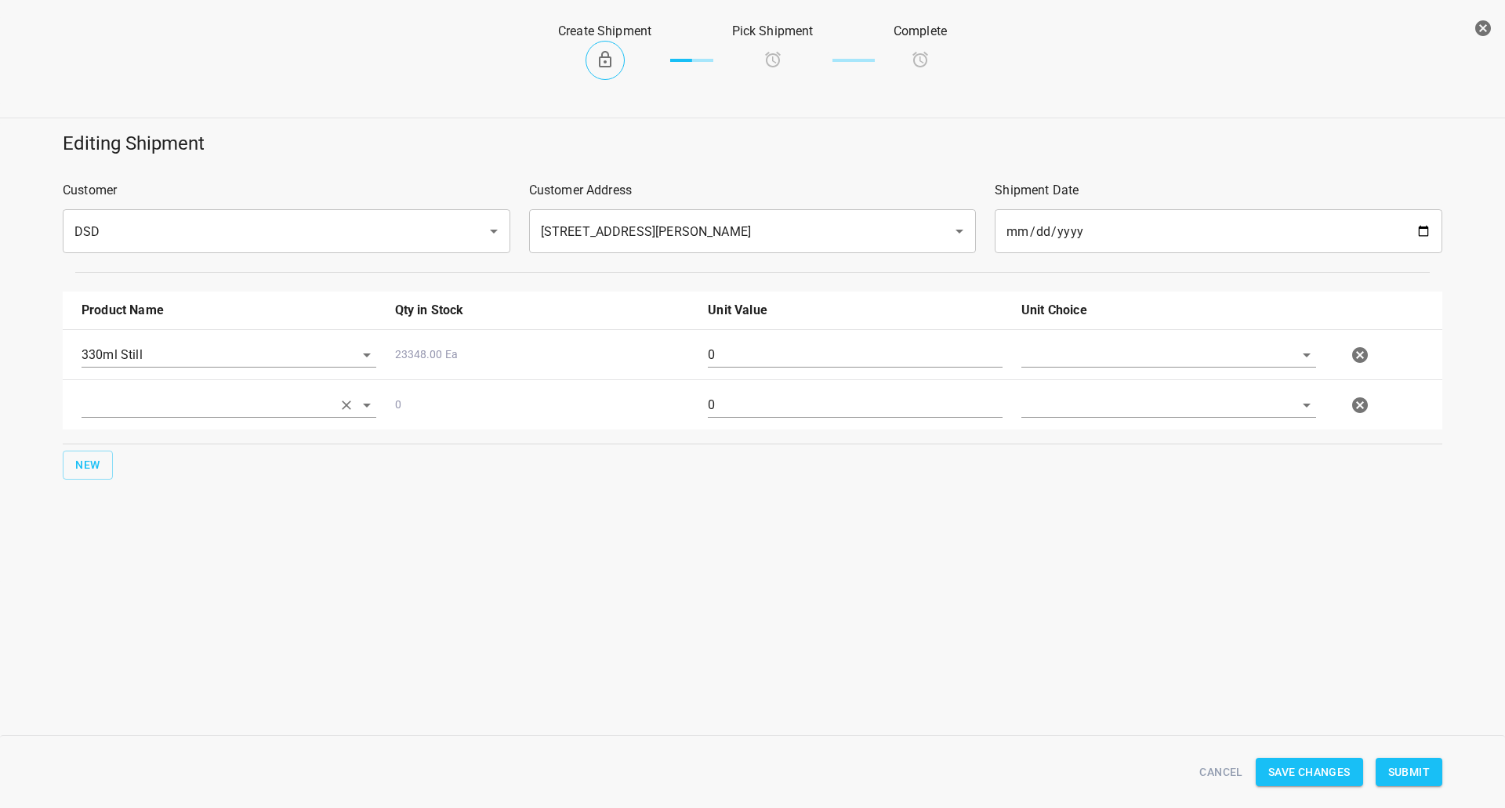
click at [137, 413] on input "text" at bounding box center [207, 405] width 251 height 24
click at [148, 466] on li "330ml Sparkling" at bounding box center [229, 470] width 295 height 28
type input "330ml Sparkling"
click at [86, 464] on span "New" at bounding box center [87, 466] width 25 height 20
click at [126, 464] on input "text" at bounding box center [207, 455] width 251 height 24
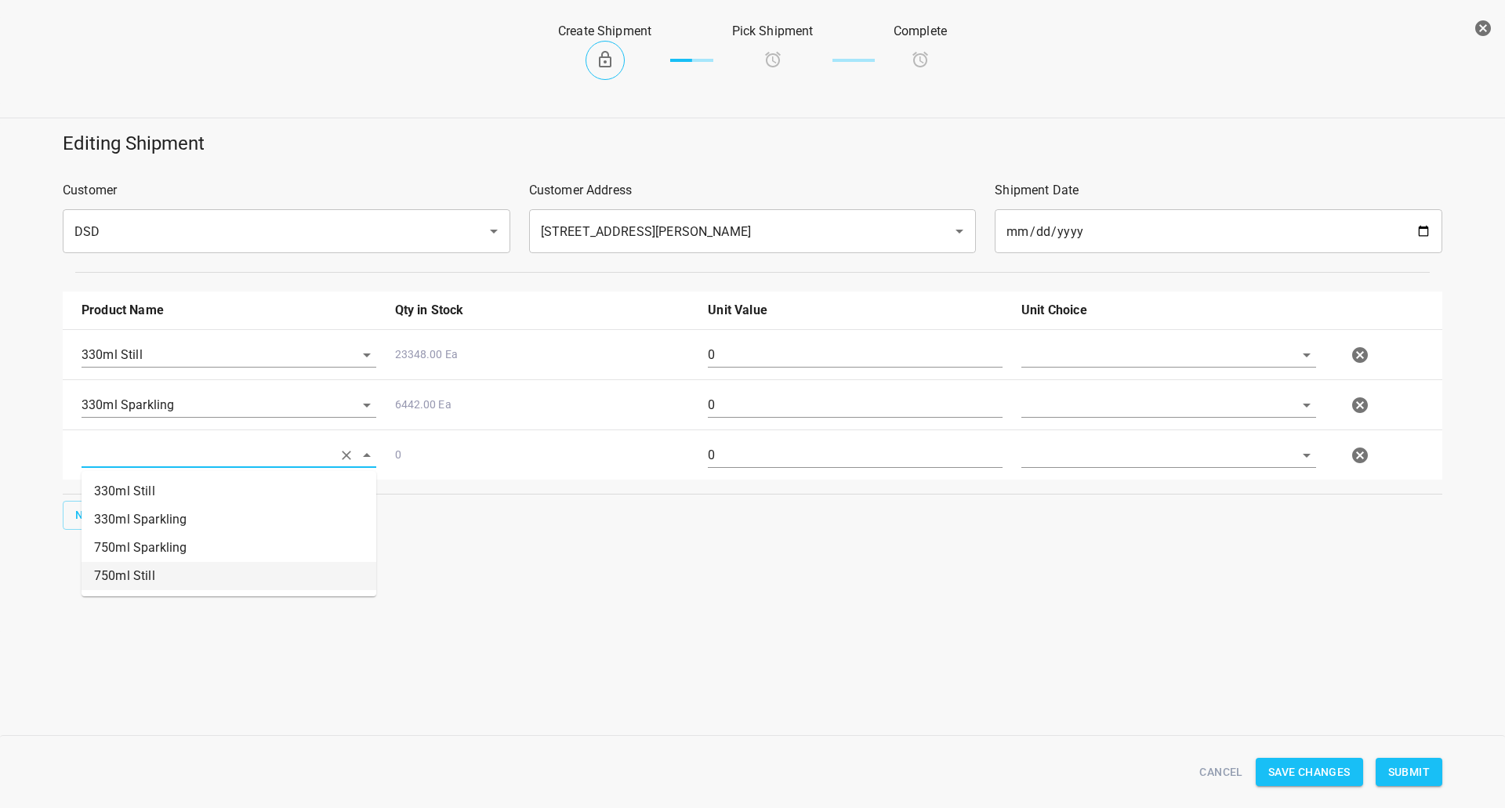
drag, startPoint x: 132, startPoint y: 540, endPoint x: 130, endPoint y: 577, distance: 36.9
click at [130, 577] on ul "330ml Still 330ml Sparkling 750ml Sparkling 750ml Still" at bounding box center [229, 533] width 295 height 125
click at [130, 577] on li "750ml Still" at bounding box center [229, 576] width 295 height 28
type input "750ml Still"
click at [81, 508] on span "New" at bounding box center [87, 516] width 25 height 20
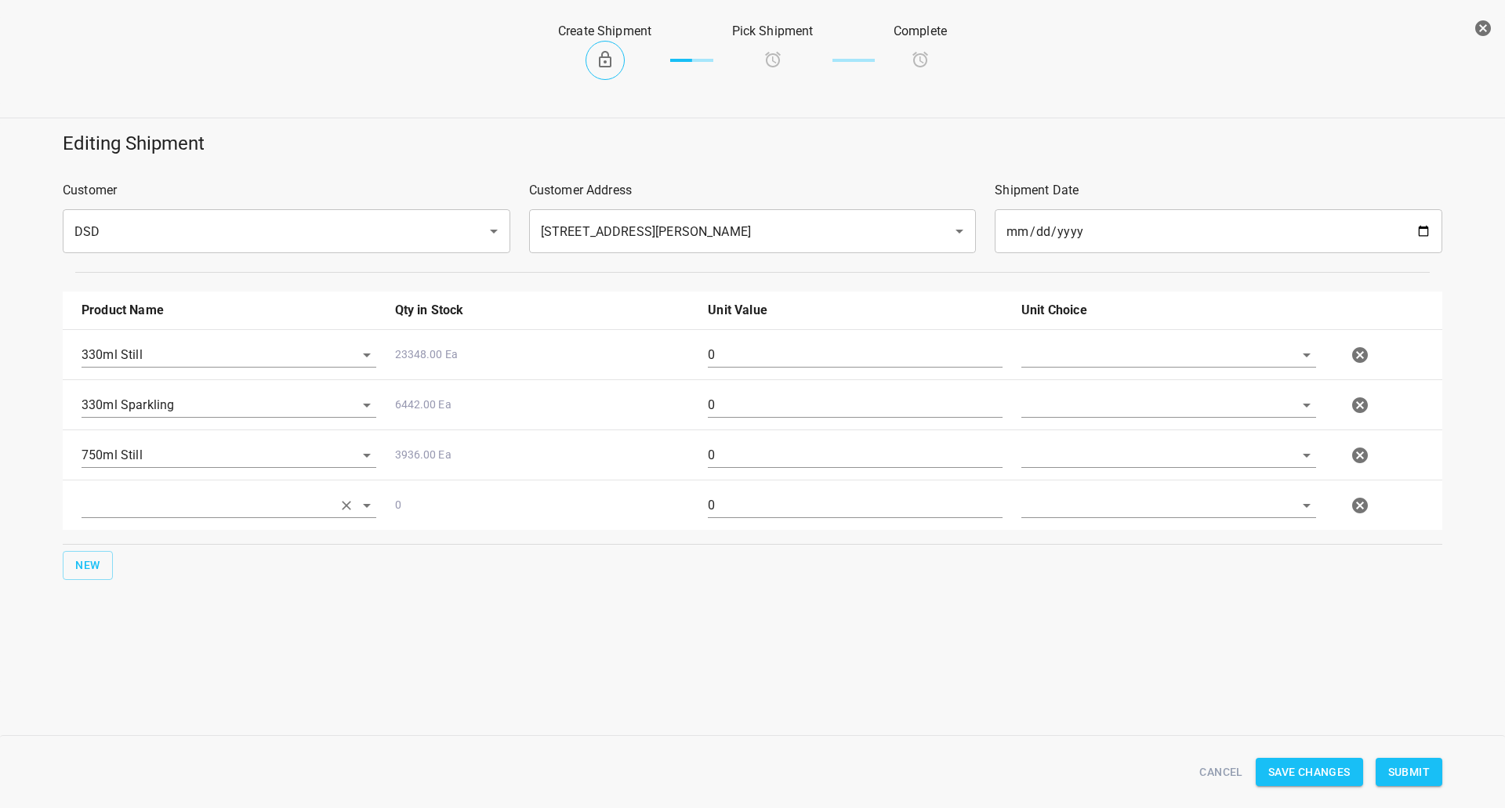
click at [122, 507] on input "text" at bounding box center [207, 505] width 251 height 24
click at [144, 597] on li "750ml Sparkling" at bounding box center [229, 598] width 295 height 28
type input "750ml Sparkling"
click at [1082, 364] on input "text" at bounding box center [1147, 355] width 251 height 24
click at [1079, 393] on li "[PERSON_NAME]" at bounding box center [1169, 391] width 295 height 28
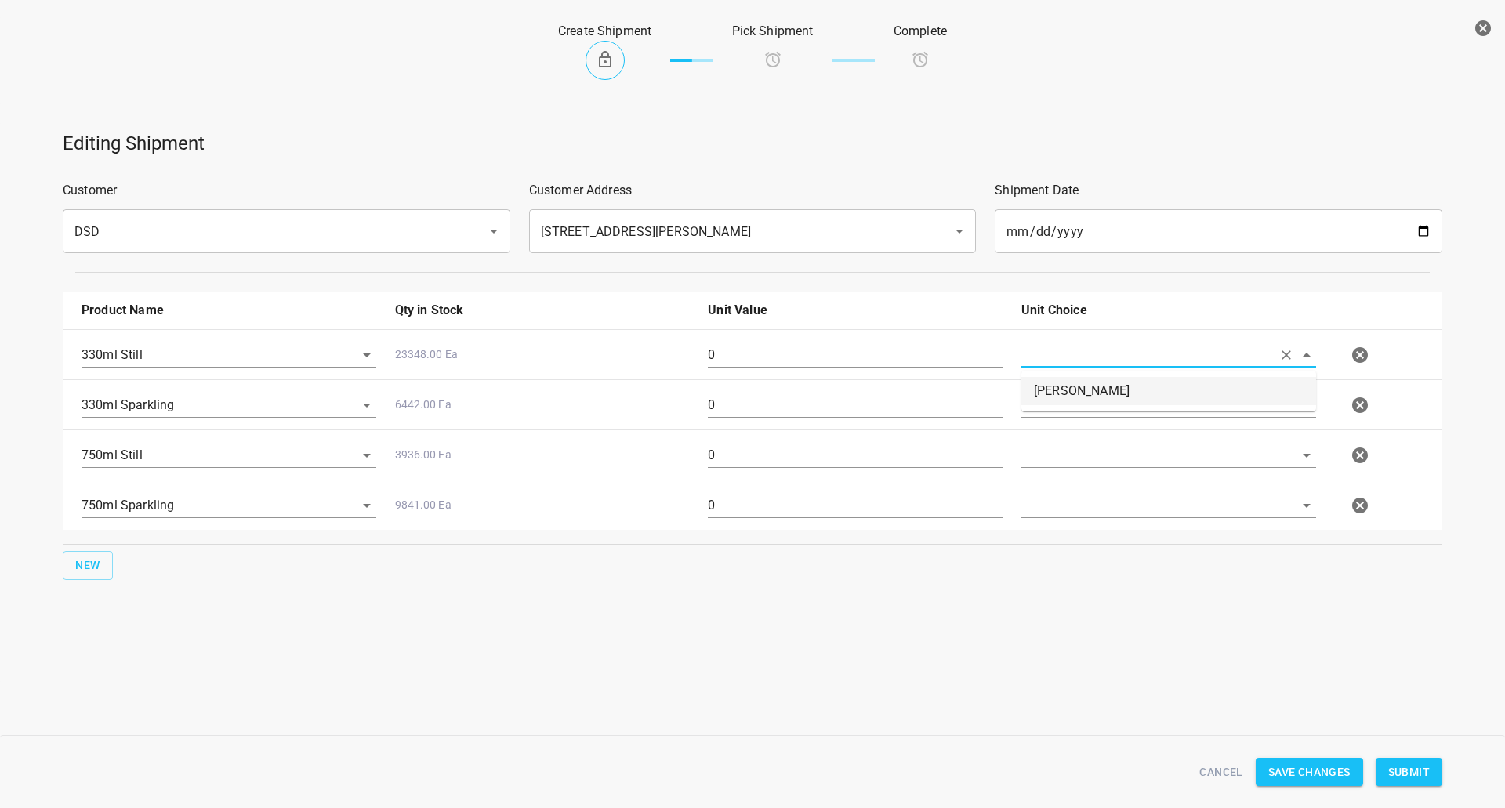
type input "[PERSON_NAME]"
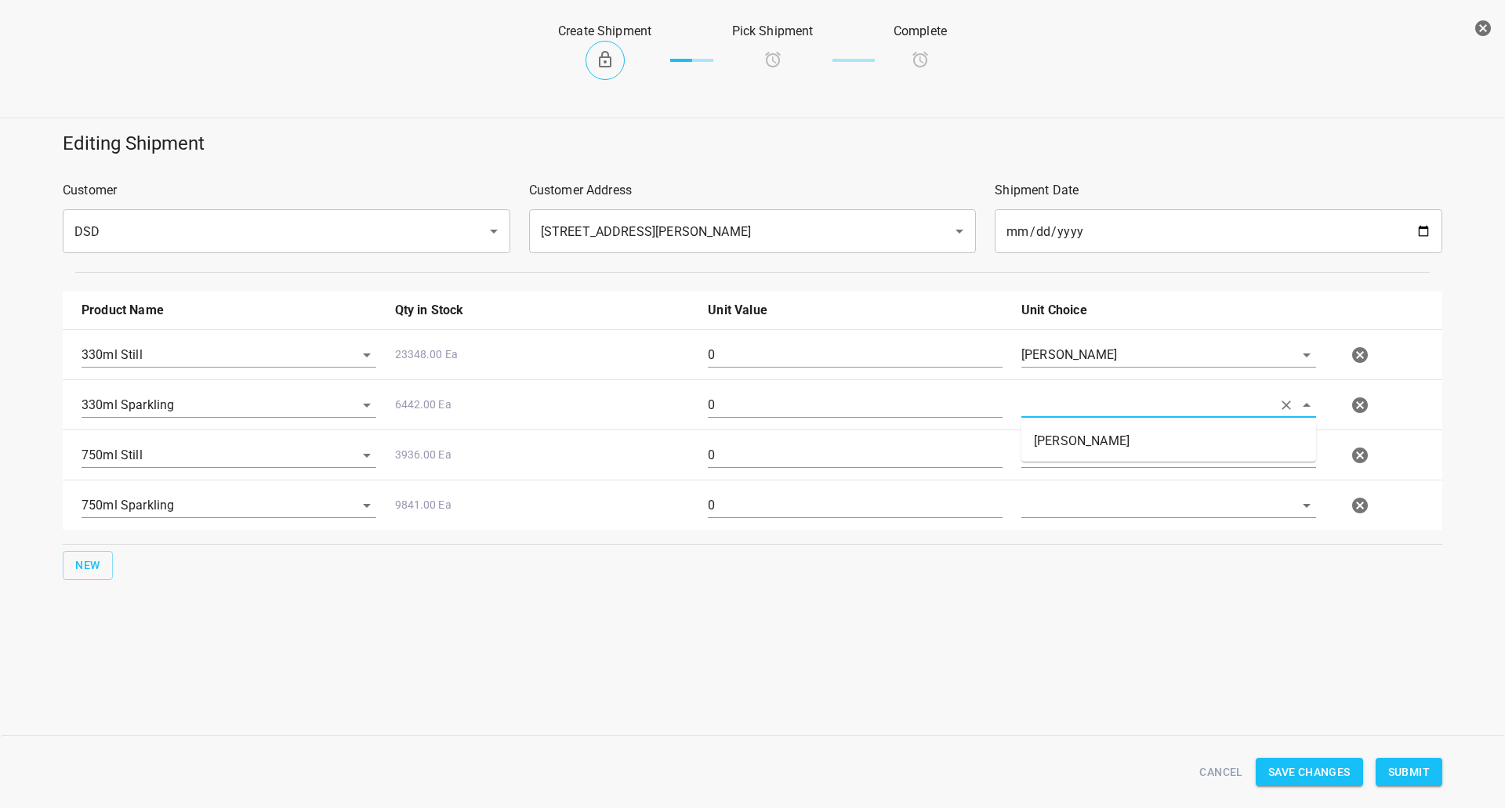
click at [1075, 407] on input "text" at bounding box center [1147, 405] width 251 height 24
click at [1078, 446] on li "[PERSON_NAME]" at bounding box center [1169, 441] width 295 height 28
type input "[PERSON_NAME]"
click at [1079, 455] on input "text" at bounding box center [1147, 455] width 251 height 24
click at [1077, 488] on li "[PERSON_NAME]" at bounding box center [1169, 491] width 295 height 28
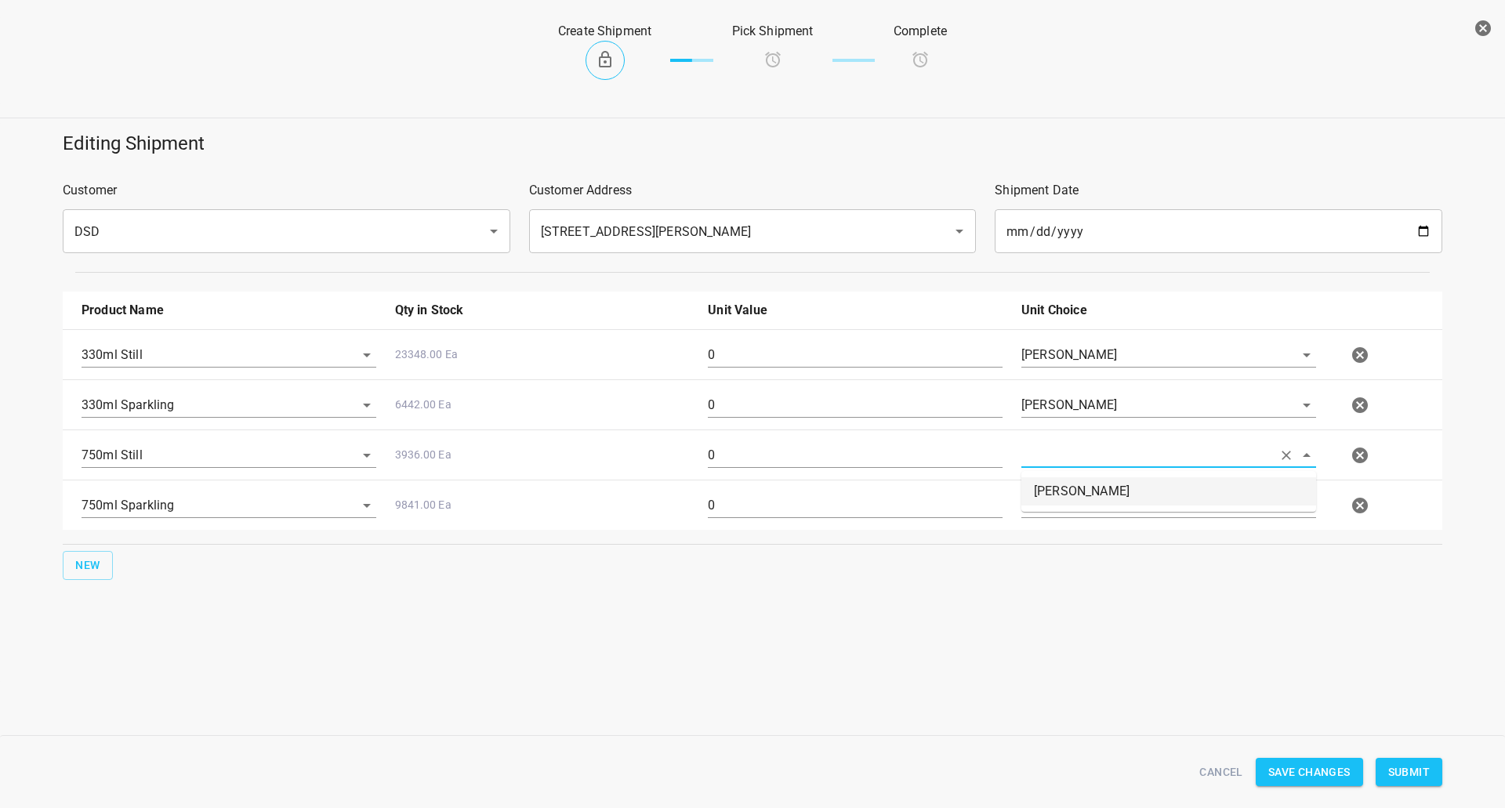
type input "[PERSON_NAME]"
click at [1075, 499] on input "text" at bounding box center [1147, 505] width 251 height 24
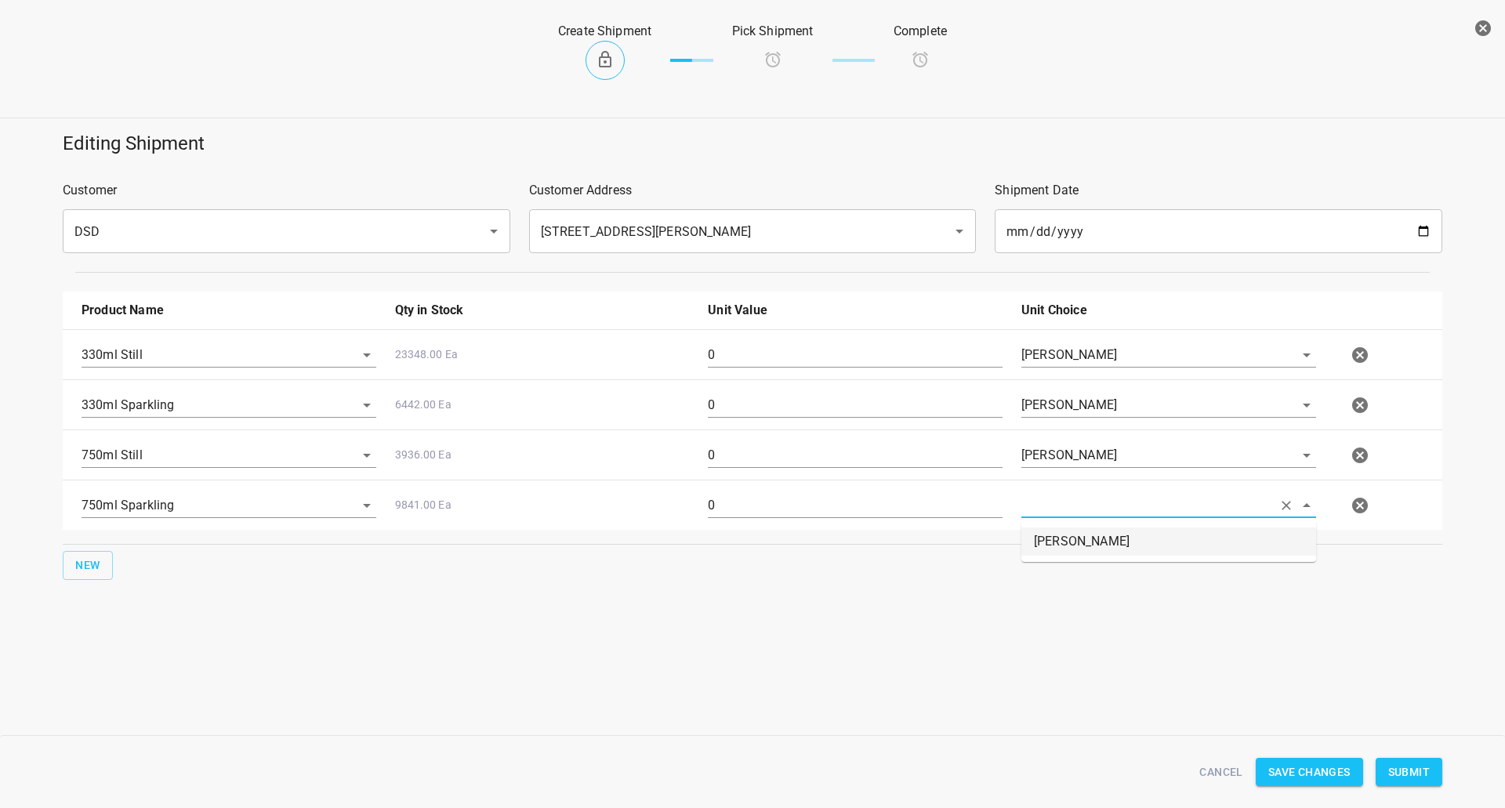
drag, startPoint x: 1075, startPoint y: 512, endPoint x: 1072, endPoint y: 532, distance: 19.9
click at [1076, 532] on li "[PERSON_NAME]" at bounding box center [1169, 542] width 295 height 28
type input "[PERSON_NAME]"
click at [719, 362] on input "0" at bounding box center [855, 355] width 295 height 25
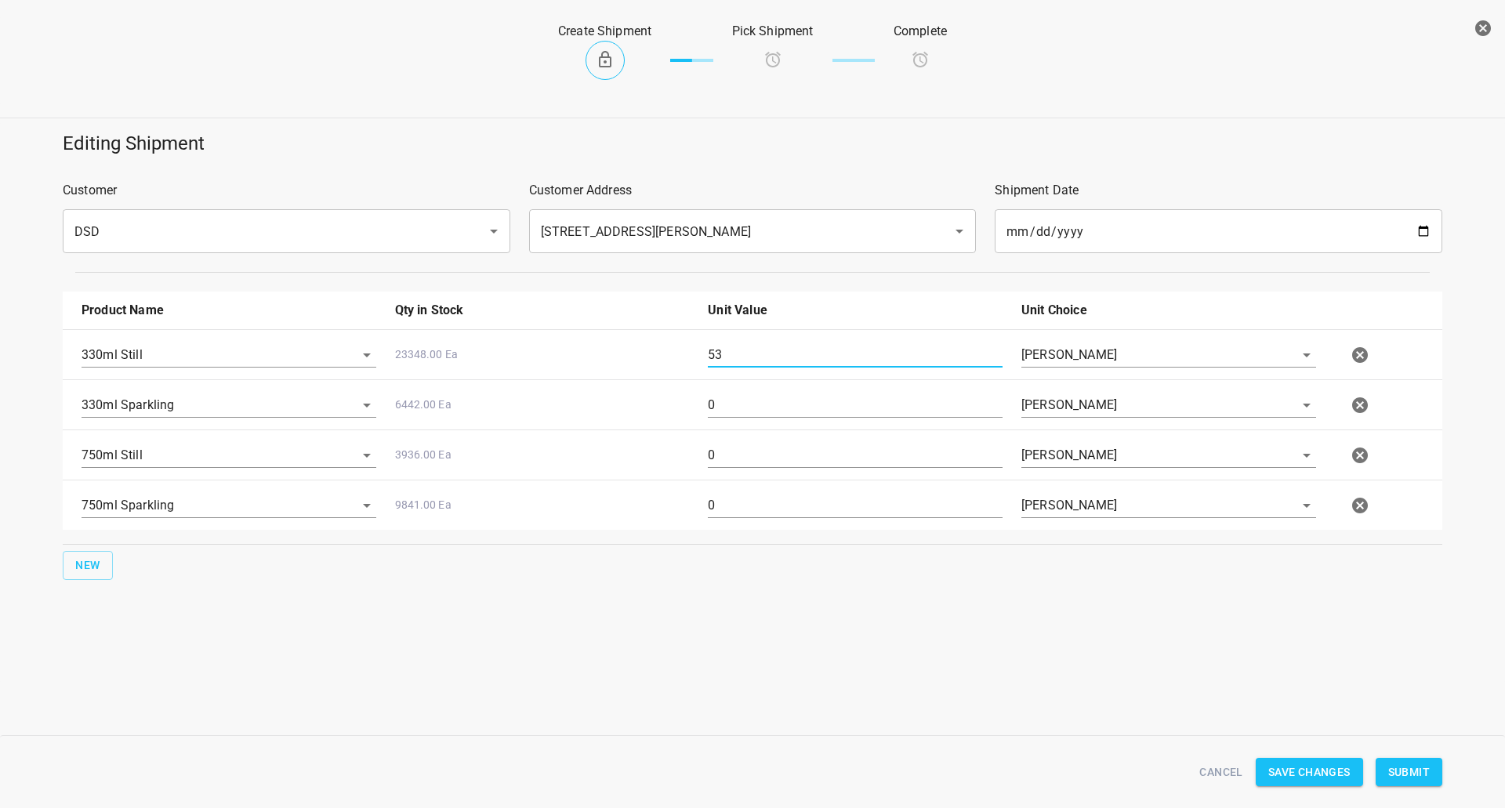
type input "53"
click at [755, 391] on div "0" at bounding box center [856, 411] width 314 height 56
click at [753, 390] on div "0" at bounding box center [856, 411] width 314 height 56
click at [755, 405] on input "0" at bounding box center [855, 405] width 295 height 25
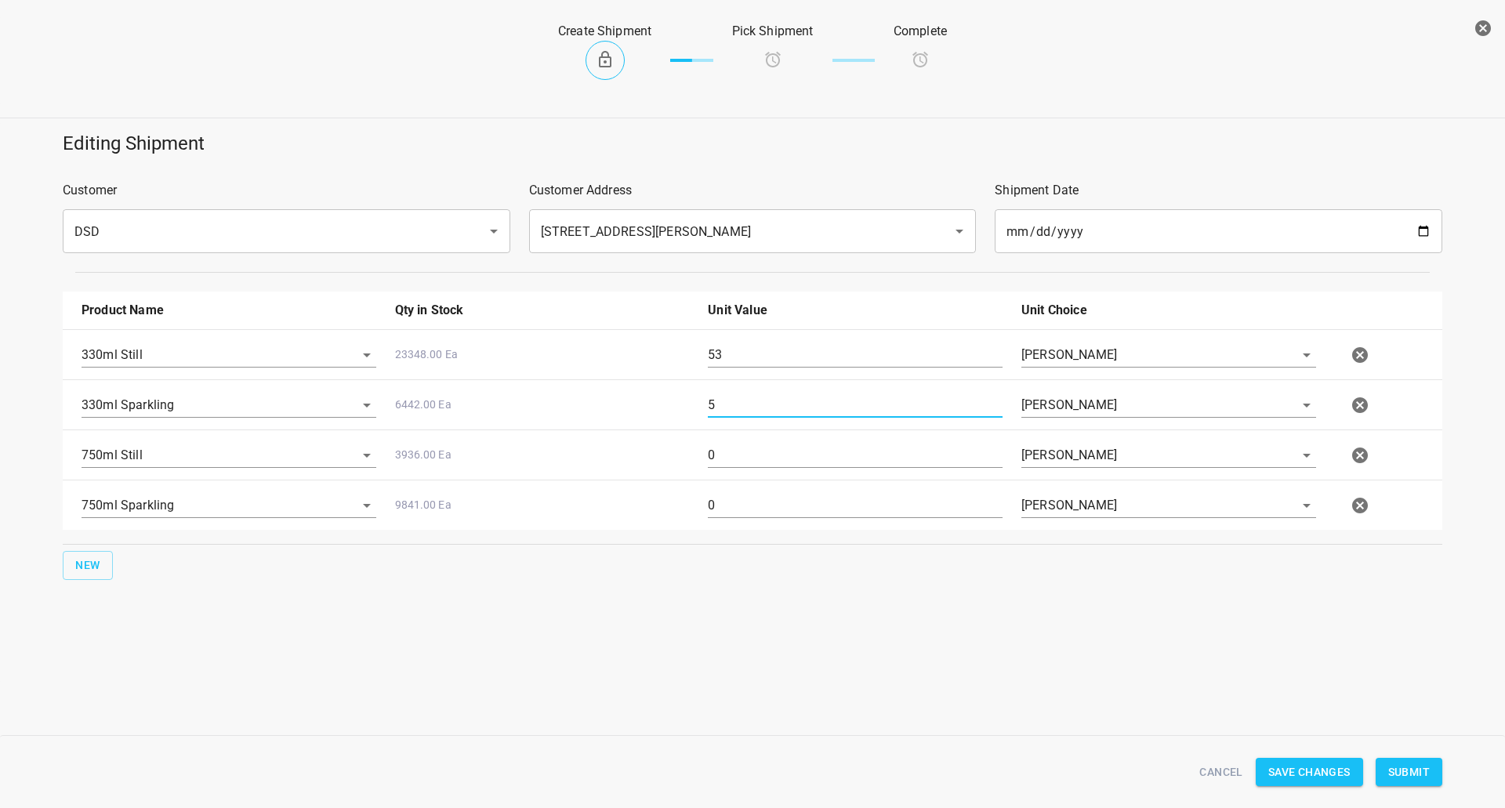
type input "5"
click at [747, 445] on input "0" at bounding box center [855, 455] width 295 height 25
click at [748, 446] on input "0" at bounding box center [855, 455] width 295 height 25
type input "30"
drag, startPoint x: 745, startPoint y: 535, endPoint x: 755, endPoint y: 529, distance: 11.6
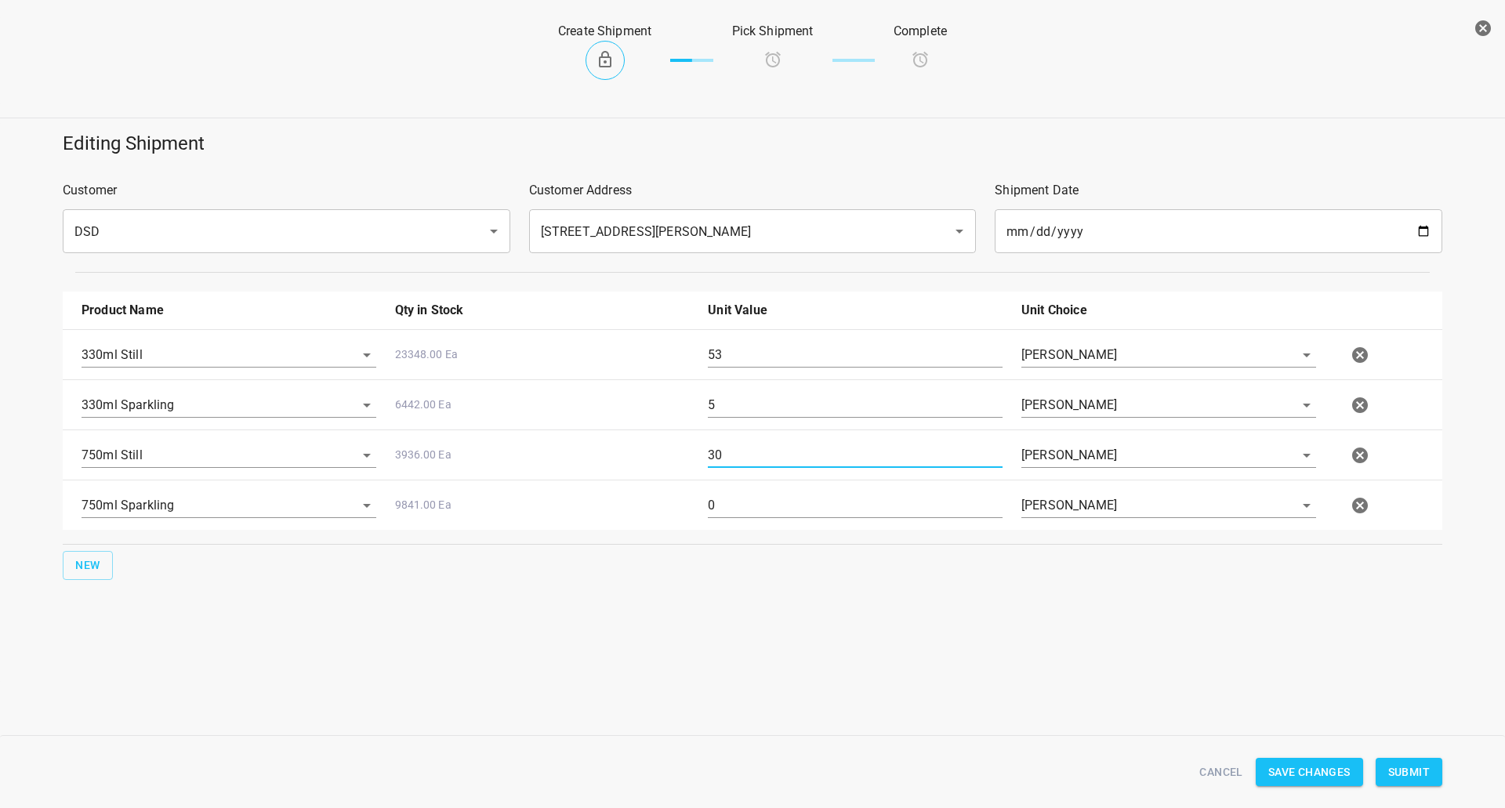
click at [745, 535] on div "0" at bounding box center [856, 512] width 314 height 56
click at [760, 509] on input "0" at bounding box center [855, 505] width 295 height 25
type input "35"
click at [1412, 775] on span "Submit" at bounding box center [1410, 773] width 42 height 20
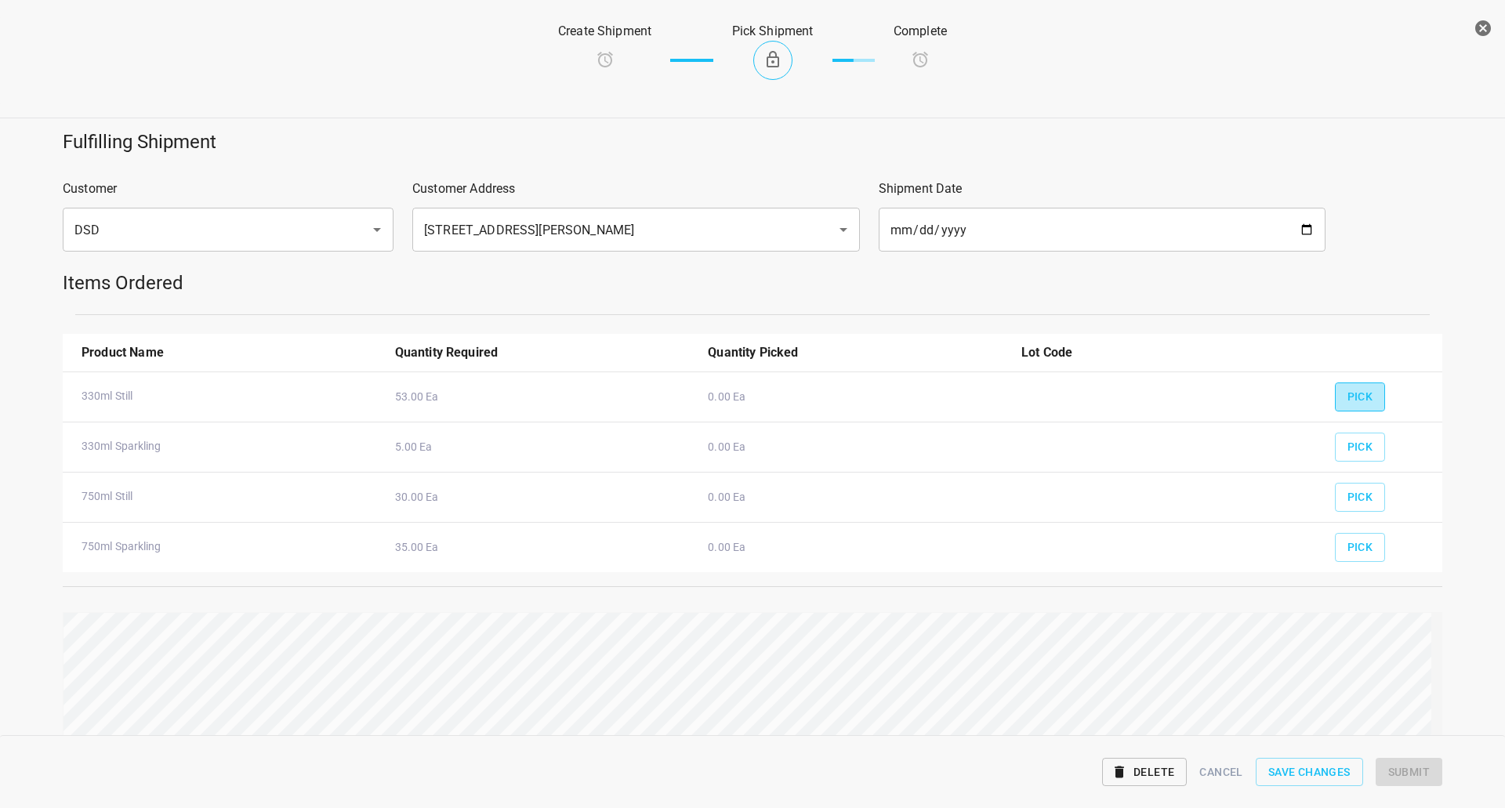
click at [1349, 401] on span "Pick" at bounding box center [1361, 397] width 26 height 20
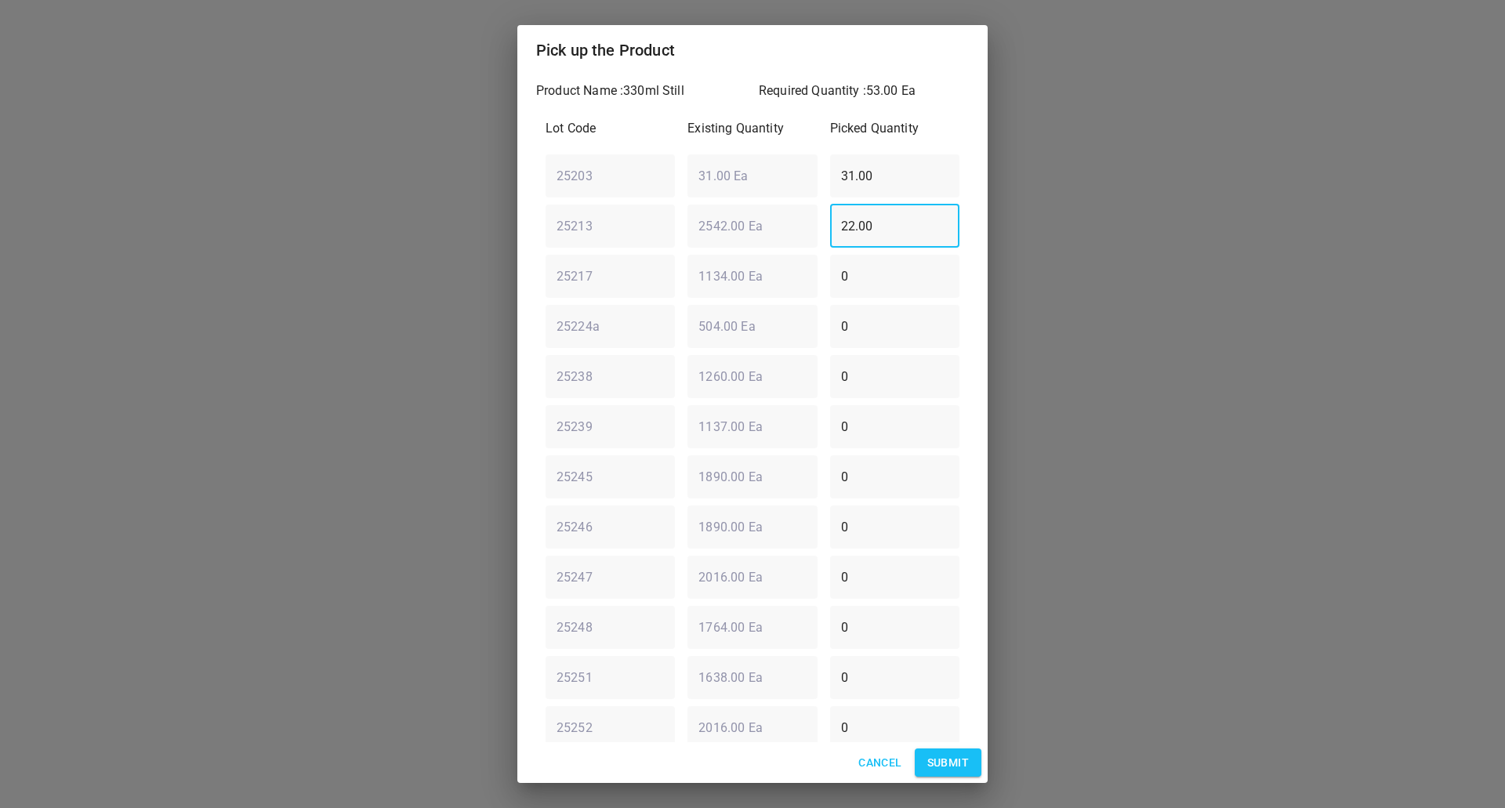
drag, startPoint x: 893, startPoint y: 234, endPoint x: 287, endPoint y: 217, distance: 606.3
click at [380, 253] on div "Pick up the Product Product Name : 330ml Still Required Quantity : 53.00 Ea Lot…" at bounding box center [752, 404] width 1505 height 808
type input "0"
drag, startPoint x: 755, startPoint y: 187, endPoint x: 139, endPoint y: 215, distance: 616.9
click at [267, 203] on div "Pick up the Product Product Name : 330ml Still Required Quantity : 53.00 Ea Lot…" at bounding box center [752, 404] width 1505 height 808
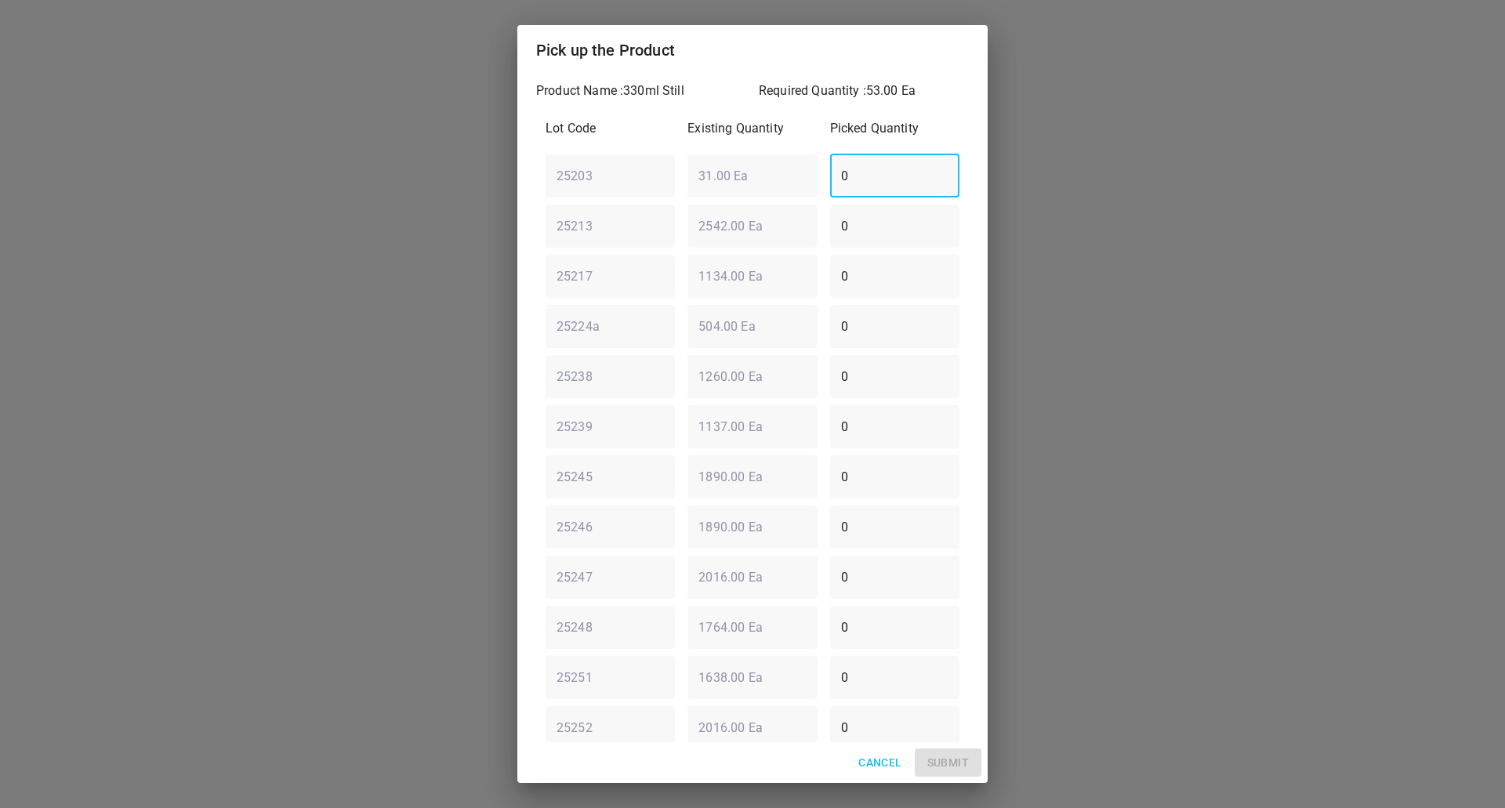
type input "0"
click at [557, 289] on div "25217 ​ 1134.00 Ea ​ 0 ​" at bounding box center [752, 276] width 427 height 56
type input "19"
drag, startPoint x: 748, startPoint y: 435, endPoint x: 350, endPoint y: 420, distance: 398.6
click at [350, 420] on div "Pick up the Product Product Name : 330ml Still Required Quantity : 53.00 Ea Lot…" at bounding box center [752, 404] width 1505 height 808
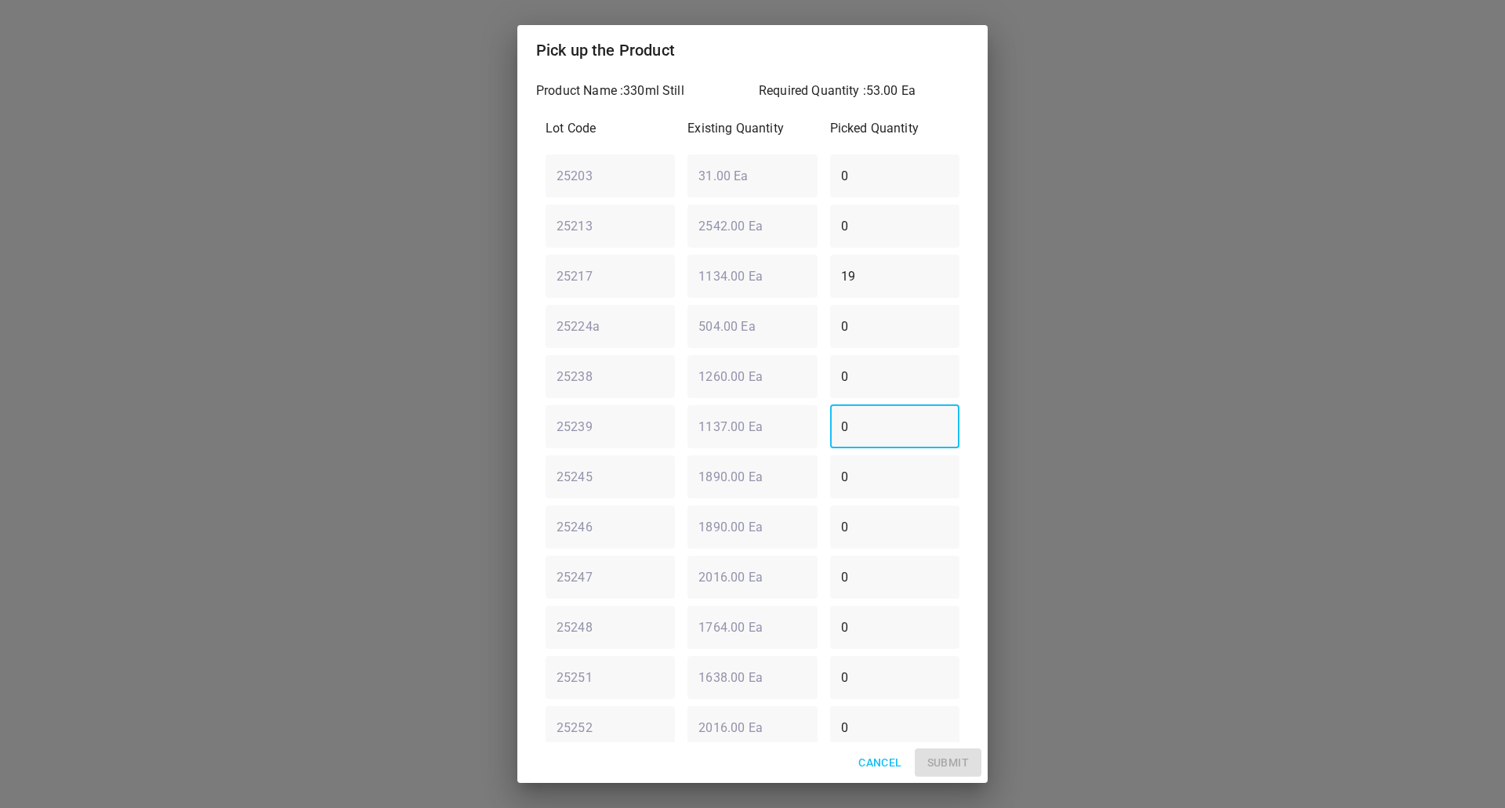
type input "1"
type input "2"
click at [632, 182] on div "25203 ​ 31.00 Ea ​ 0 ​" at bounding box center [752, 175] width 427 height 56
type input "1"
drag, startPoint x: 893, startPoint y: 415, endPoint x: 321, endPoint y: 471, distance: 574.3
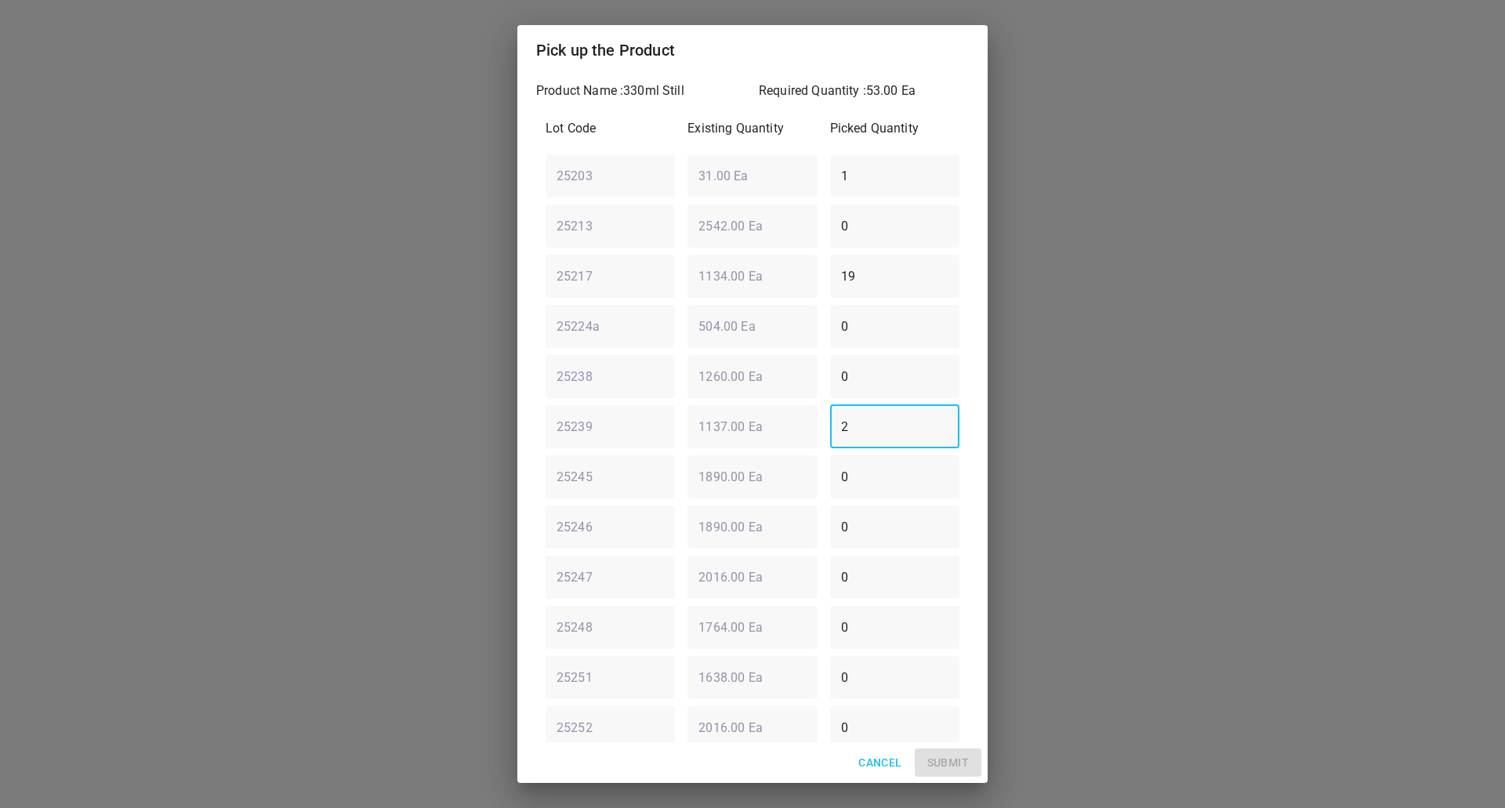
click at [478, 488] on div "Pick up the Product Product Name : 330ml Still Required Quantity : 53.00 Ea Lot…" at bounding box center [752, 404] width 1505 height 808
type input "3"
drag, startPoint x: 867, startPoint y: 176, endPoint x: 369, endPoint y: 232, distance: 501.1
click at [369, 232] on div "Pick up the Product Product Name : 330ml Still Required Quantity : 53.00 Ea Lot…" at bounding box center [752, 404] width 1505 height 808
type input "26"
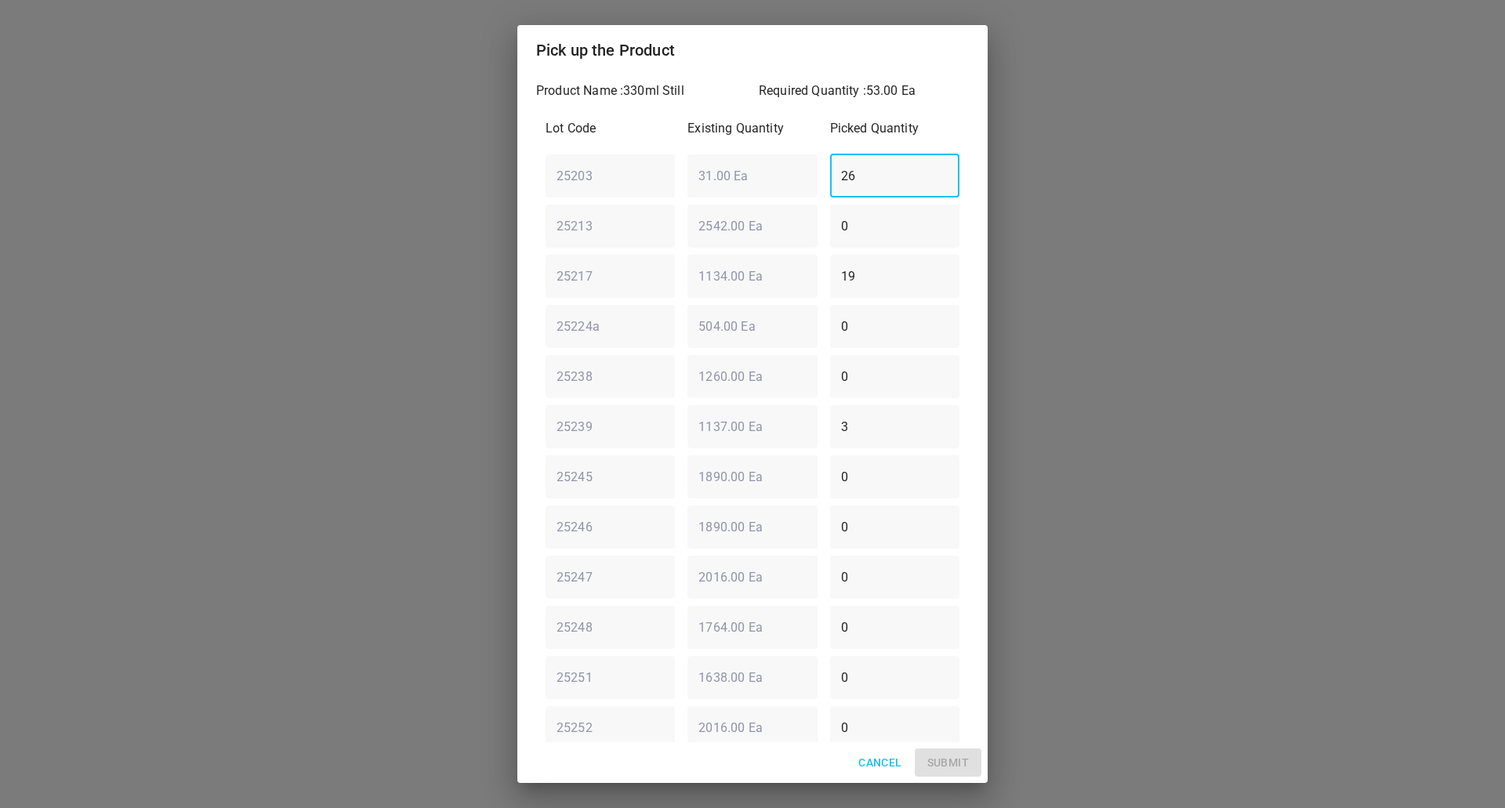
type input "2"
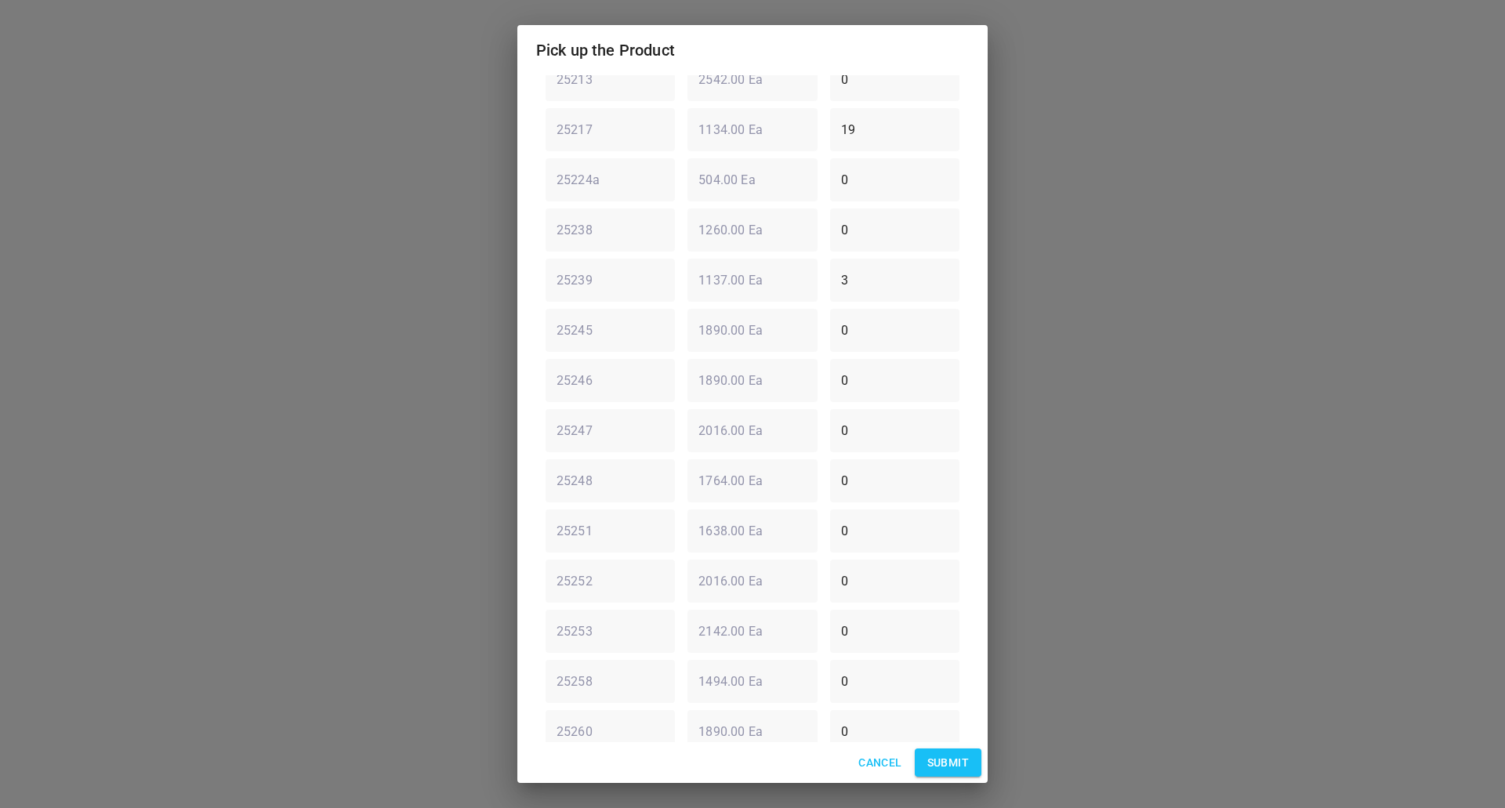
scroll to position [214, 0]
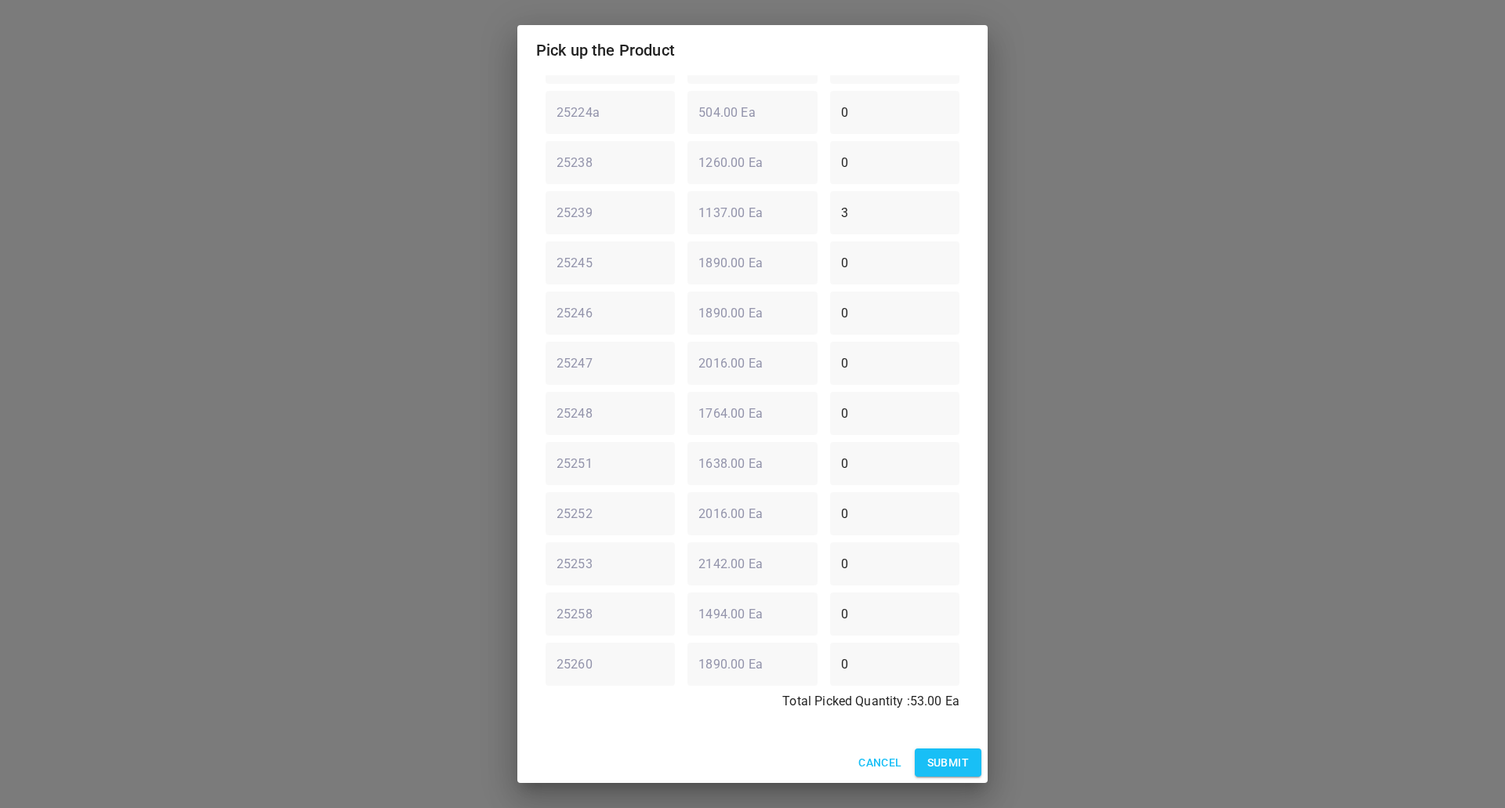
type input "31"
click at [954, 761] on span "Submit" at bounding box center [949, 763] width 42 height 20
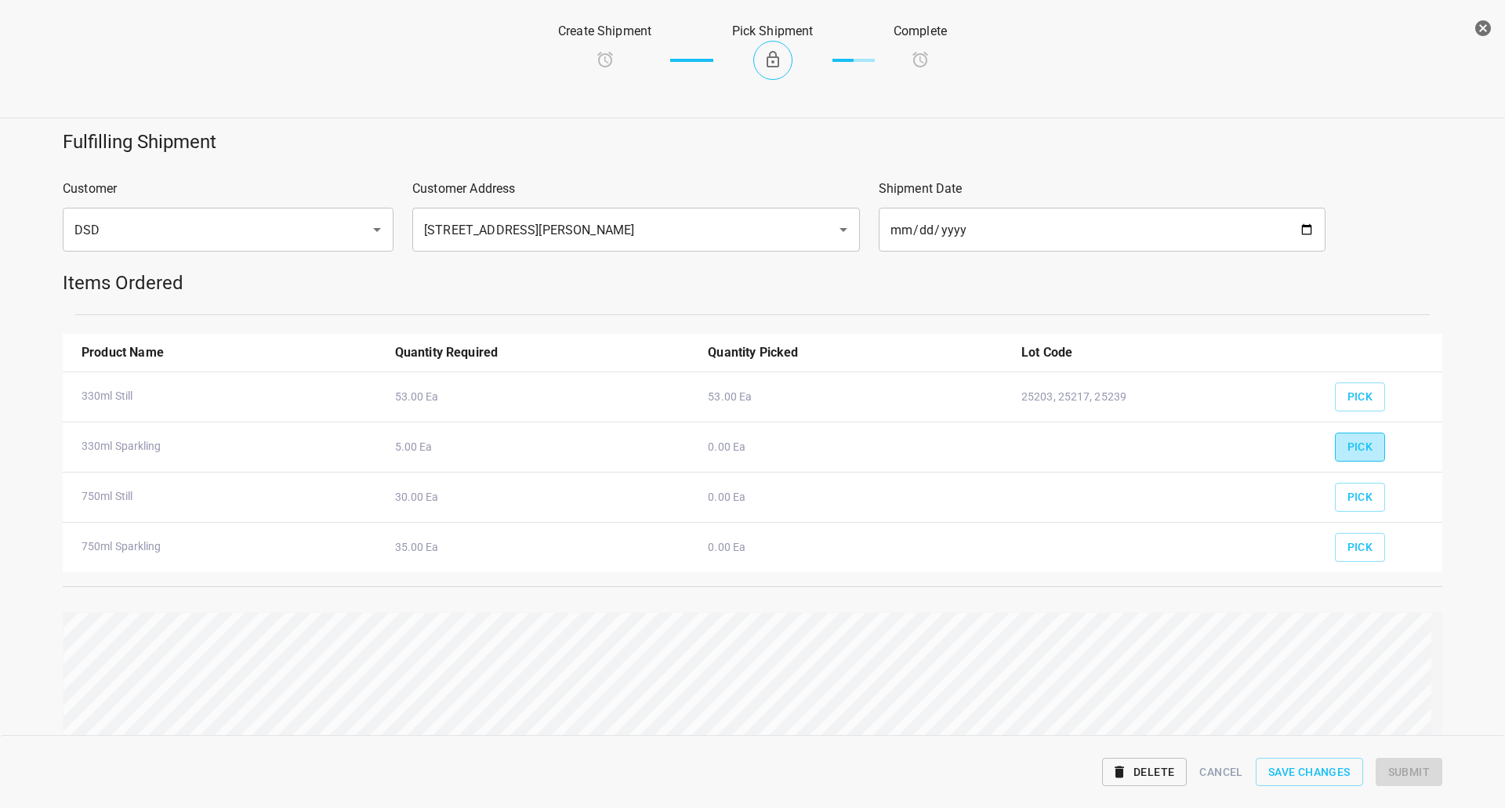
click at [1354, 443] on span "Pick" at bounding box center [1361, 447] width 26 height 20
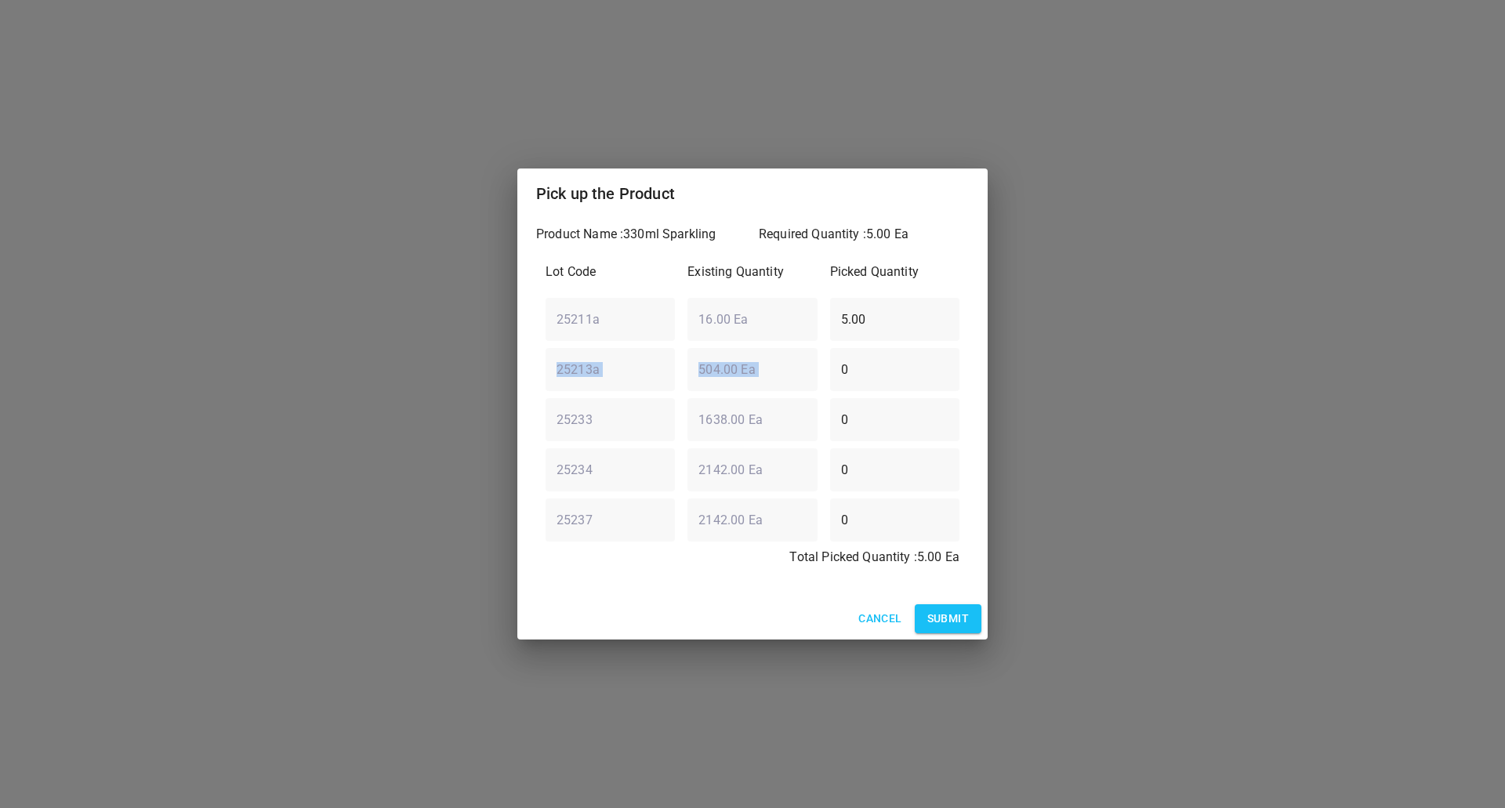
click at [634, 388] on div "25213a ​ 504.00 Ea ​ 0 ​" at bounding box center [752, 369] width 427 height 56
click at [889, 335] on input "5.00" at bounding box center [894, 319] width 129 height 44
drag, startPoint x: 772, startPoint y: 332, endPoint x: 509, endPoint y: 357, distance: 264.6
click at [463, 390] on div "Pick up the Product Product Name : 330ml Sparkling Required Quantity : 5.00 Ea …" at bounding box center [752, 404] width 1505 height 808
type input "0"
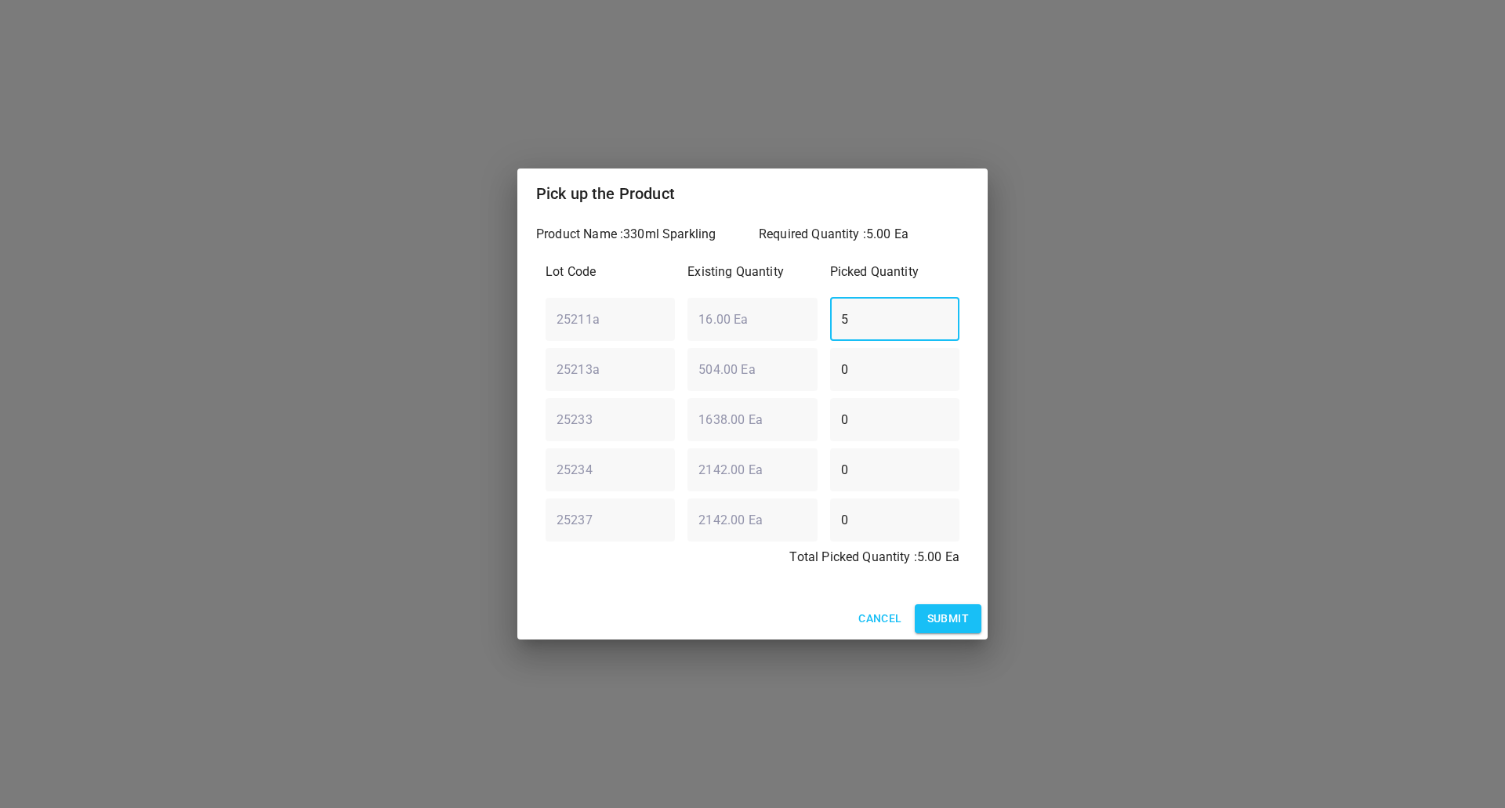
type input "5"
click at [942, 623] on span "Submit" at bounding box center [949, 619] width 42 height 20
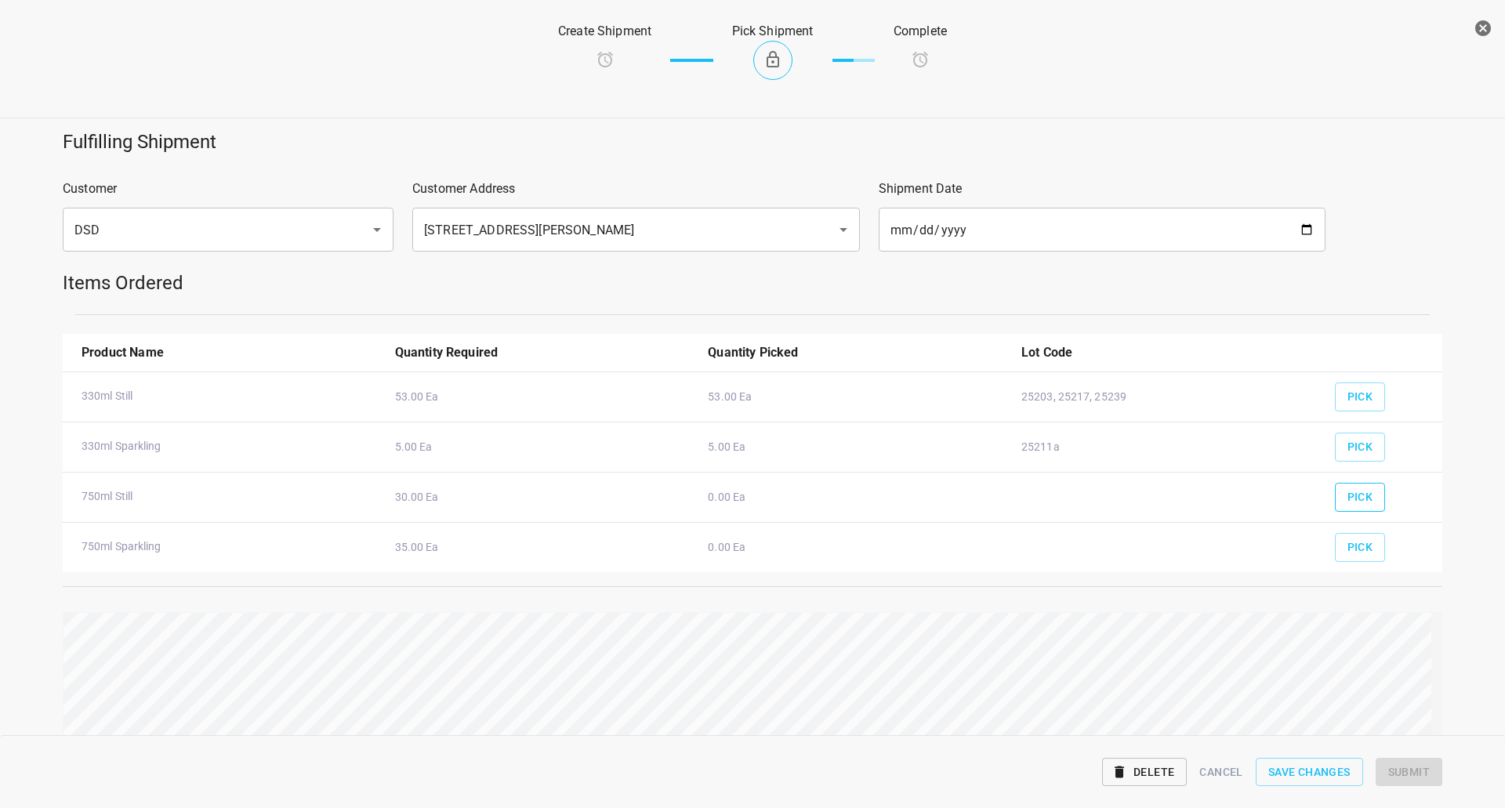
click at [1360, 495] on span "Pick" at bounding box center [1361, 498] width 26 height 20
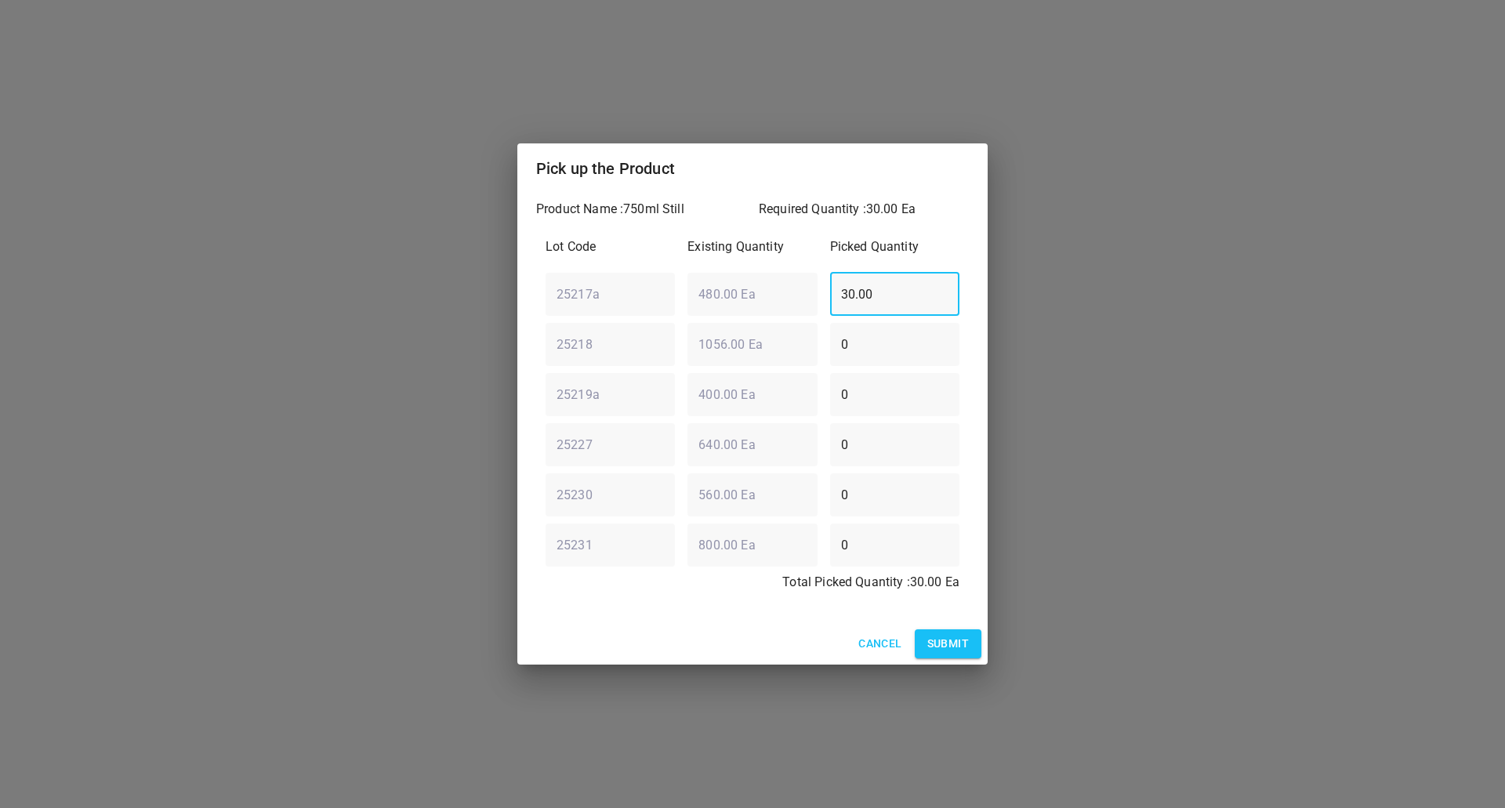
click at [757, 325] on div "Lot Code Existing Quantity Picked Quantity 25217a ​ 480.00 Ea ​ 30.00 ​ 25218 ​…" at bounding box center [752, 419] width 433 height 383
type input "0"
drag, startPoint x: 543, startPoint y: 357, endPoint x: 517, endPoint y: 362, distance: 25.7
click at [521, 361] on div "Product Name : 750ml Still Required Quantity : 30.00 Ea Lot Code Existing Quant…" at bounding box center [752, 409] width 470 height 430
click at [919, 325] on input "0" at bounding box center [894, 344] width 129 height 44
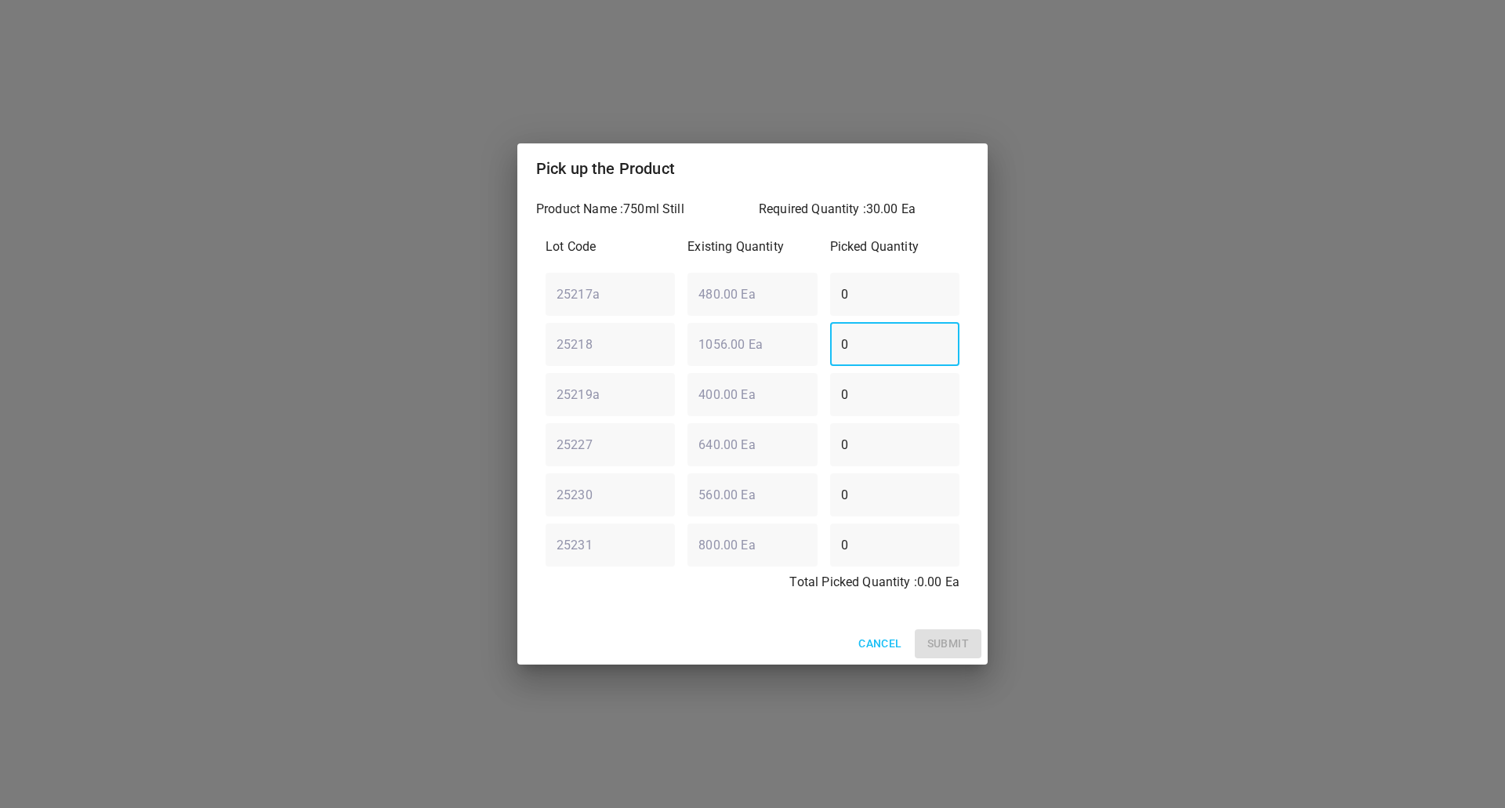
click at [875, 347] on input "0" at bounding box center [894, 344] width 129 height 44
click at [874, 350] on input "0" at bounding box center [894, 344] width 129 height 44
drag, startPoint x: 896, startPoint y: 340, endPoint x: 269, endPoint y: 387, distance: 629.0
click at [272, 387] on div "Pick up the Product Product Name : 750ml Still Required Quantity : 30.00 Ea Lot…" at bounding box center [752, 404] width 1505 height 808
type input "2"
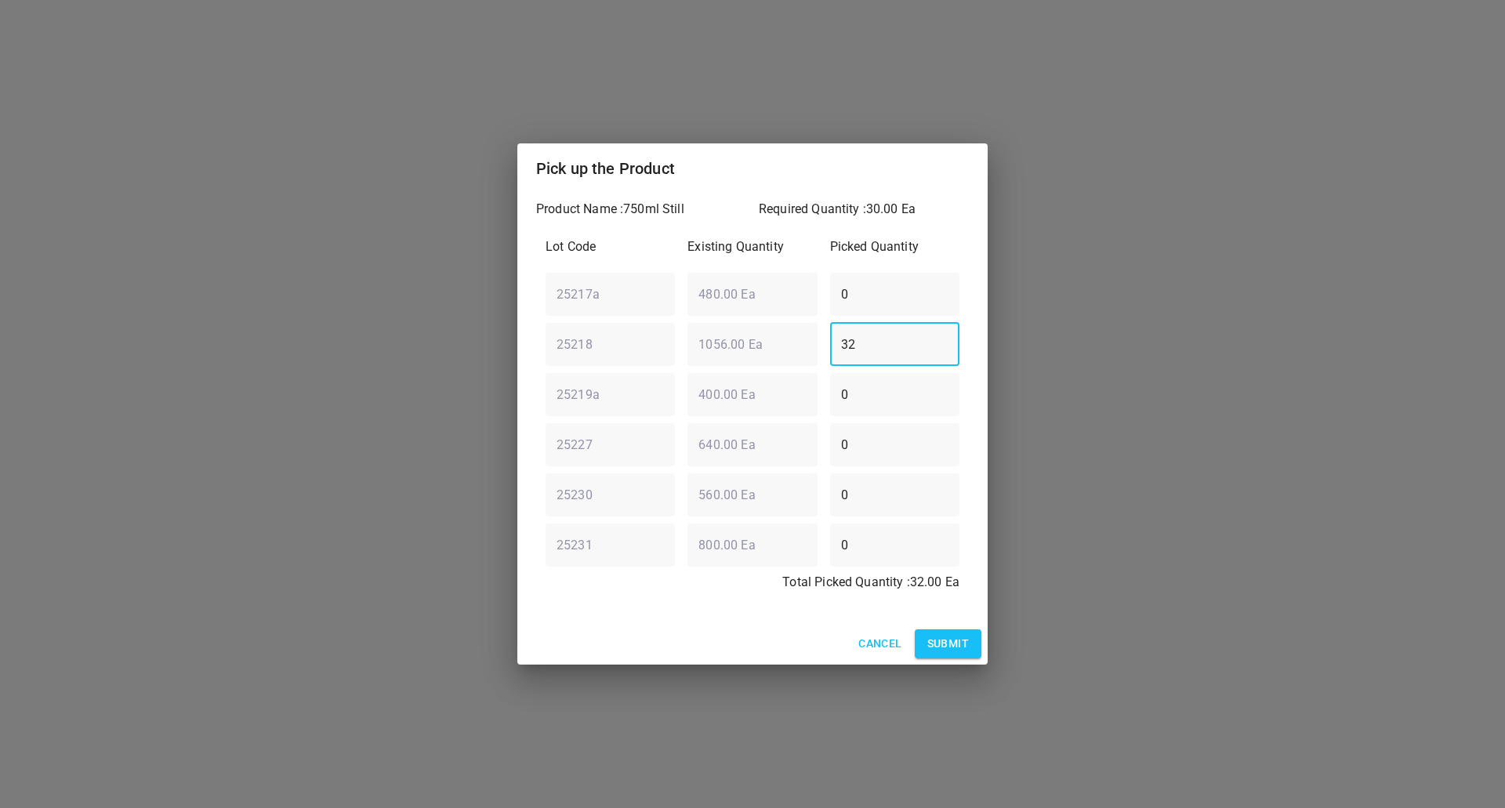
drag, startPoint x: 884, startPoint y: 351, endPoint x: 332, endPoint y: 390, distance: 554.1
click at [447, 390] on div "Pick up the Product Product Name : 750ml Still Required Quantity : 30.00 Ea Lot…" at bounding box center [752, 404] width 1505 height 808
type input "30"
click at [945, 647] on span "Submit" at bounding box center [949, 644] width 42 height 20
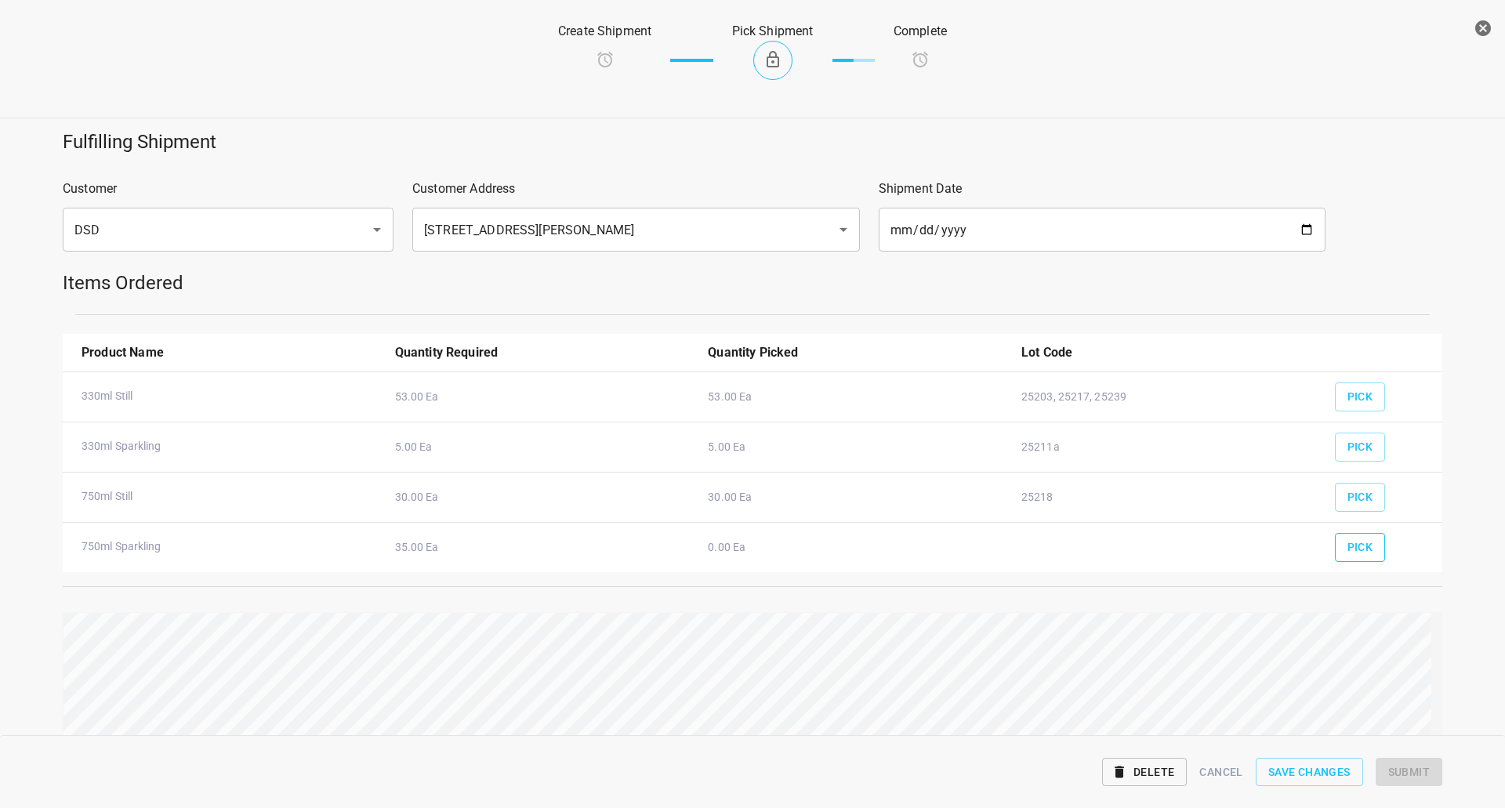
click at [1348, 552] on span "Pick" at bounding box center [1361, 548] width 26 height 20
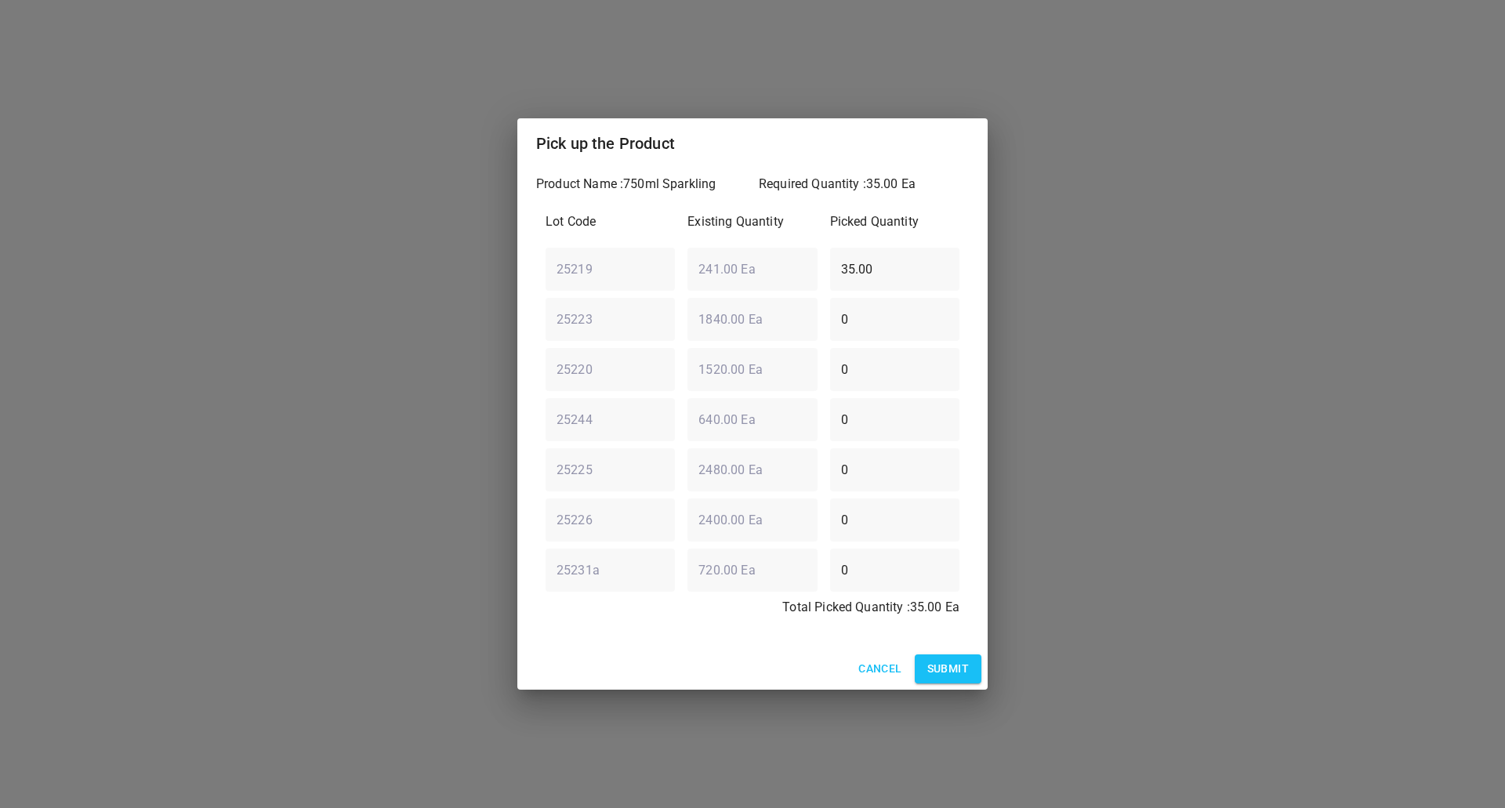
click at [942, 664] on span "Submit" at bounding box center [949, 669] width 42 height 20
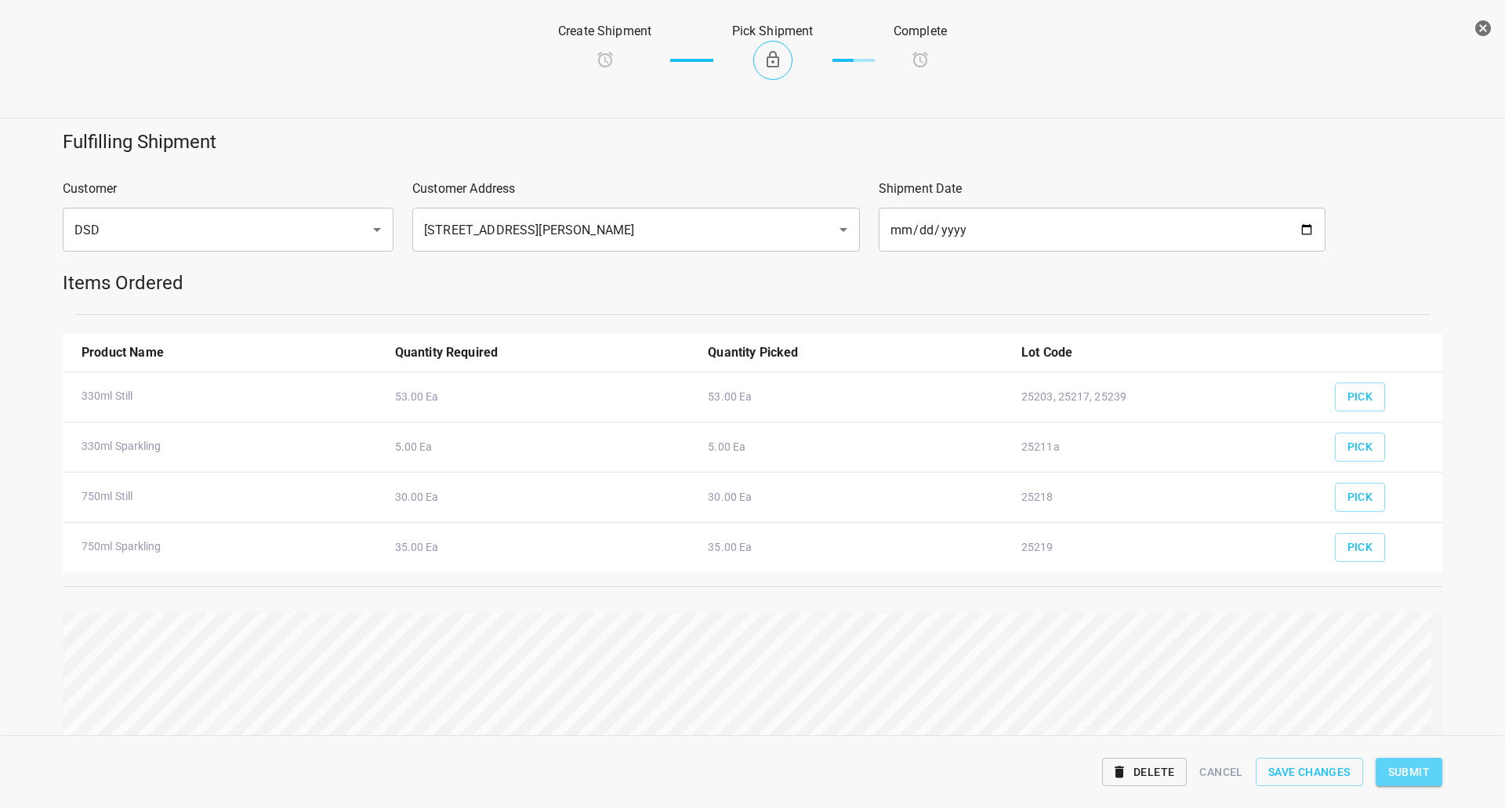
click at [1416, 761] on button "Submit" at bounding box center [1409, 772] width 67 height 29
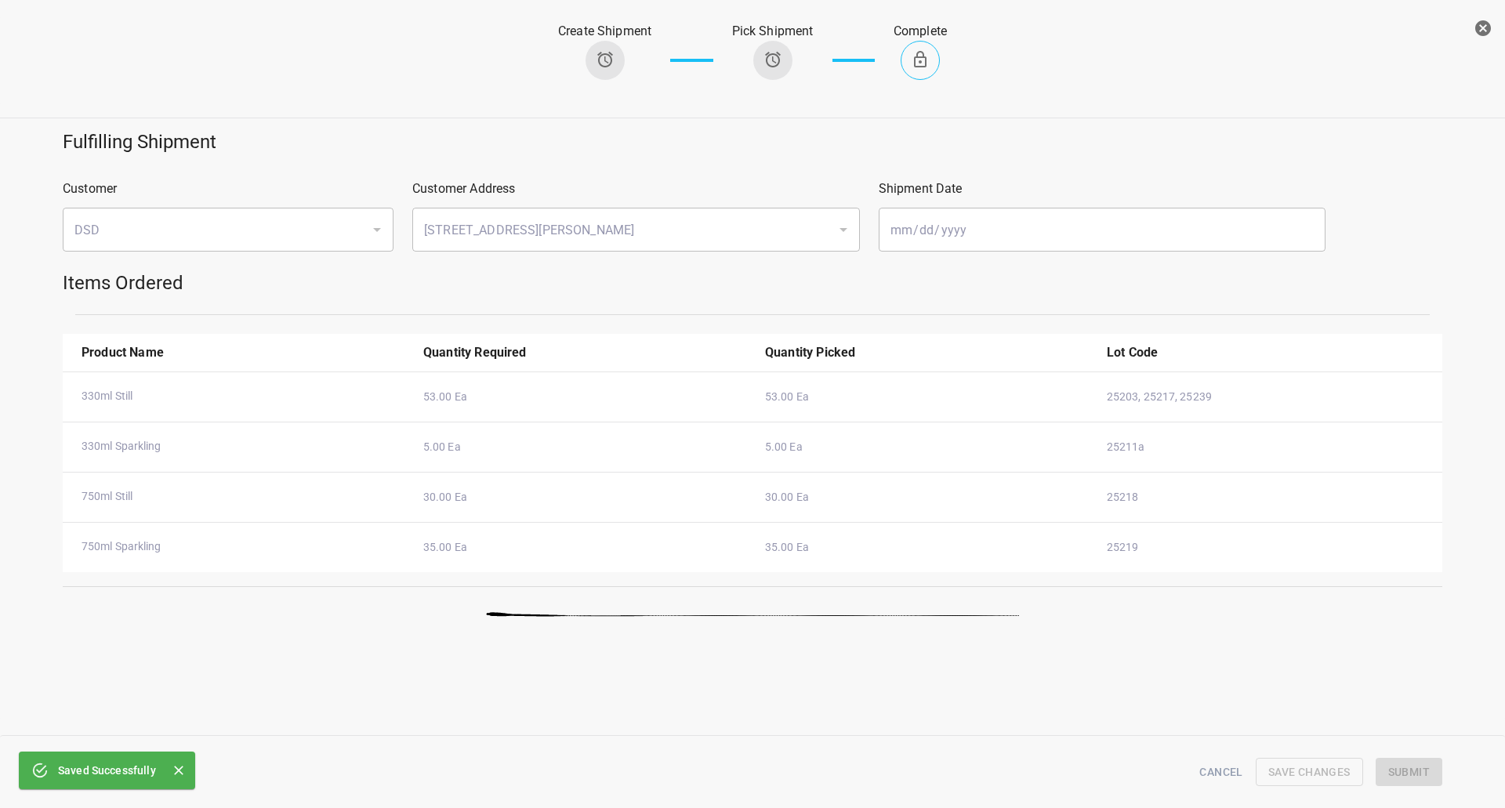
drag, startPoint x: 1484, startPoint y: 20, endPoint x: 1481, endPoint y: 27, distance: 8.4
click at [1485, 20] on icon "button" at bounding box center [1483, 28] width 19 height 19
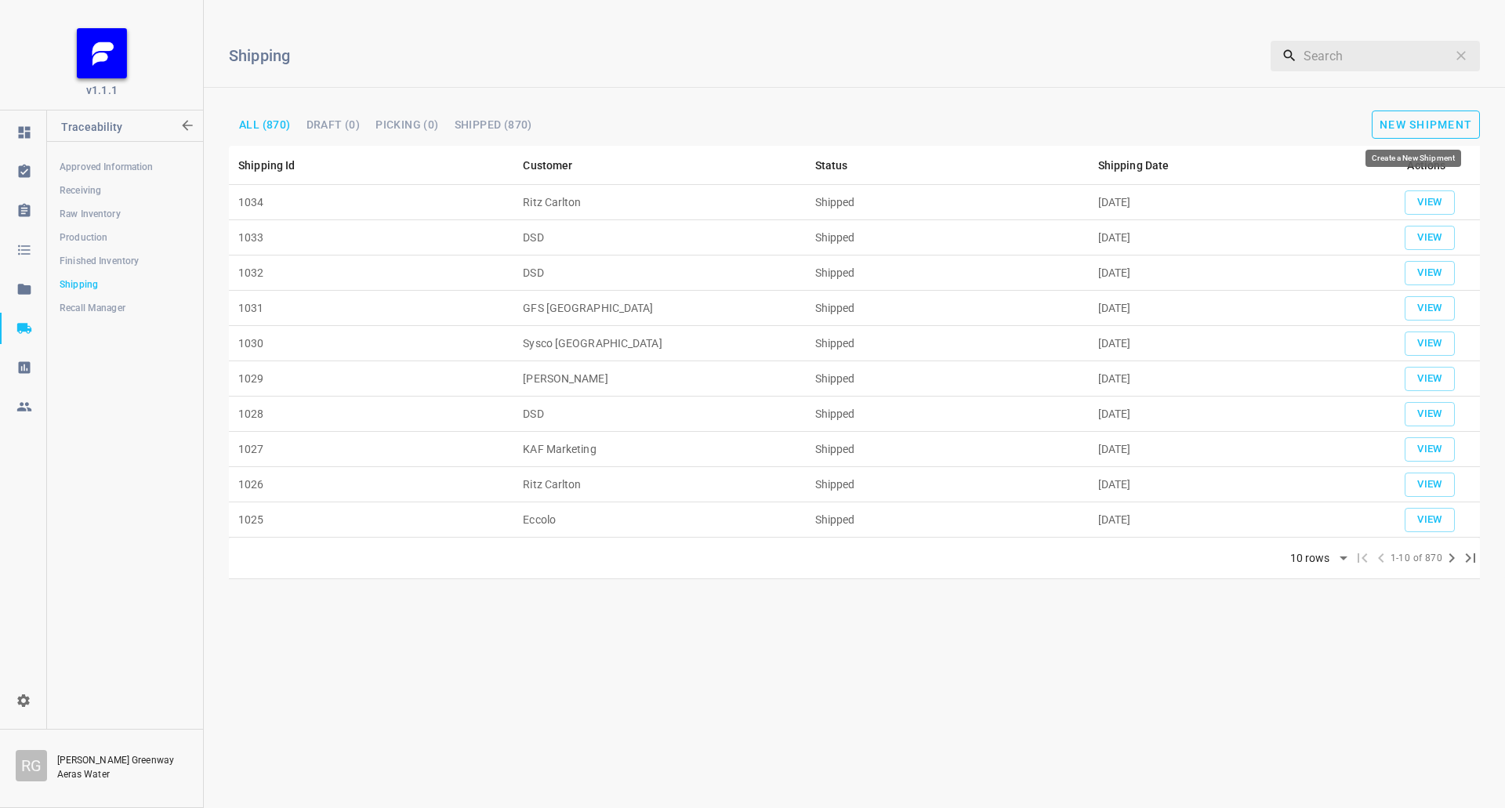
click at [1443, 112] on button "New Shipment" at bounding box center [1426, 125] width 108 height 28
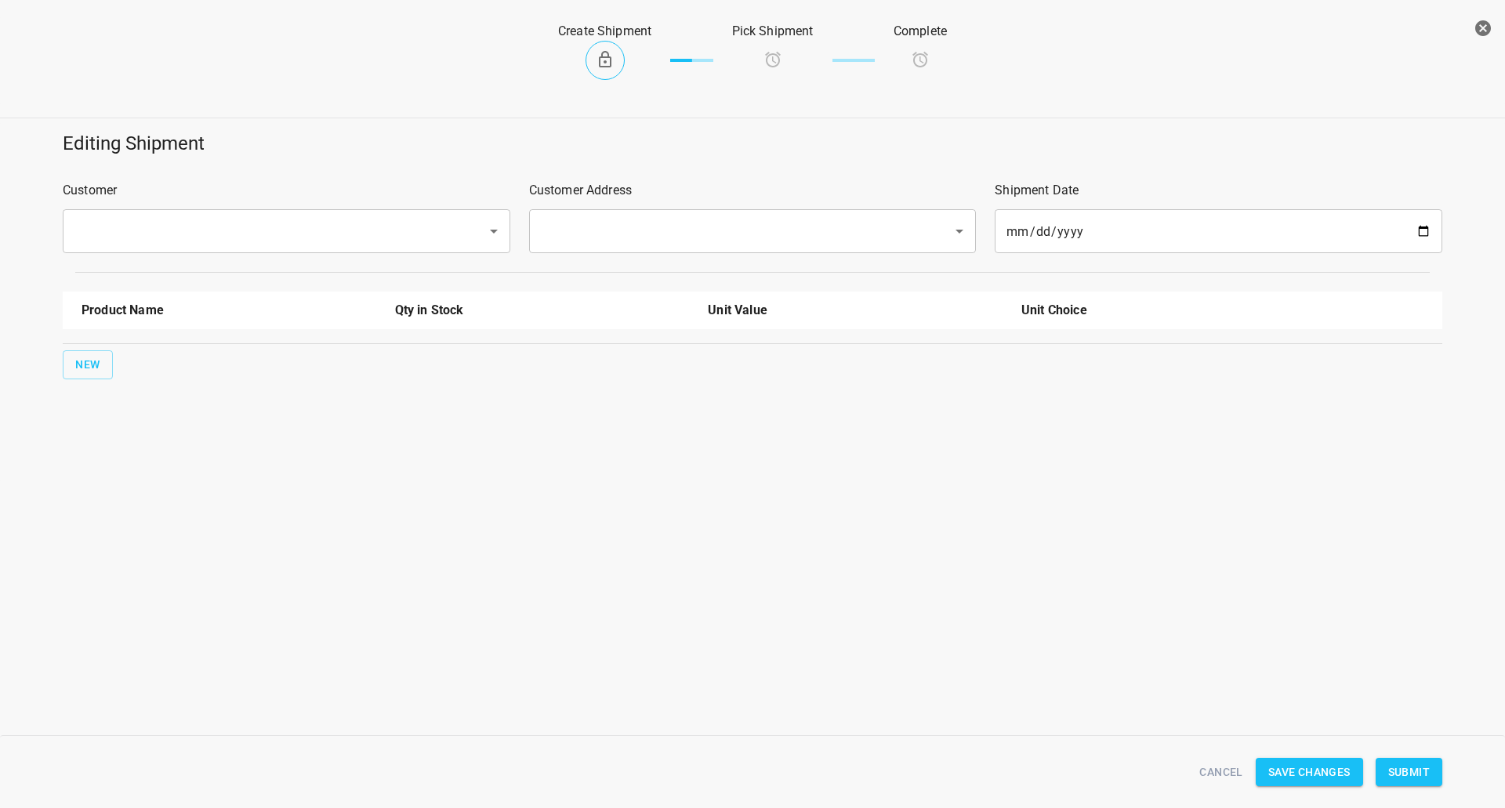
click at [266, 231] on input "text" at bounding box center [265, 231] width 390 height 30
click at [231, 286] on li "DSD" at bounding box center [286, 277] width 448 height 28
click at [581, 251] on div "​" at bounding box center [753, 231] width 448 height 44
type input "DSD"
drag, startPoint x: 608, startPoint y: 222, endPoint x: 597, endPoint y: 242, distance: 23.5
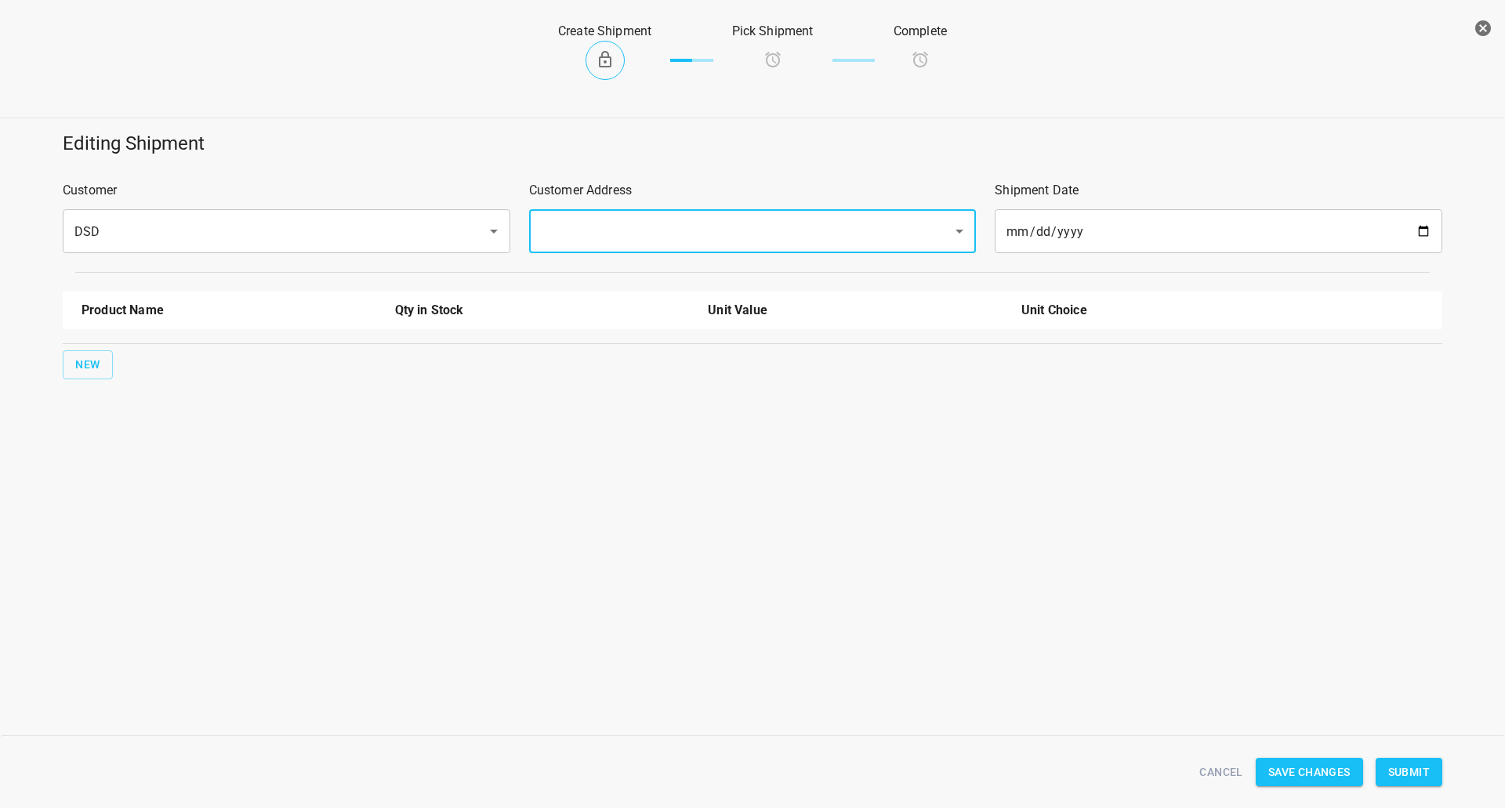
click at [608, 223] on input "text" at bounding box center [731, 231] width 390 height 30
click at [586, 262] on ul "[STREET_ADDRESS][PERSON_NAME]" at bounding box center [752, 276] width 448 height 41
click at [585, 273] on li "[STREET_ADDRESS][PERSON_NAME]" at bounding box center [752, 277] width 448 height 28
type input "[STREET_ADDRESS][PERSON_NAME]"
click at [66, 357] on button "New" at bounding box center [88, 364] width 50 height 29
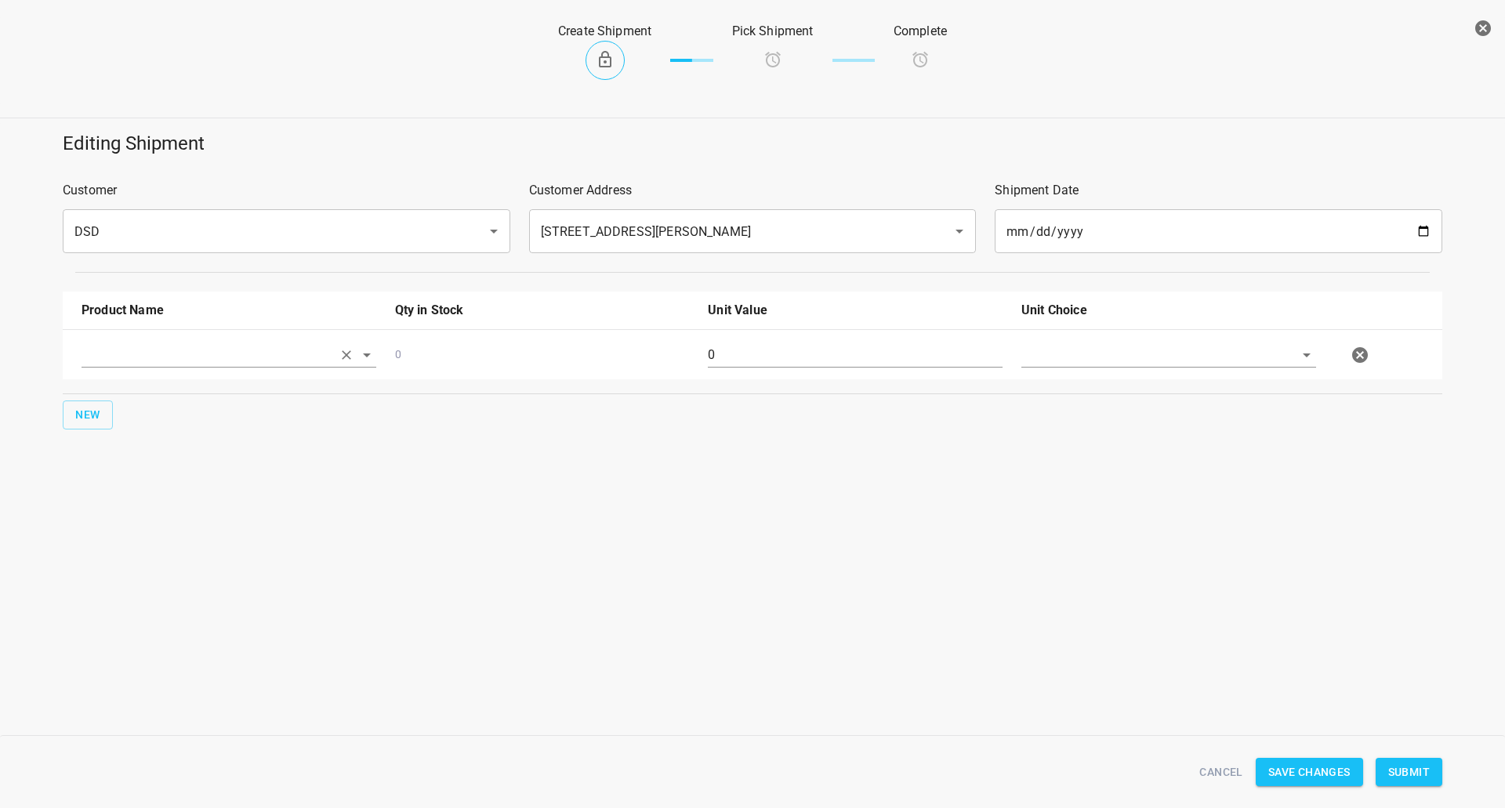
click at [124, 351] on input "text" at bounding box center [207, 355] width 251 height 24
drag, startPoint x: 136, startPoint y: 448, endPoint x: 128, endPoint y: 478, distance: 31.8
click at [128, 478] on ul "330ml Still 330ml Sparkling 750ml Sparkling 750ml Still" at bounding box center [229, 433] width 295 height 125
click at [127, 478] on li "750ml Still" at bounding box center [229, 476] width 295 height 28
type input "750ml Still"
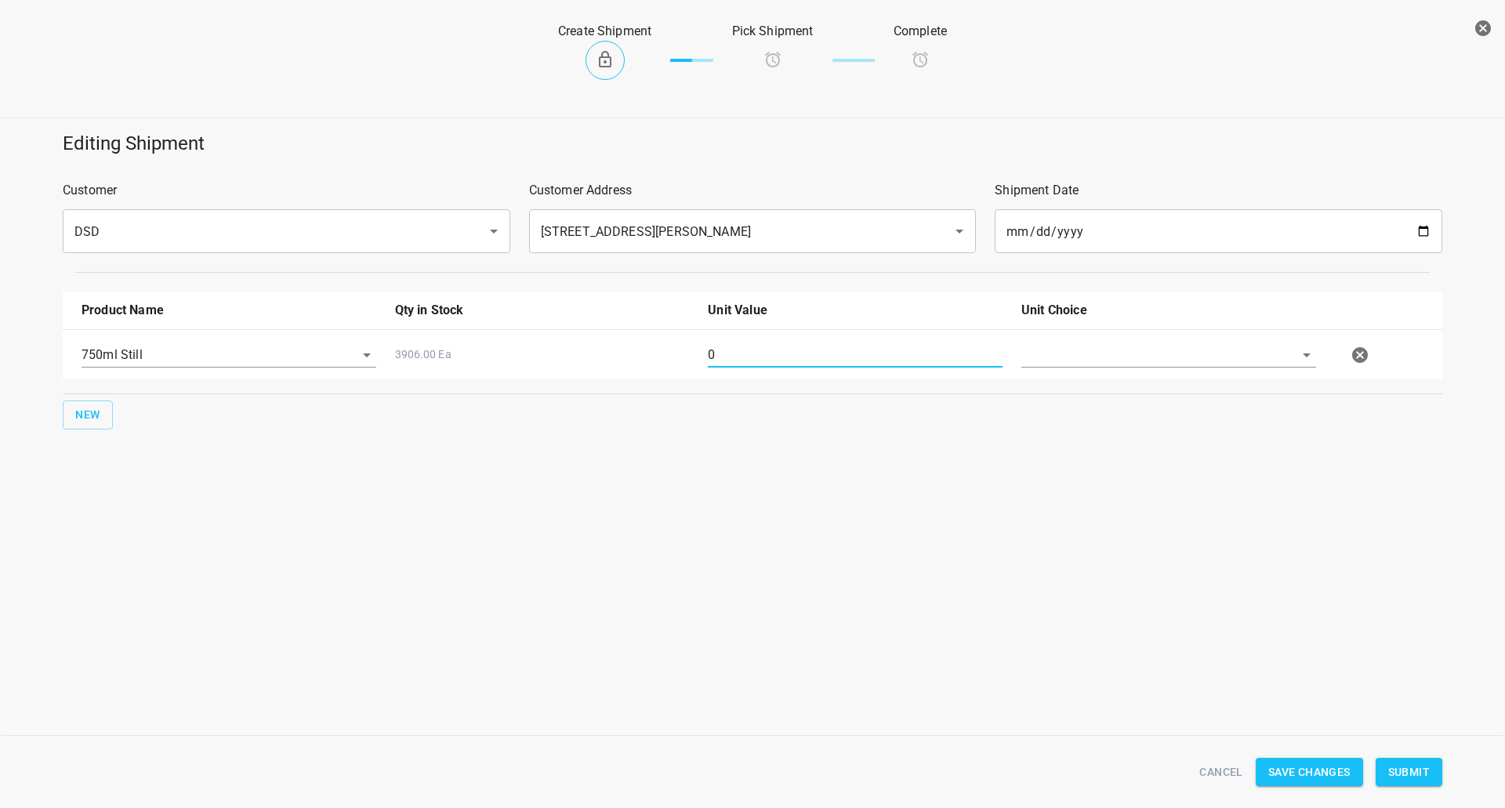
click at [728, 368] on input "0" at bounding box center [855, 355] width 295 height 25
type input "10"
click at [1075, 363] on input "text" at bounding box center [1147, 355] width 251 height 24
click at [1102, 403] on li "[PERSON_NAME]" at bounding box center [1169, 391] width 295 height 28
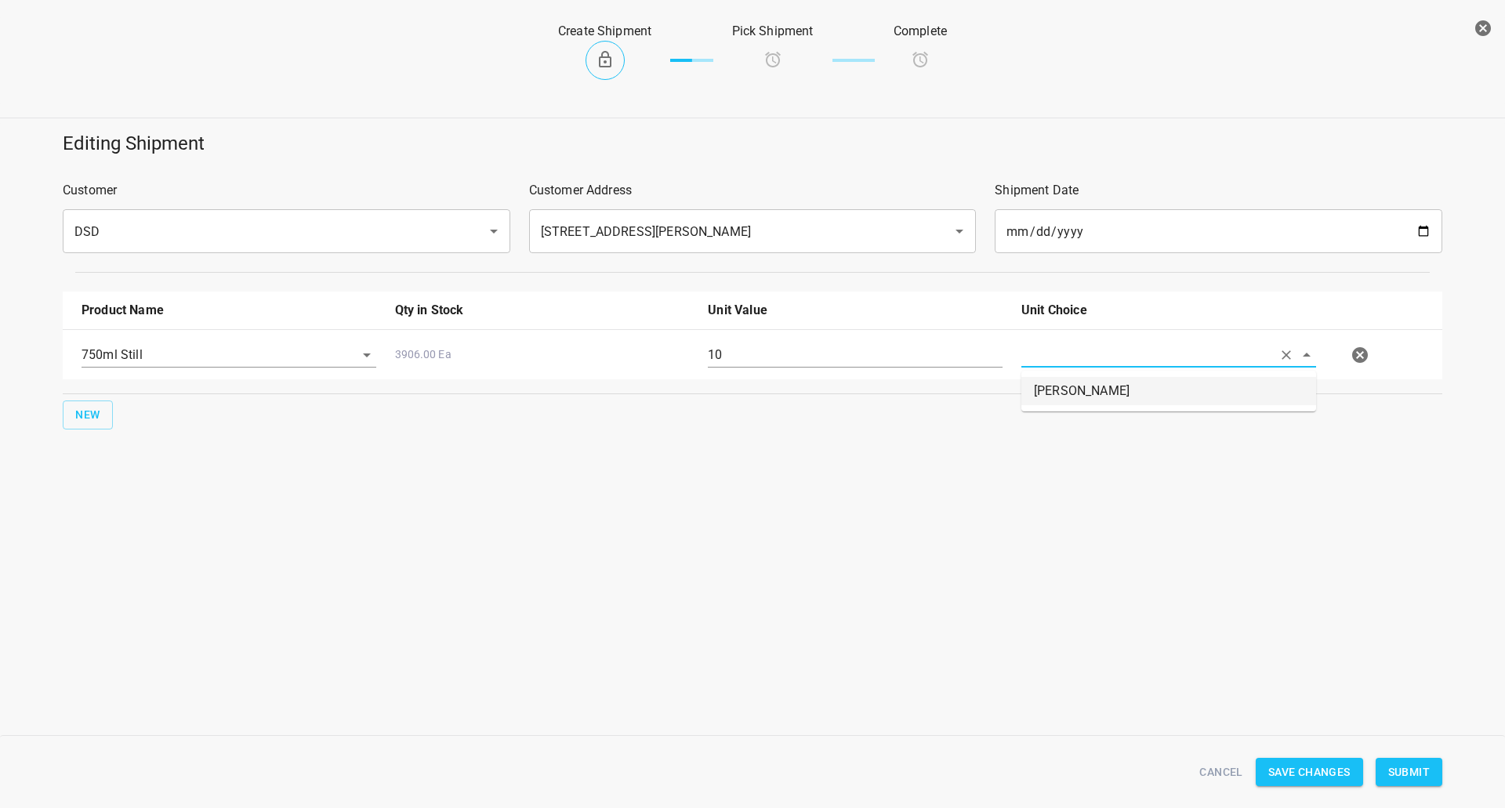
type input "[PERSON_NAME]"
drag, startPoint x: 1421, startPoint y: 781, endPoint x: 1402, endPoint y: 601, distance: 180.6
click at [1421, 784] on button "Submit" at bounding box center [1409, 772] width 67 height 29
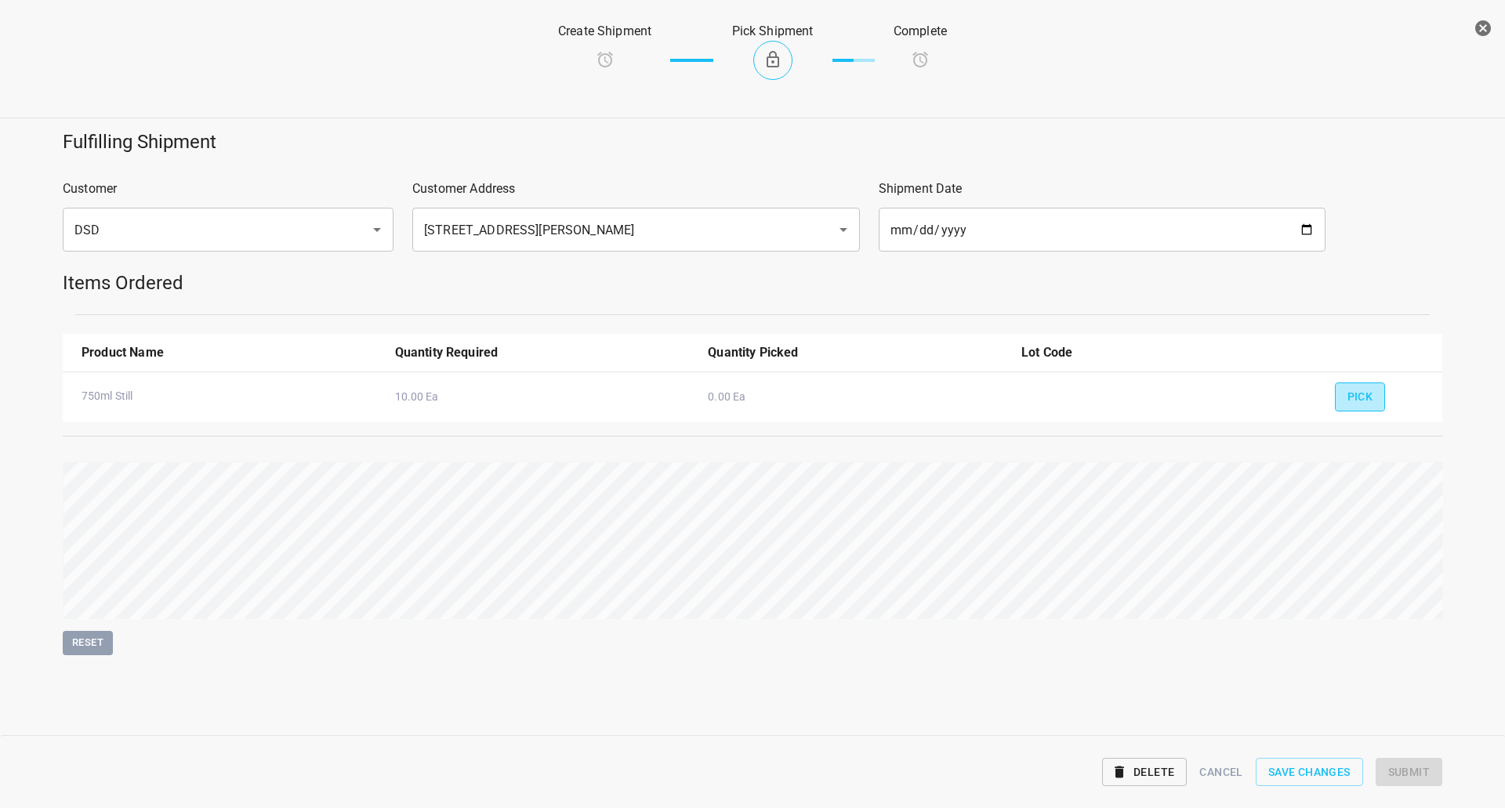
click at [1366, 393] on span "Pick" at bounding box center [1361, 397] width 26 height 20
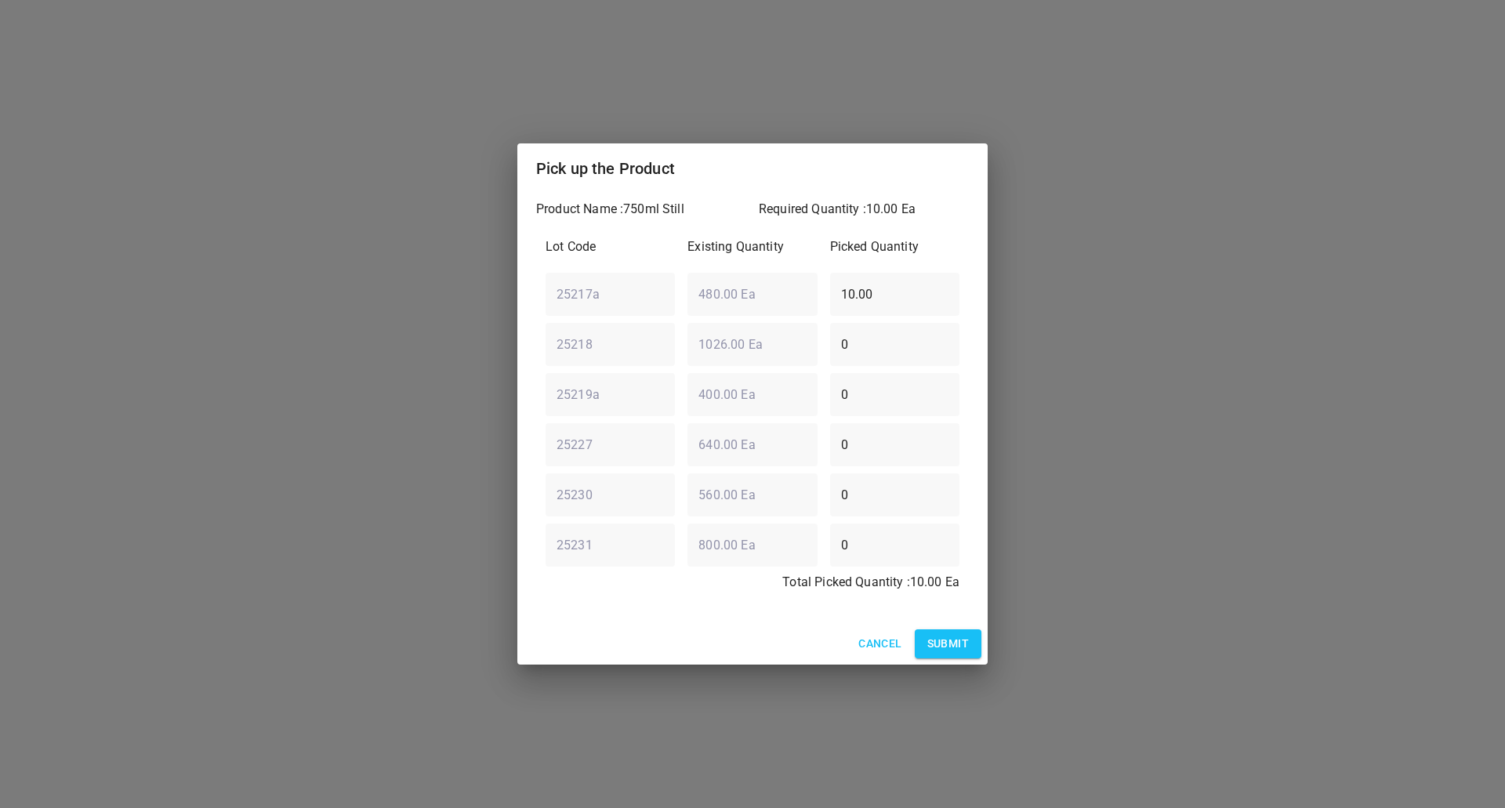
drag, startPoint x: 732, startPoint y: 301, endPoint x: 0, endPoint y: 388, distance: 737.4
click at [257, 377] on div "Pick up the Product Product Name : 750ml Still Required Quantity : 10.00 Ea Lot…" at bounding box center [752, 404] width 1505 height 808
type input "0"
click at [735, 387] on div "Lot Code Existing Quantity Picked Quantity 25217a ​ 480.00 Ea ​ 0 ​ 25218 ​ 102…" at bounding box center [752, 419] width 433 height 383
type input "10"
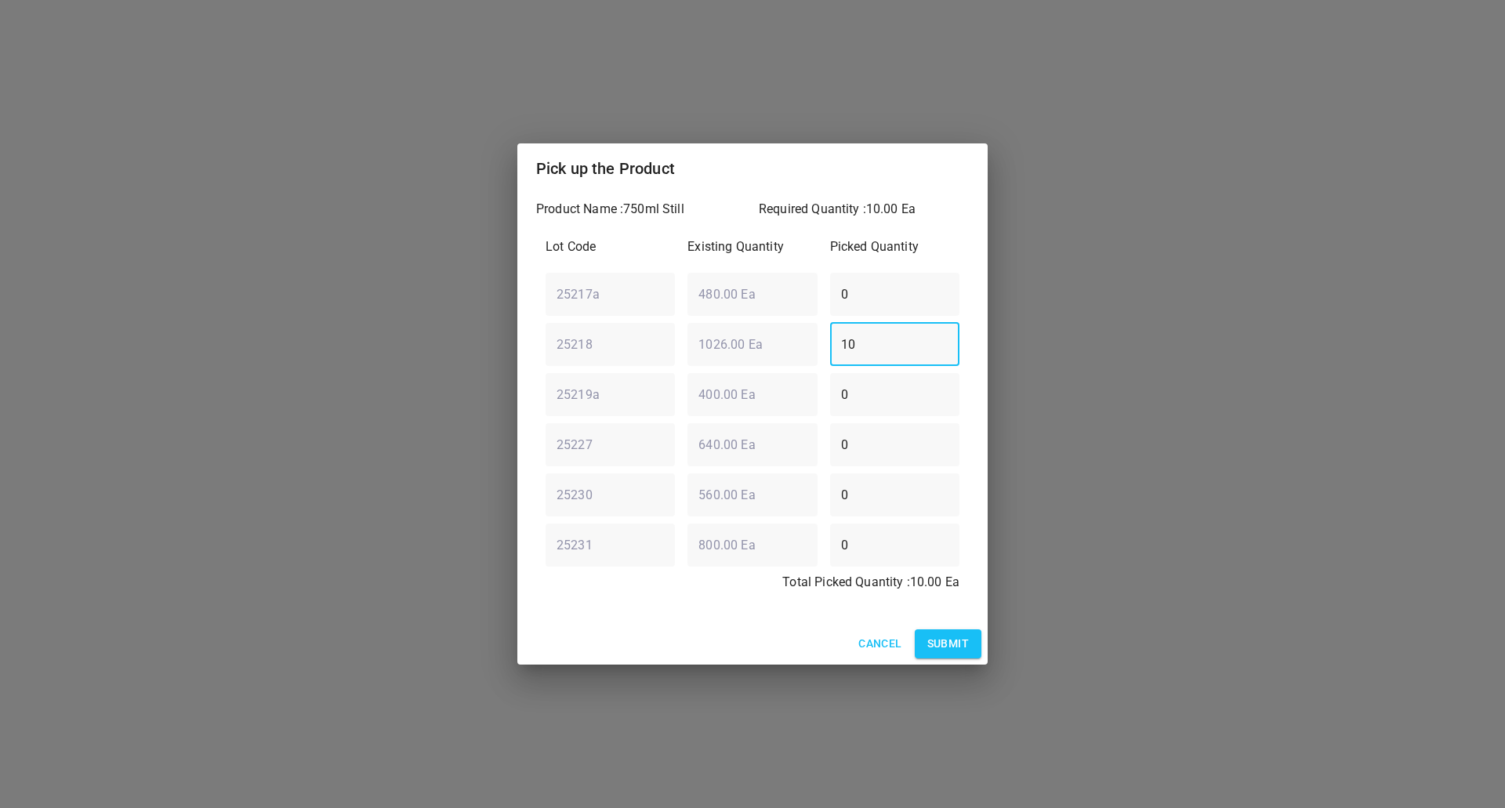
click at [957, 642] on span "Submit" at bounding box center [949, 644] width 42 height 20
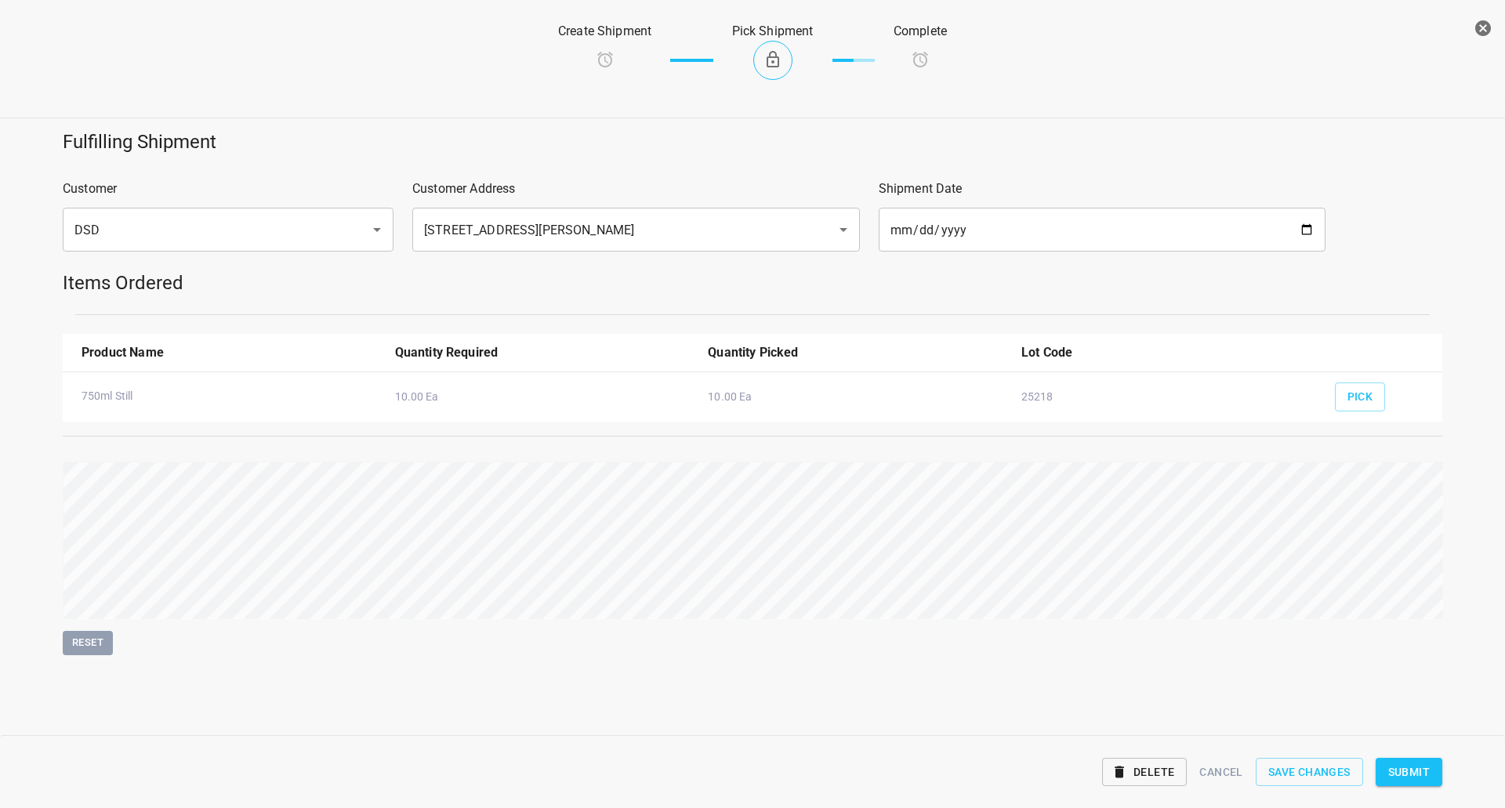
click at [1414, 771] on span "Submit" at bounding box center [1410, 773] width 42 height 20
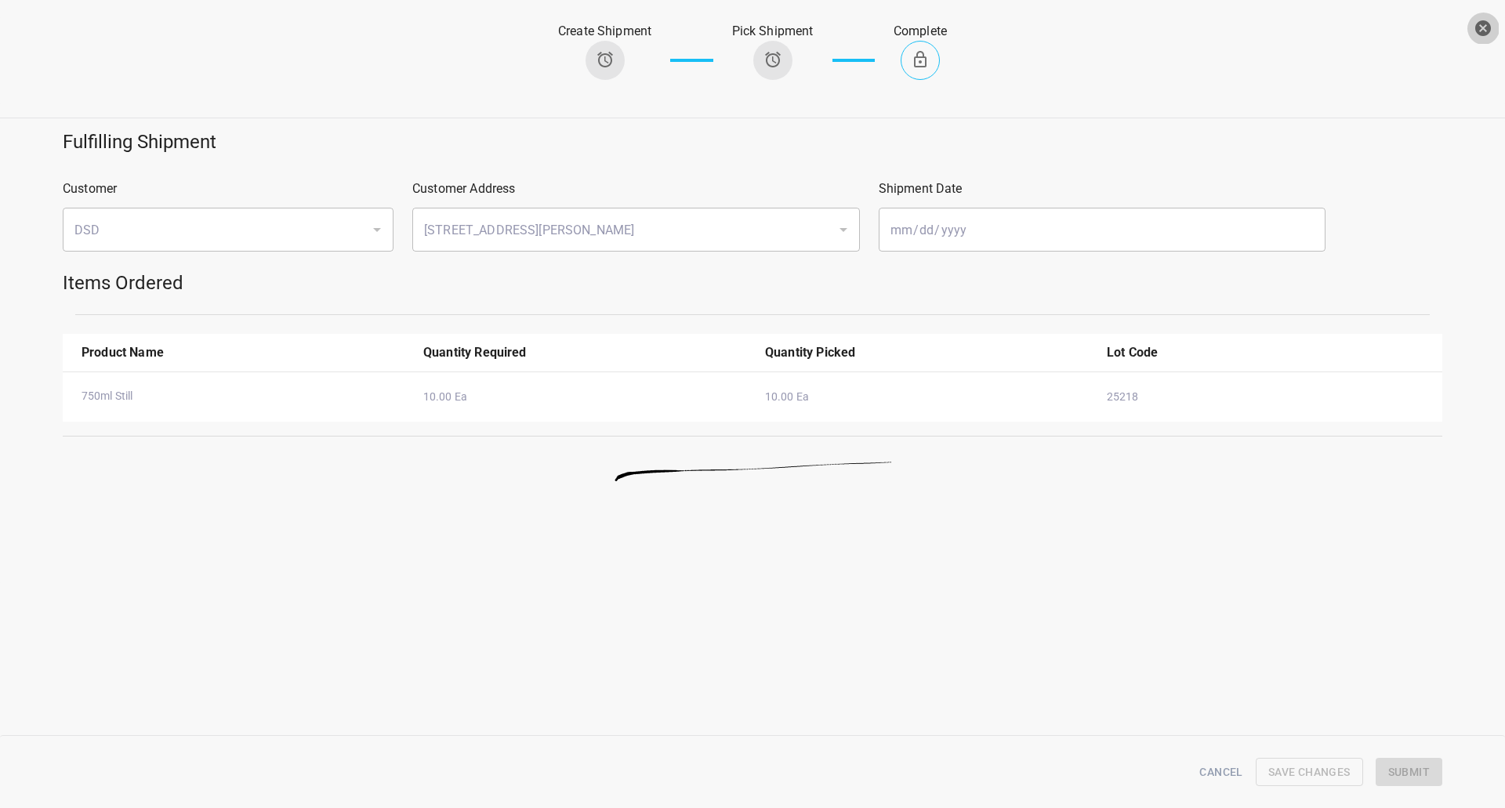
click at [1490, 32] on icon "button" at bounding box center [1483, 28] width 19 height 19
